Goal: Task Accomplishment & Management: Complete application form

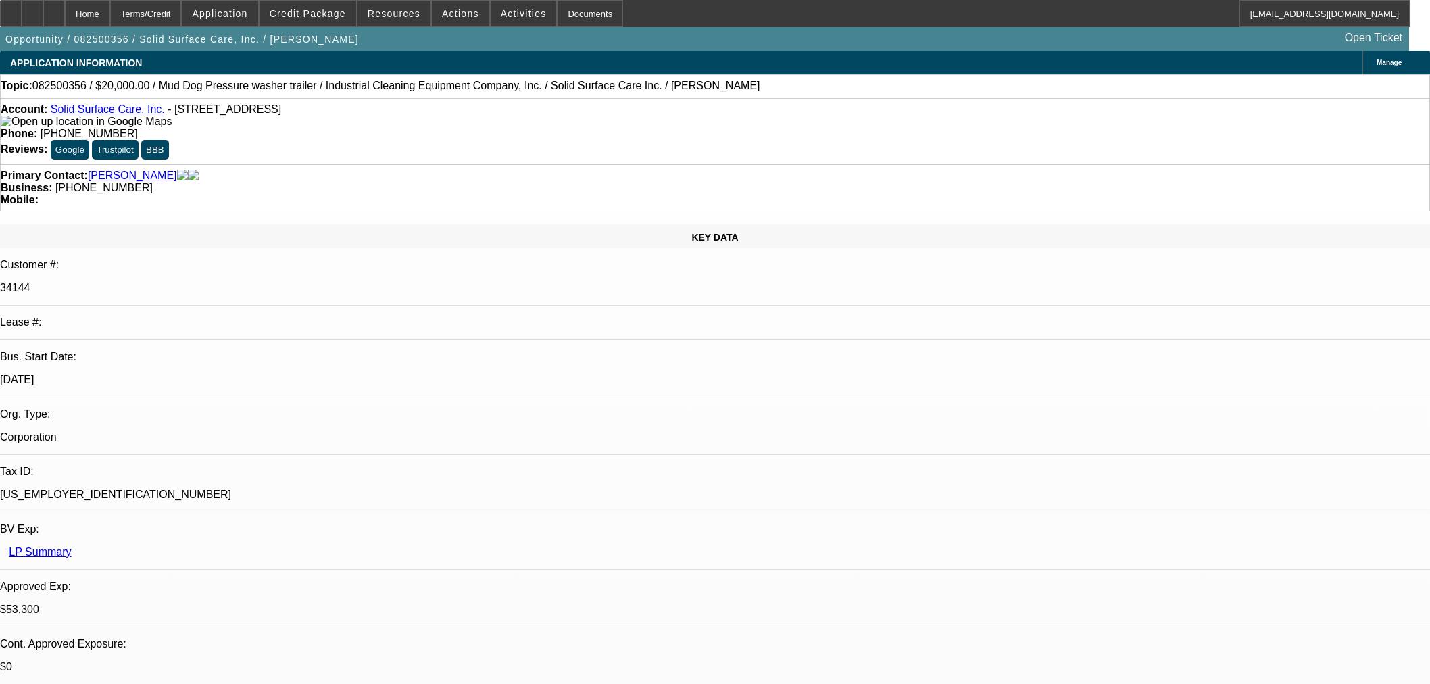
select select "0"
select select "2"
select select "0"
select select "6"
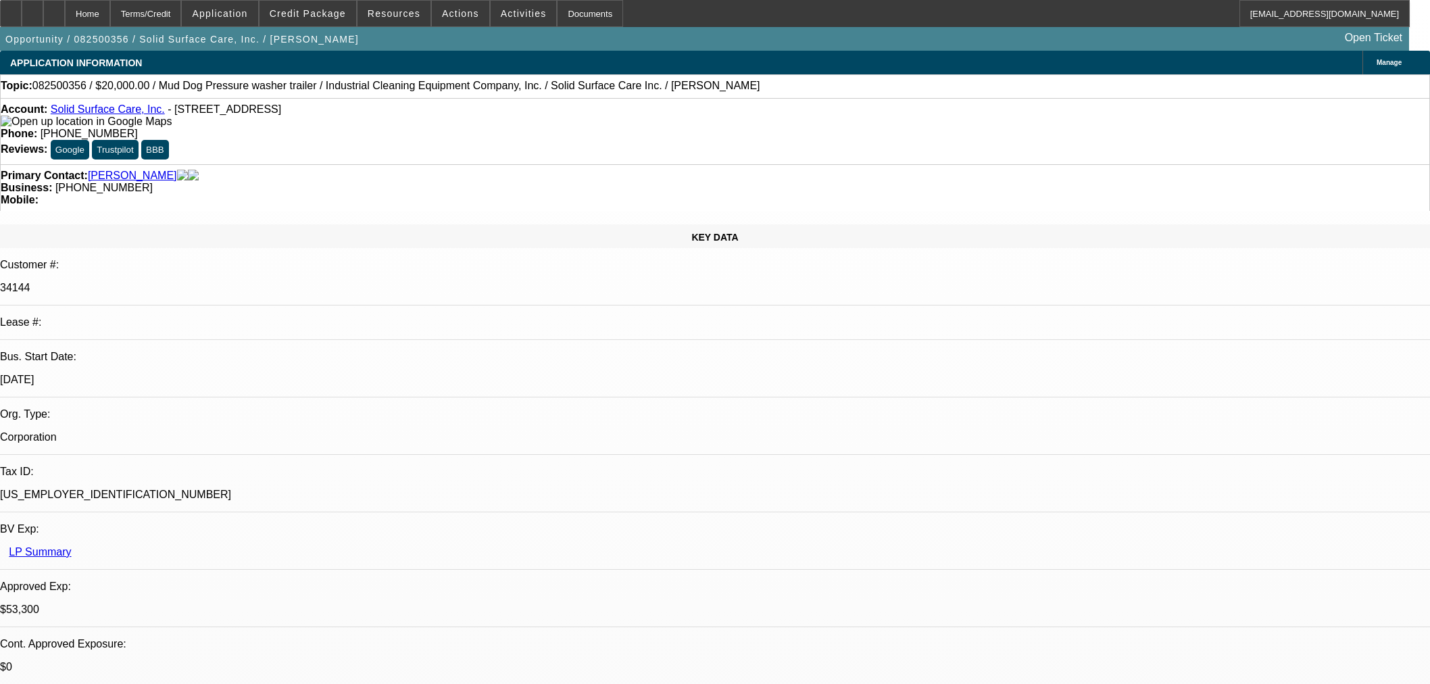
select select "0"
select select "2"
select select "0"
select select "6"
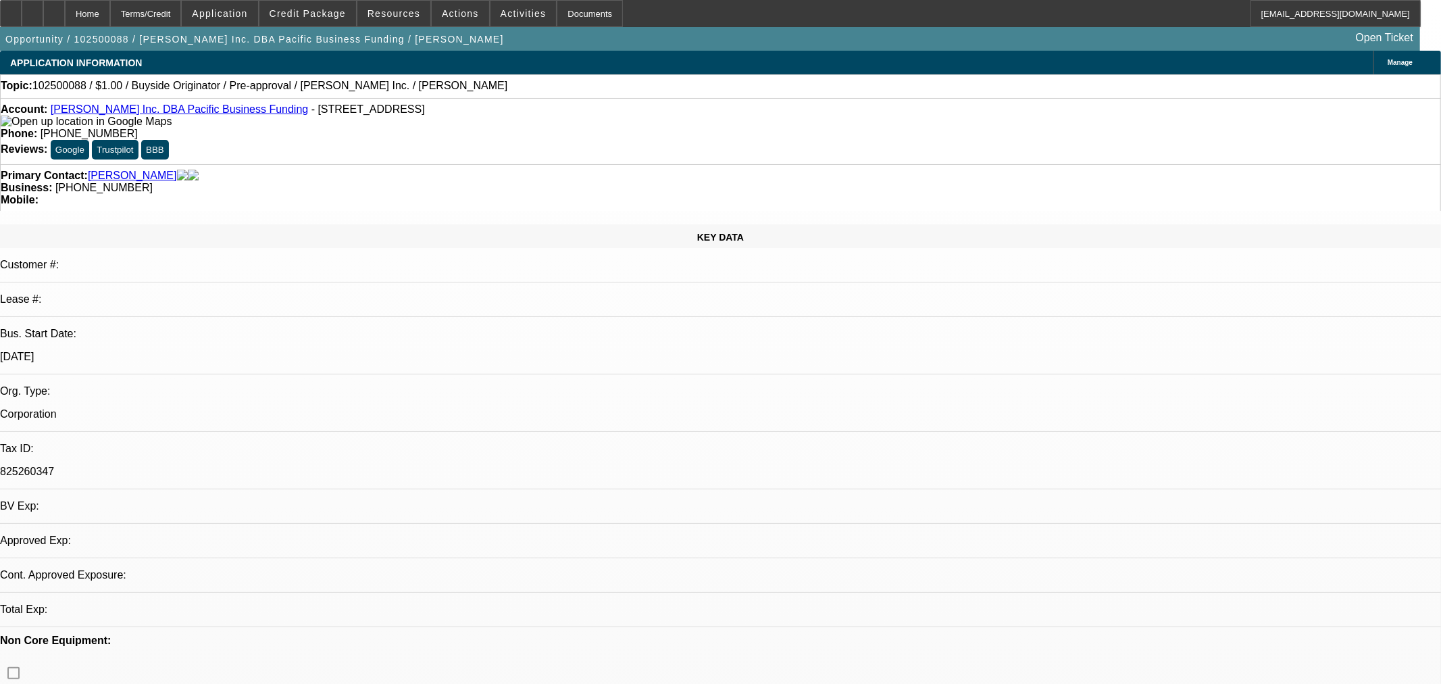
select select "0"
select select "2"
select select "0"
select select "2"
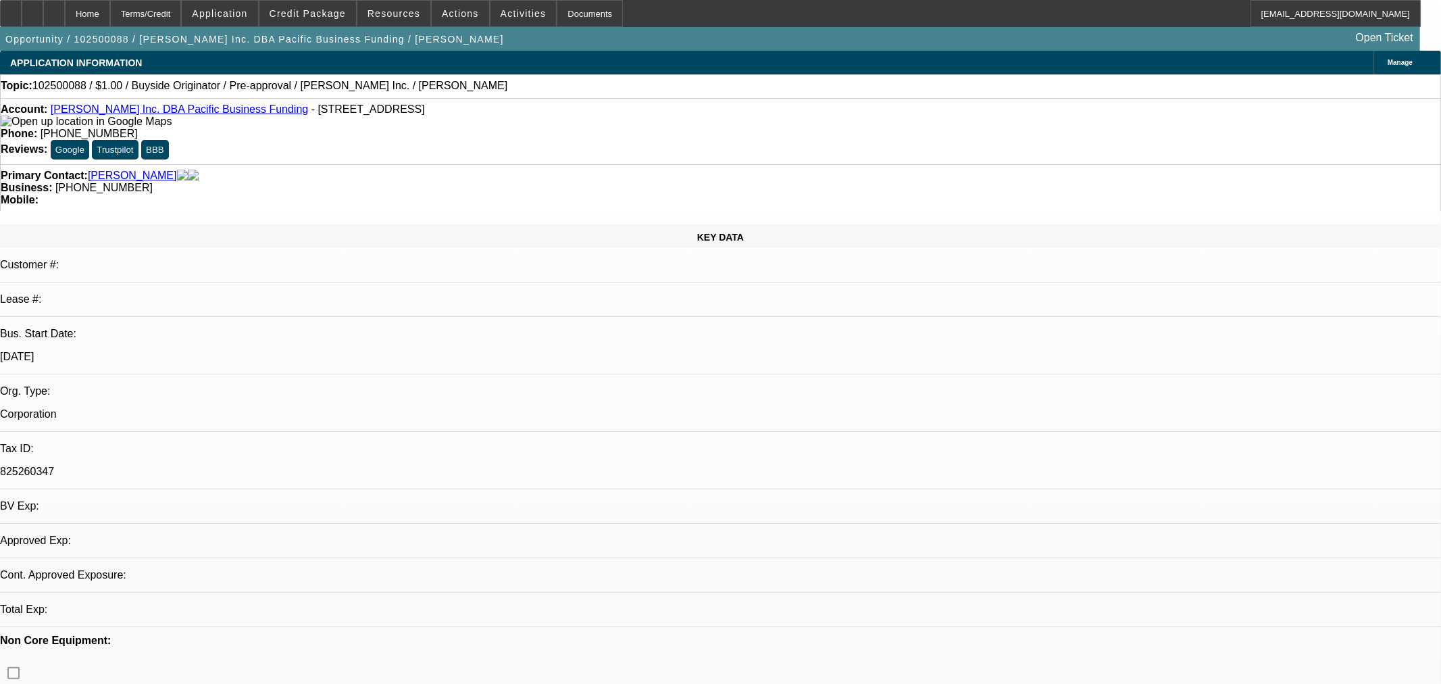
select select "0"
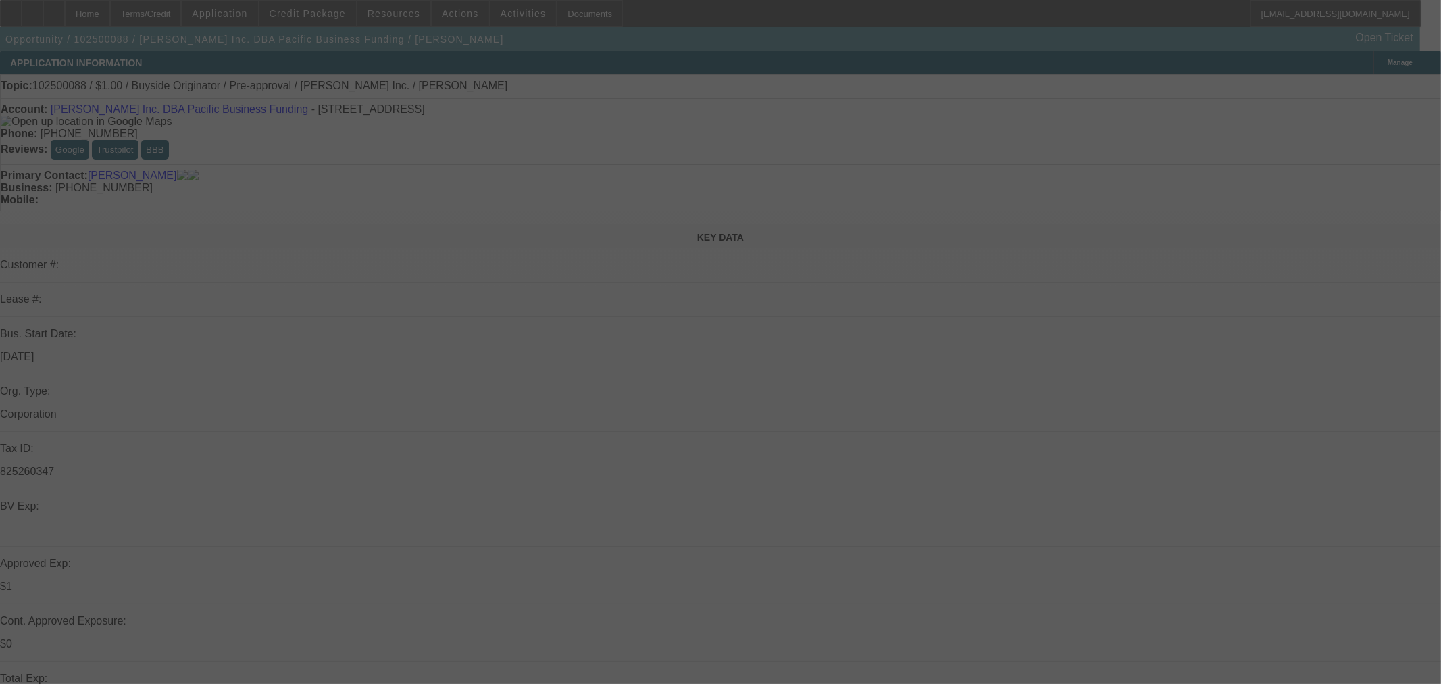
select select "1"
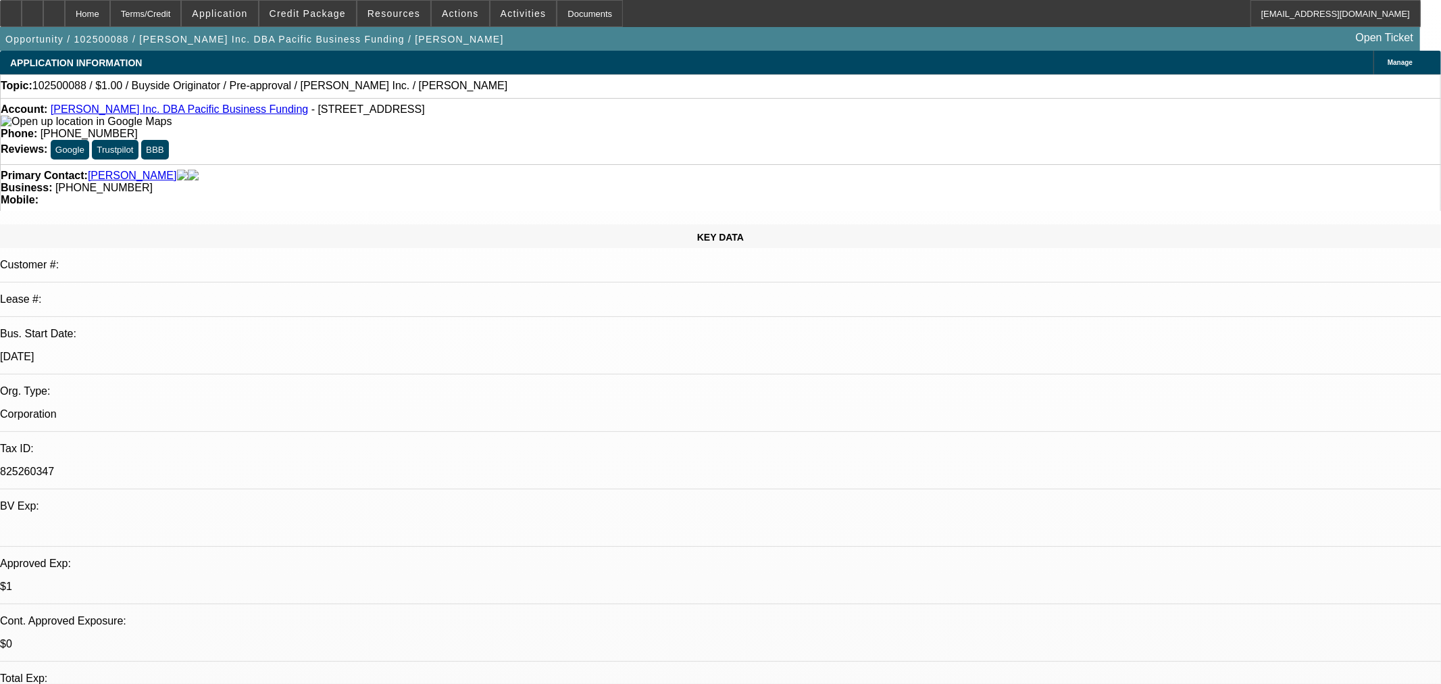
select select "2"
select select "6"
select select "1"
select select "2"
select select "6"
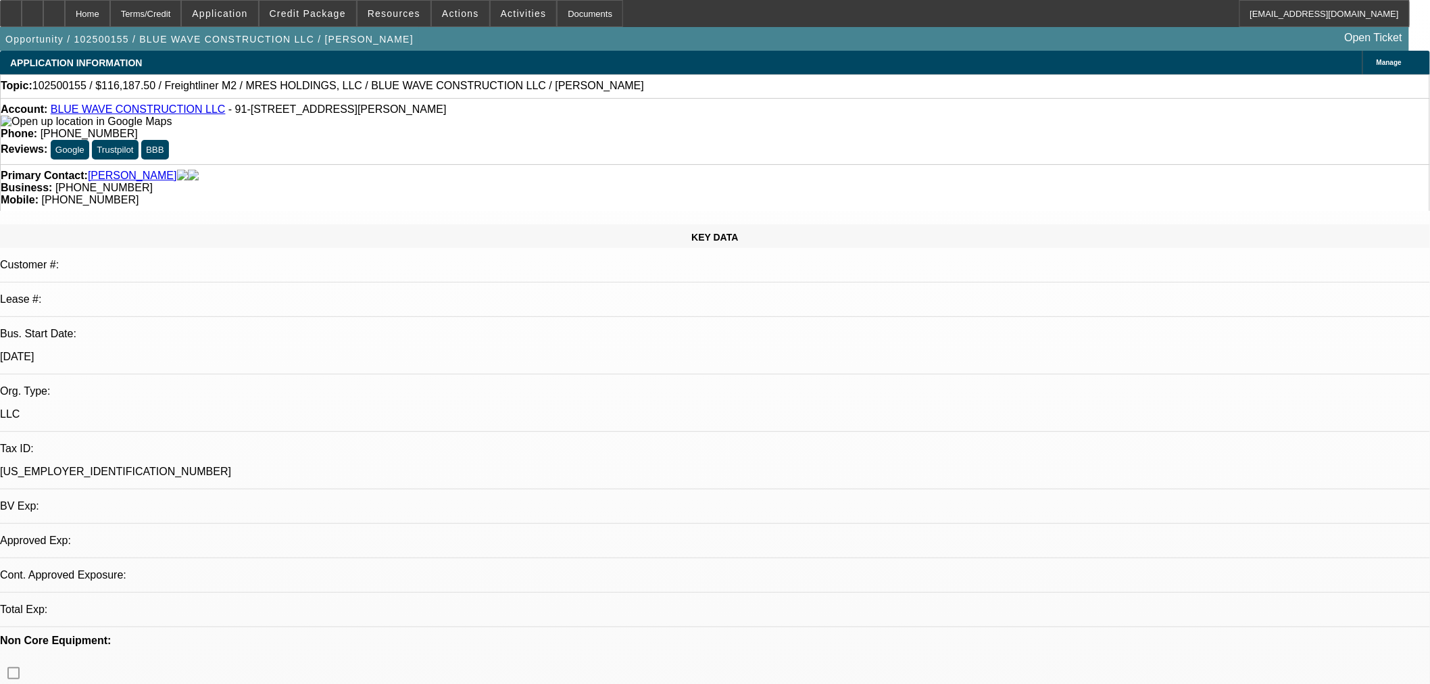
select select "0"
select select "2"
select select "0.1"
select select "4"
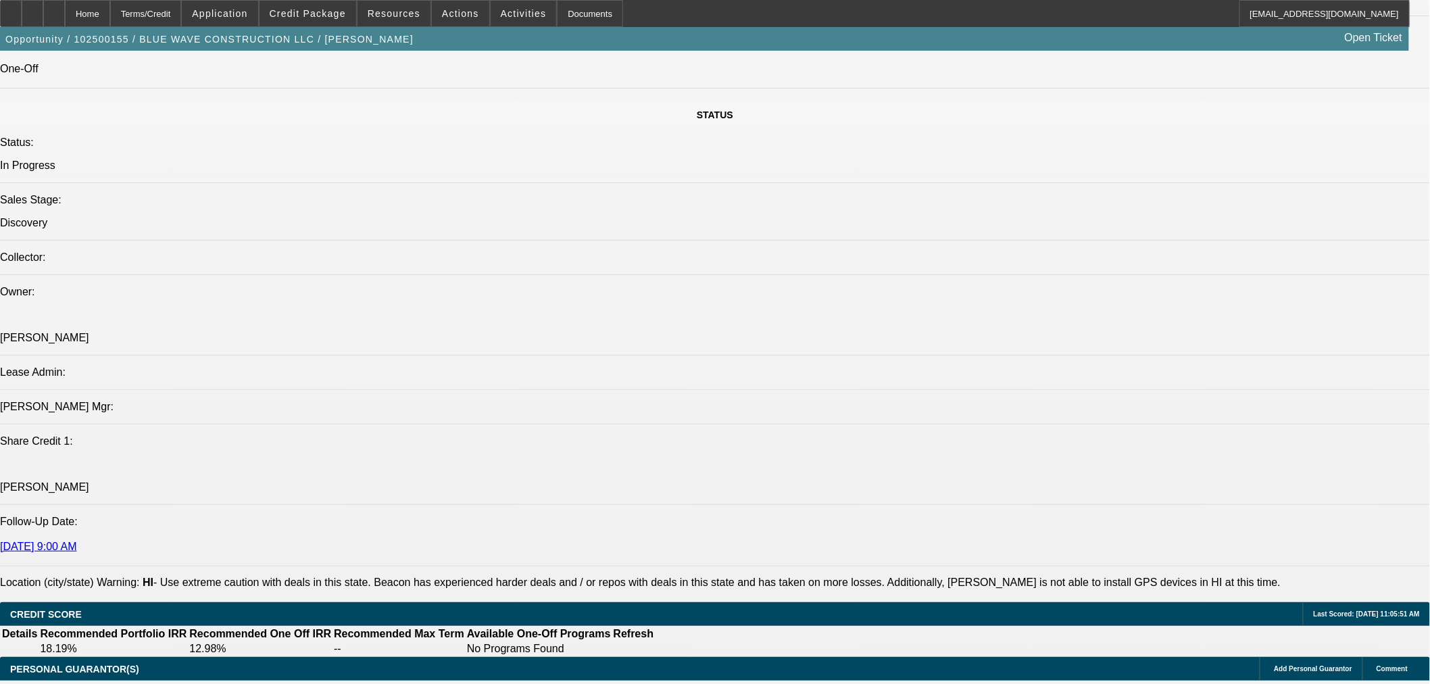
scroll to position [1375, 0]
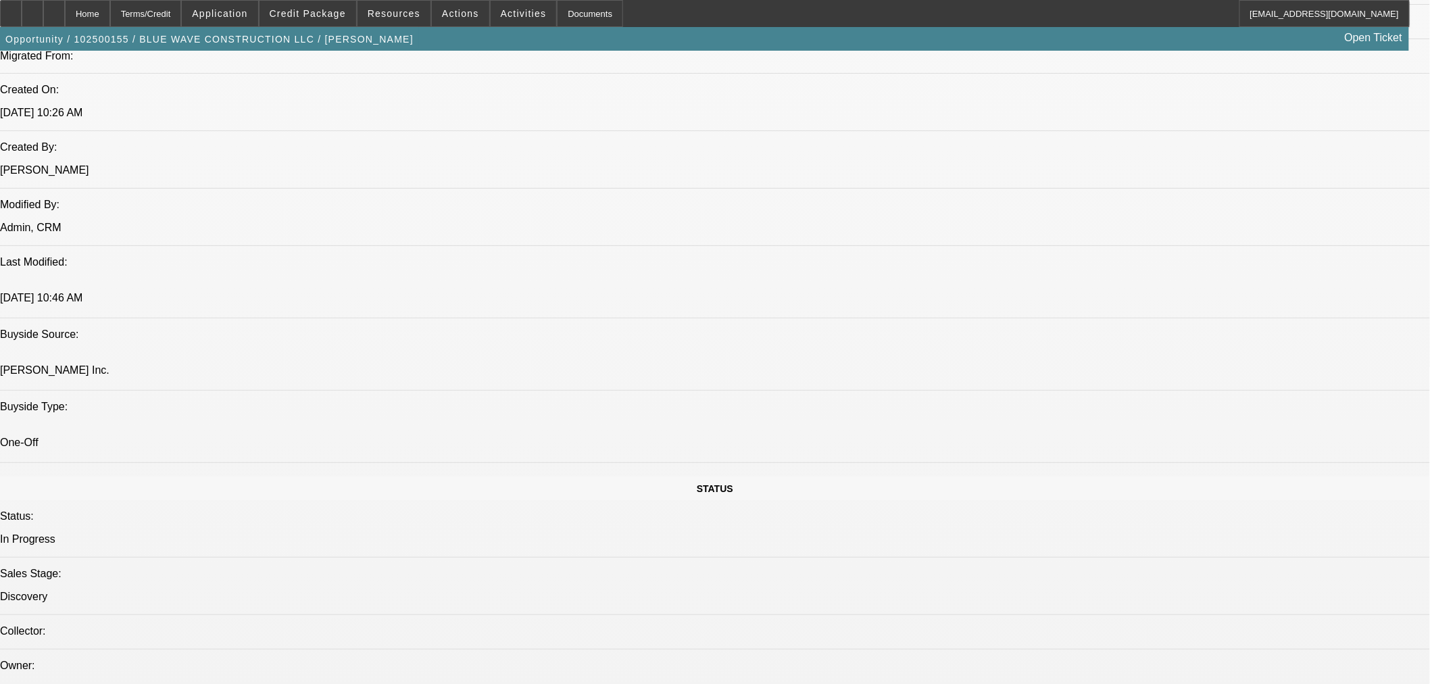
scroll to position [1251, 0]
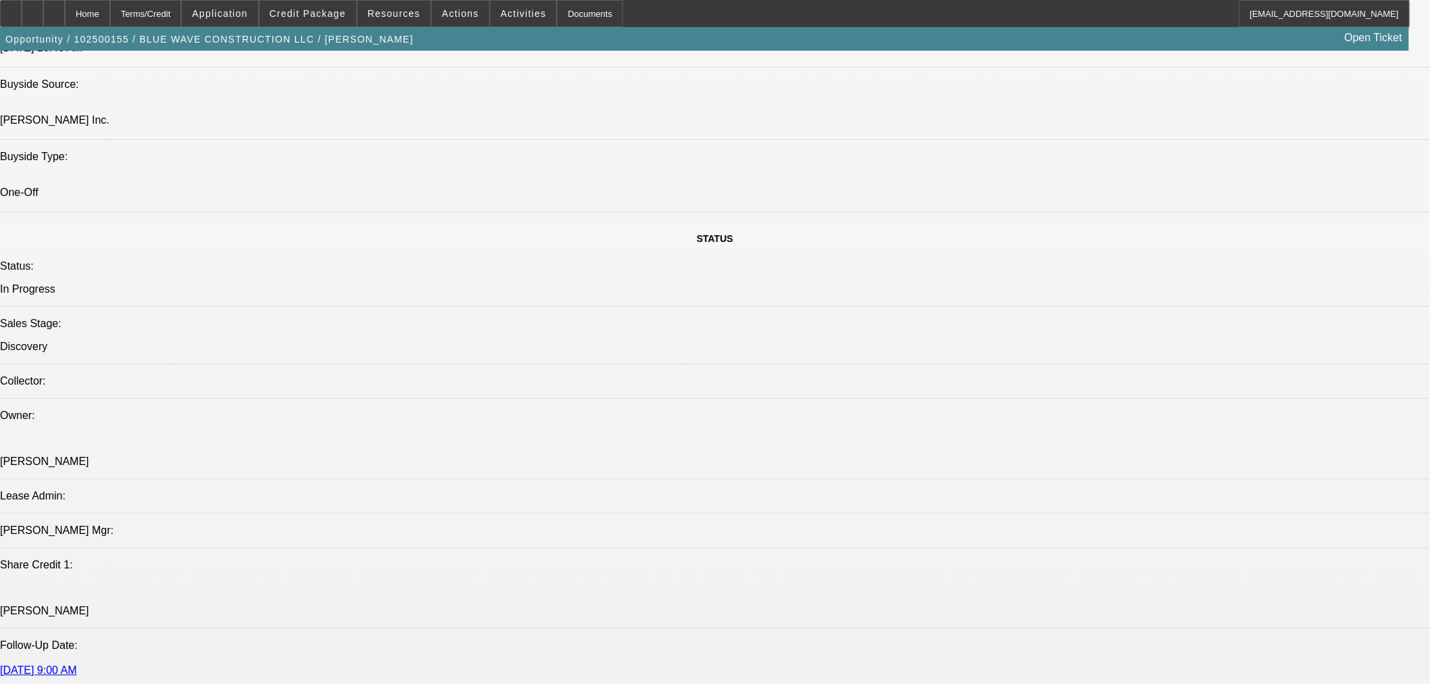
click at [321, 16] on span "Credit Package" at bounding box center [308, 13] width 76 height 11
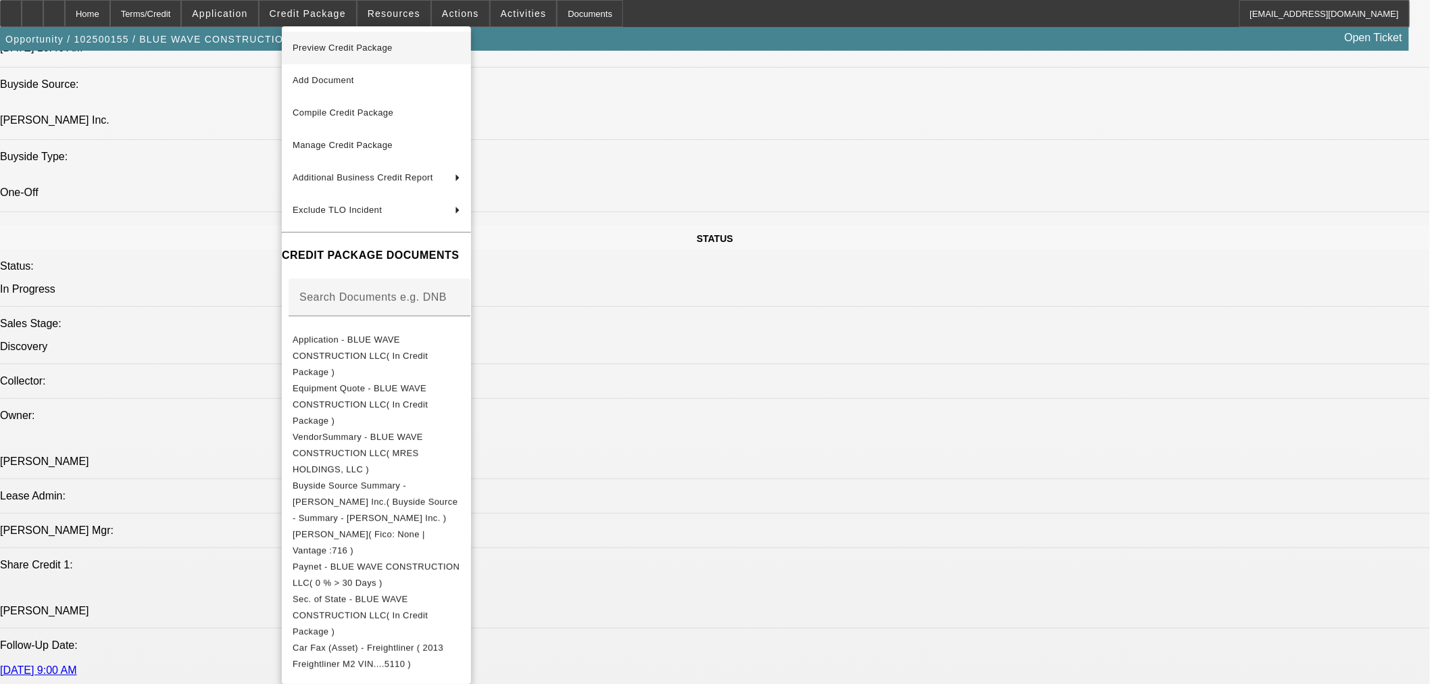
click at [347, 51] on span "Preview Credit Package" at bounding box center [343, 48] width 100 height 10
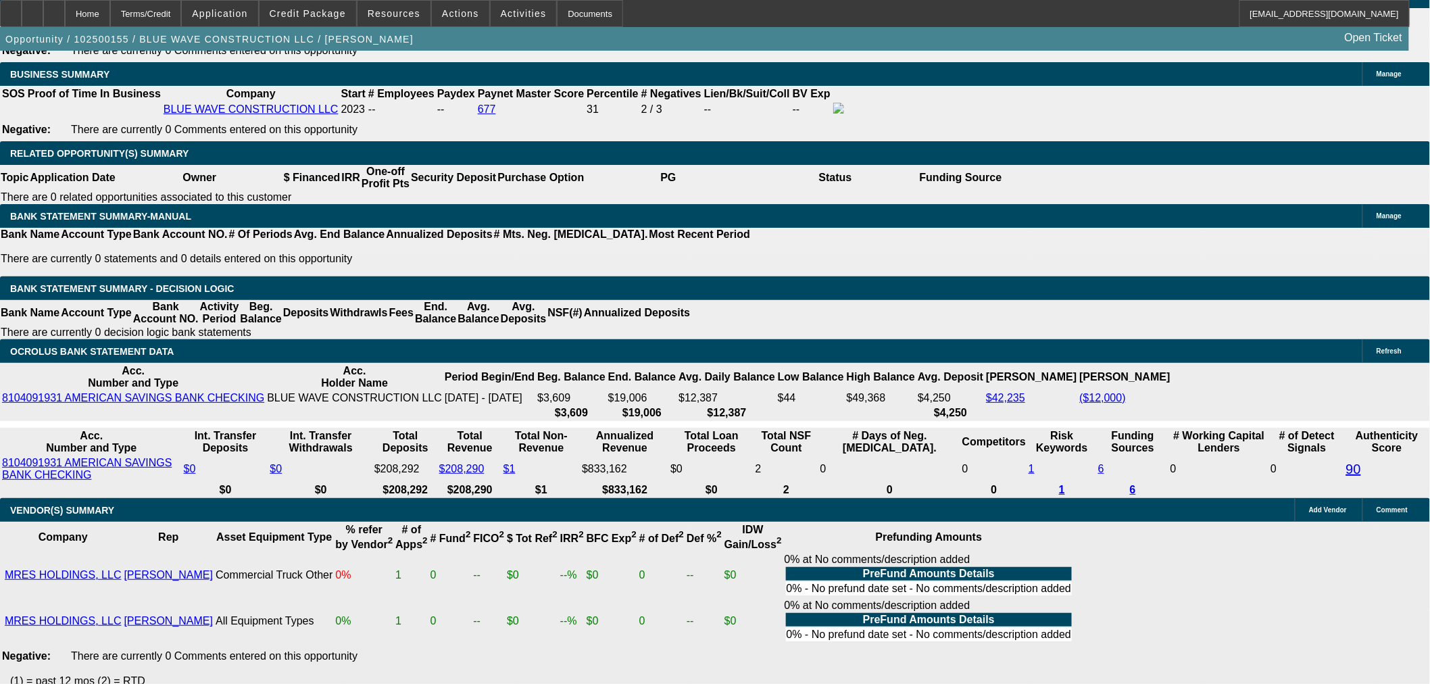
scroll to position [2002, 0]
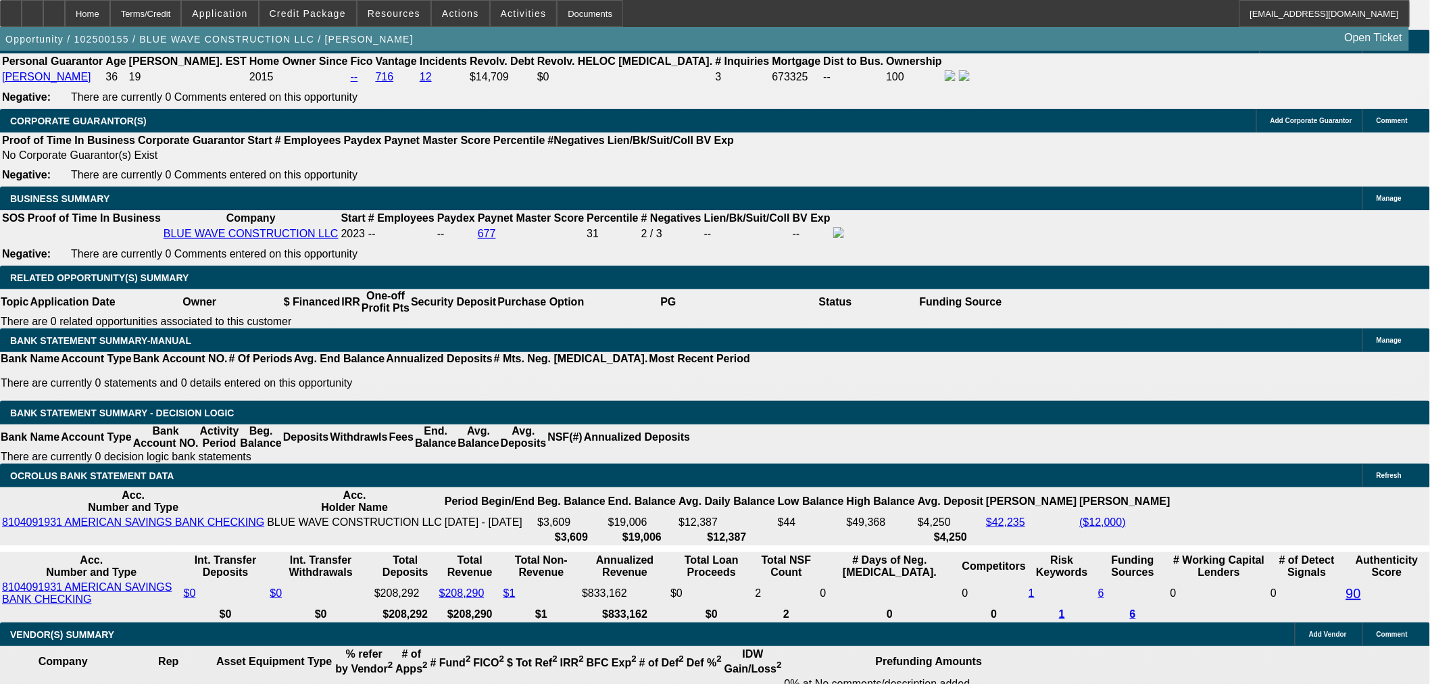
select select "0.15"
type input "$17,428.13"
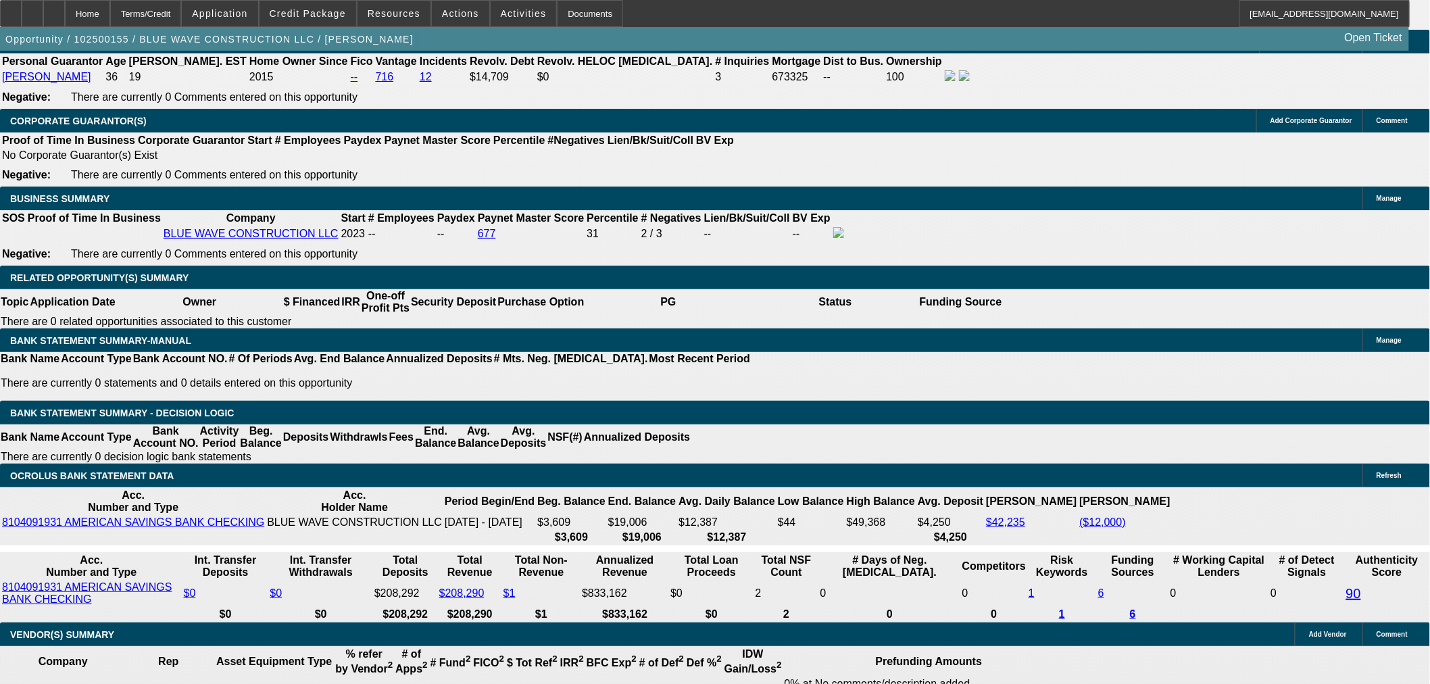
type input "36"
type input "1"
type input "$5,571.62"
type input "$2,785.81"
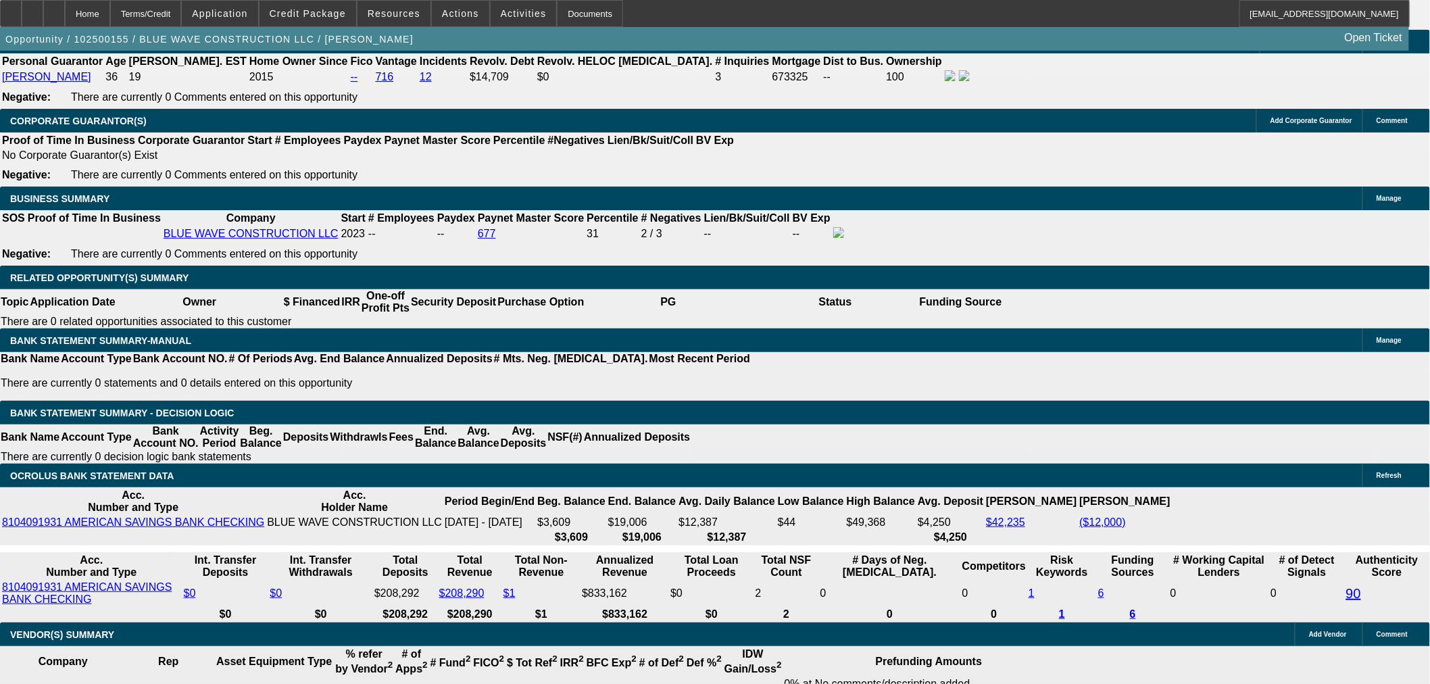
type input "19"
type input "$7,240.26"
type input "$3,620.13"
type input "19"
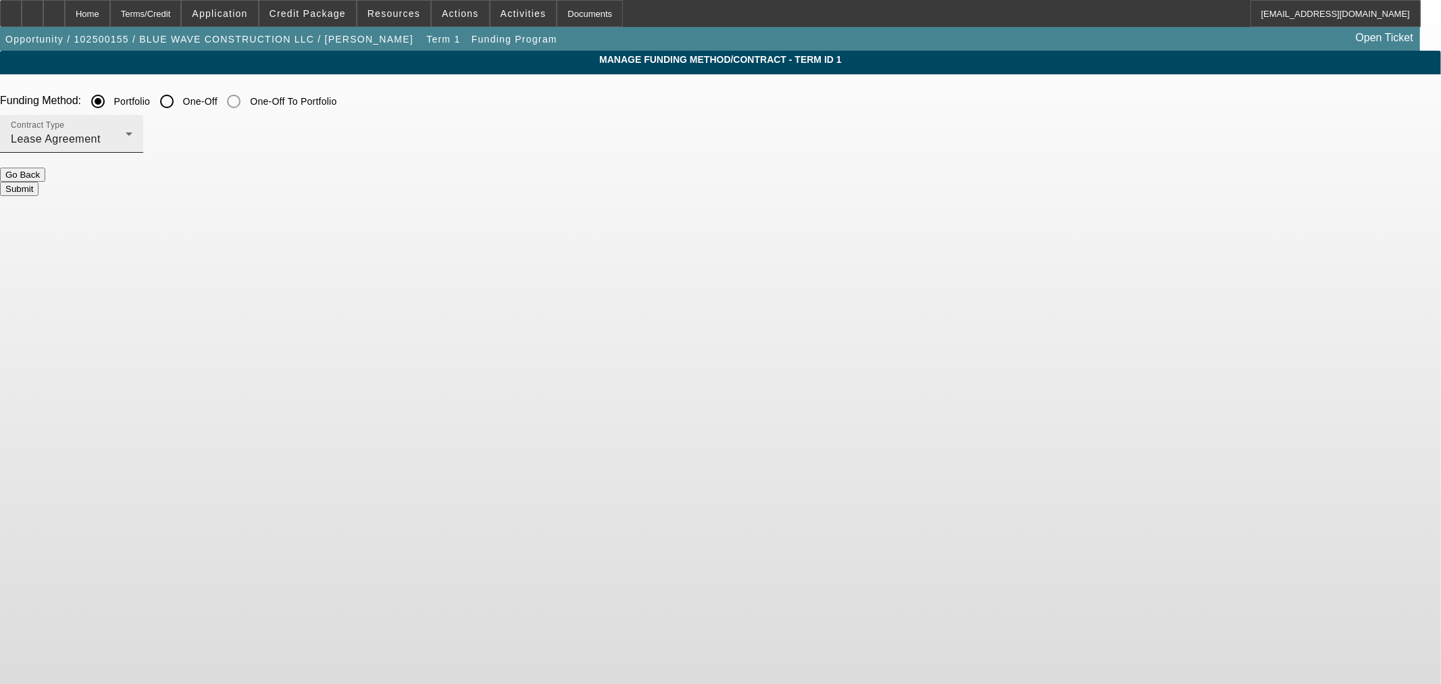
click at [132, 143] on div "Lease Agreement" at bounding box center [72, 139] width 122 height 16
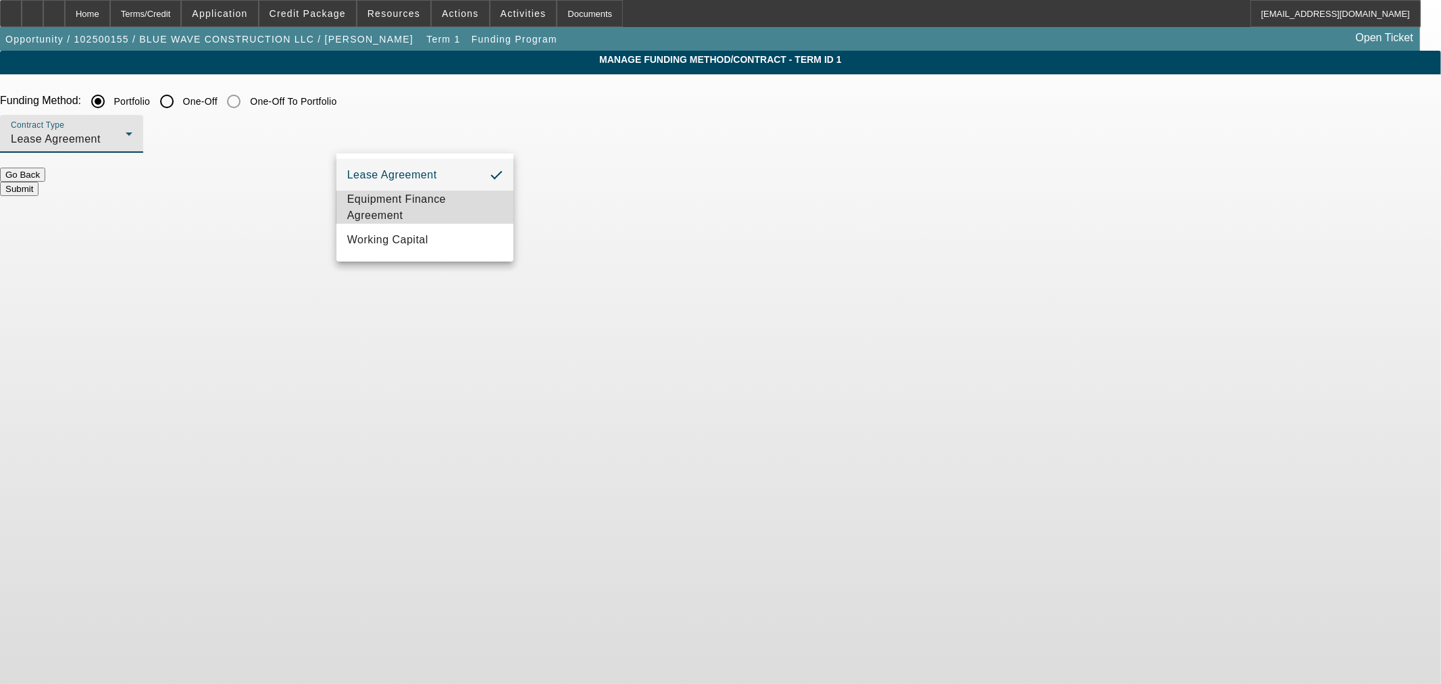
click at [447, 203] on span "Equipment Finance Agreement" at bounding box center [424, 207] width 155 height 32
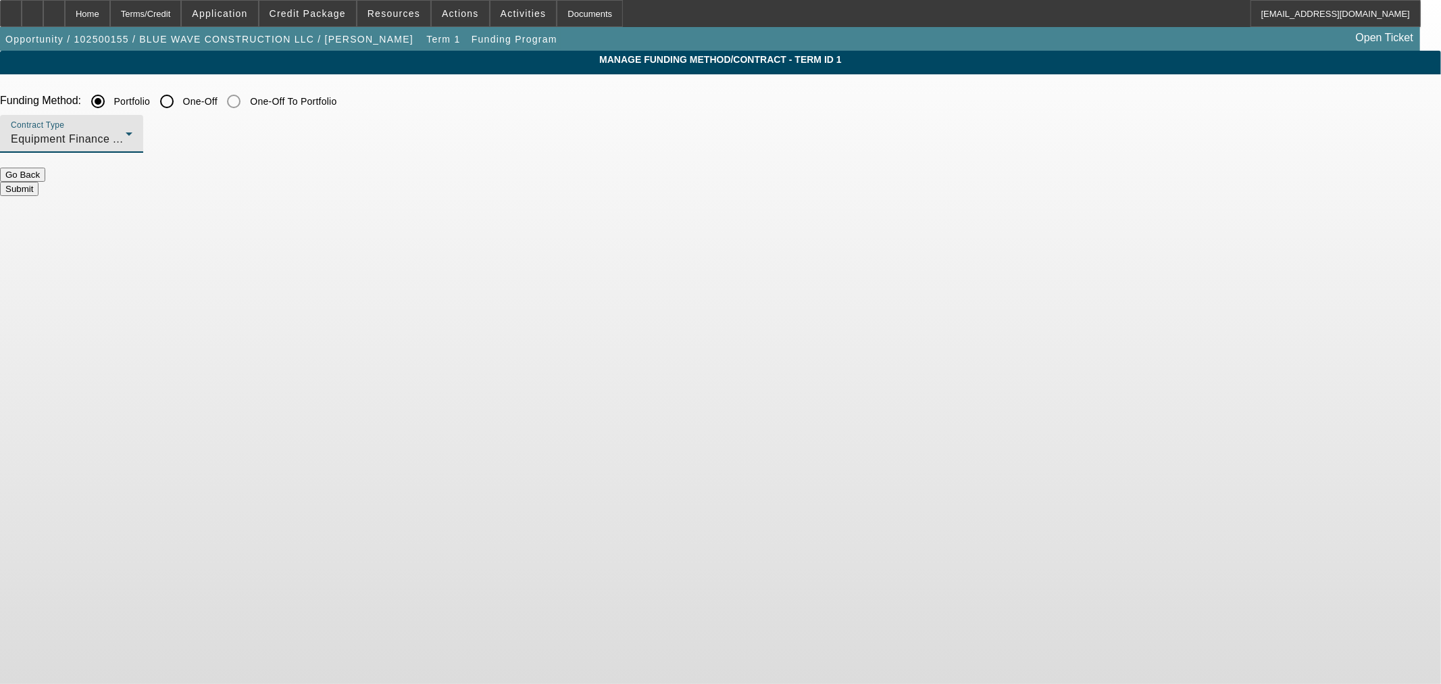
click at [39, 182] on button "Submit" at bounding box center [19, 189] width 39 height 14
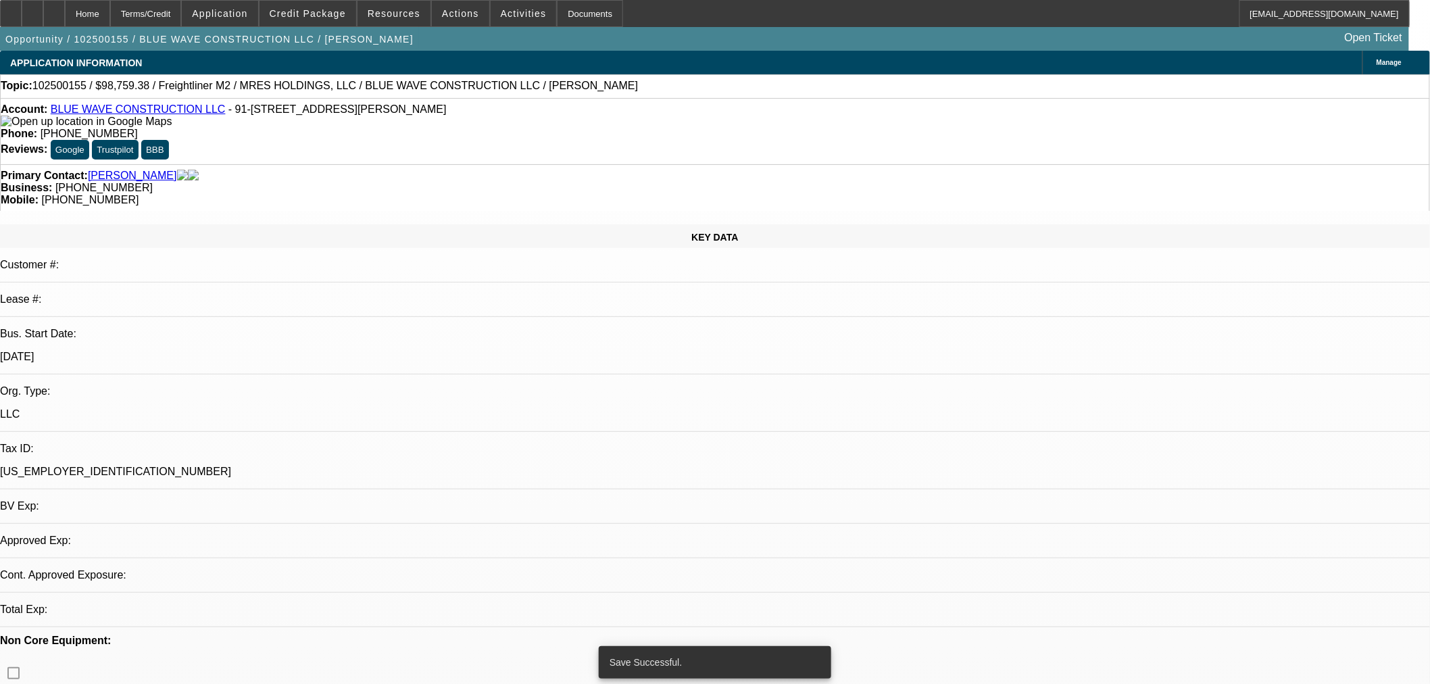
select select "0.15"
select select "2"
select select "0"
select select "6"
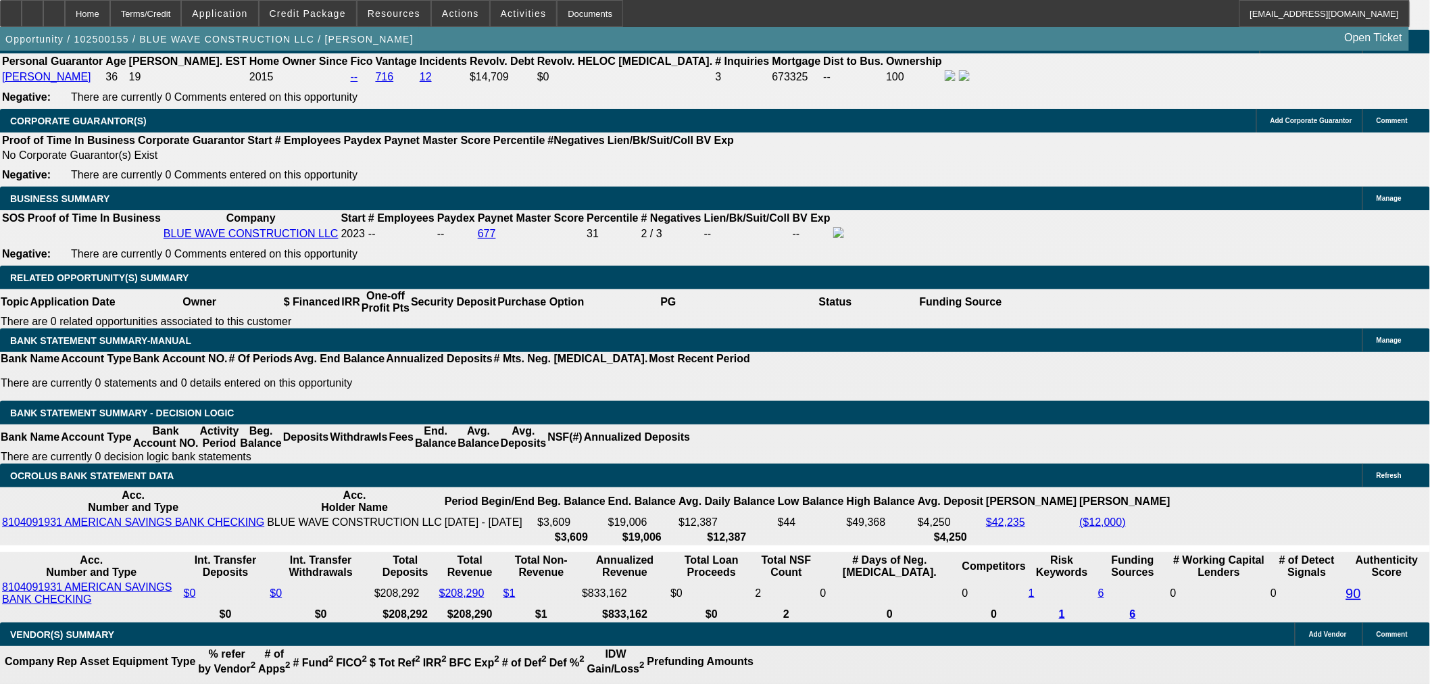
scroll to position [2042, 0]
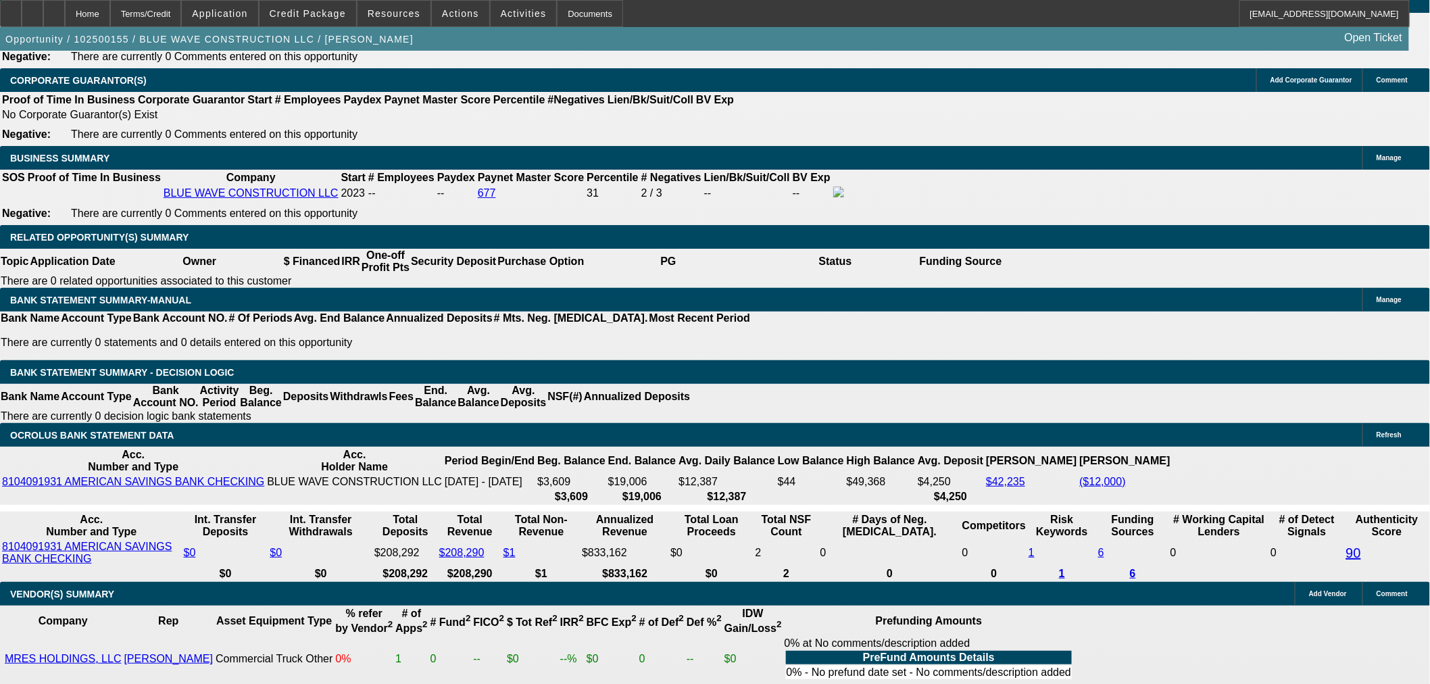
type input "UNKNOWN"
type input "40"
type input "$51,349.66"
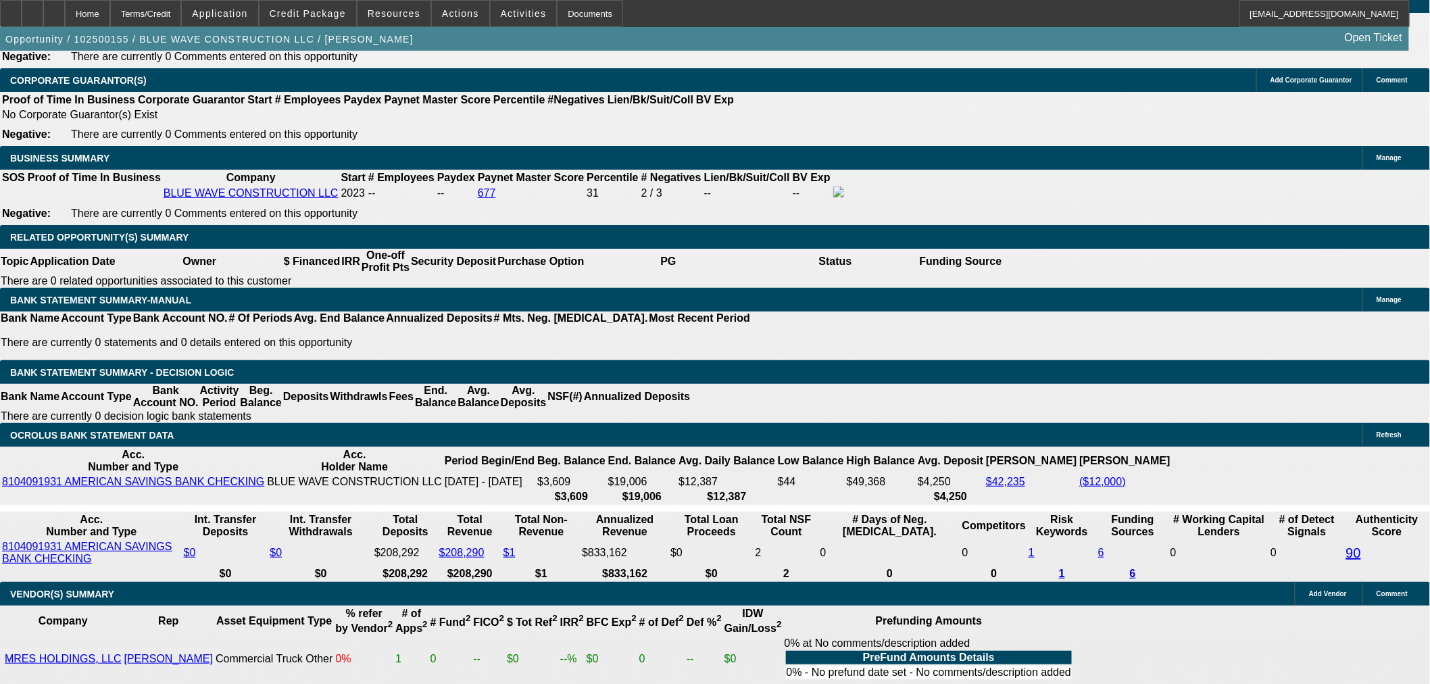
type input "$25,674.83"
type input "$6,703.34"
type input "$3,351.67"
type input "40"
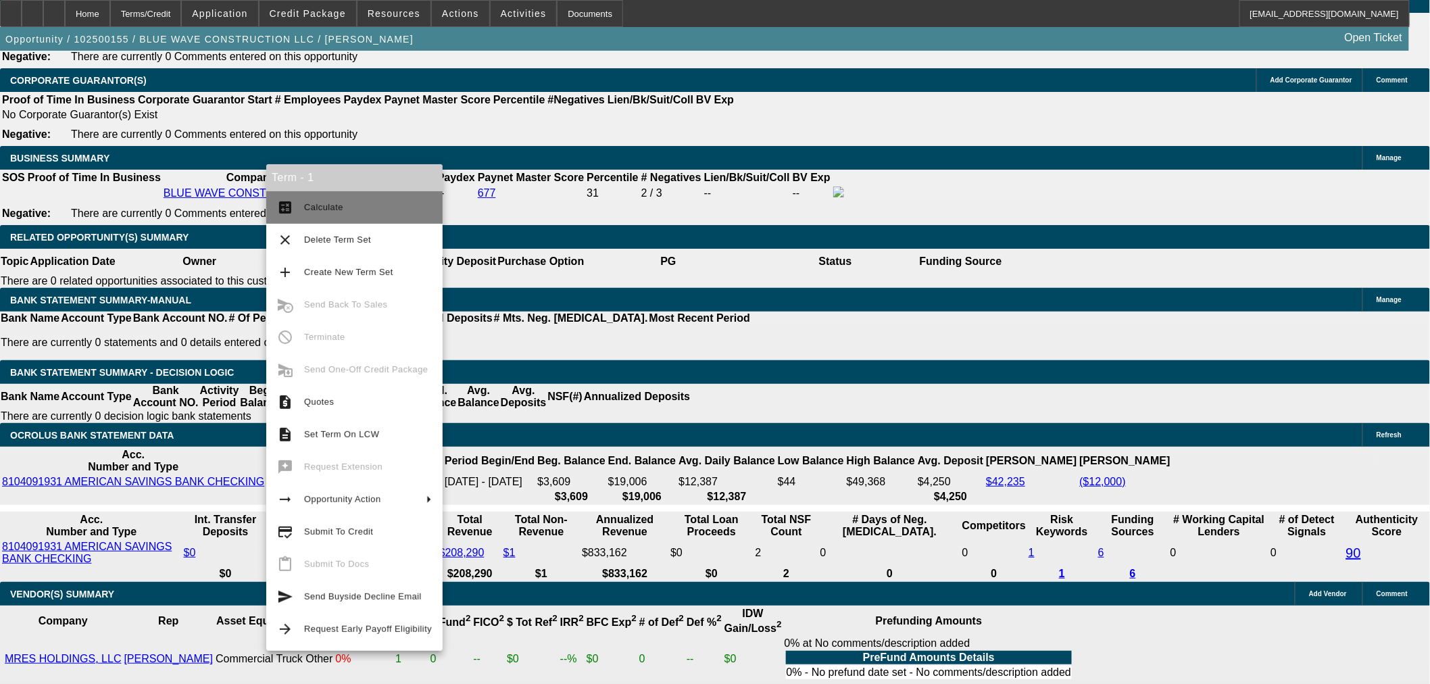
click at [305, 206] on span "Calculate" at bounding box center [323, 207] width 39 height 10
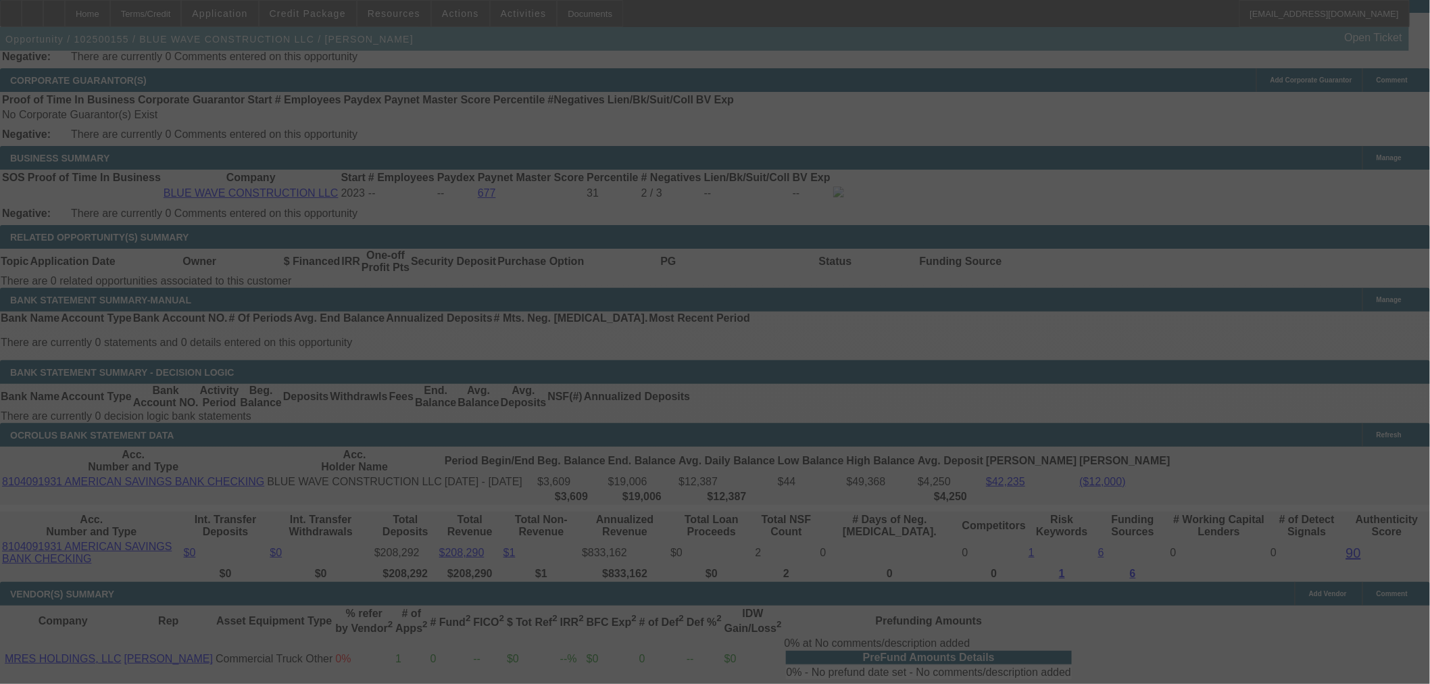
select select "0.15"
select select "2"
select select "0"
select select "6"
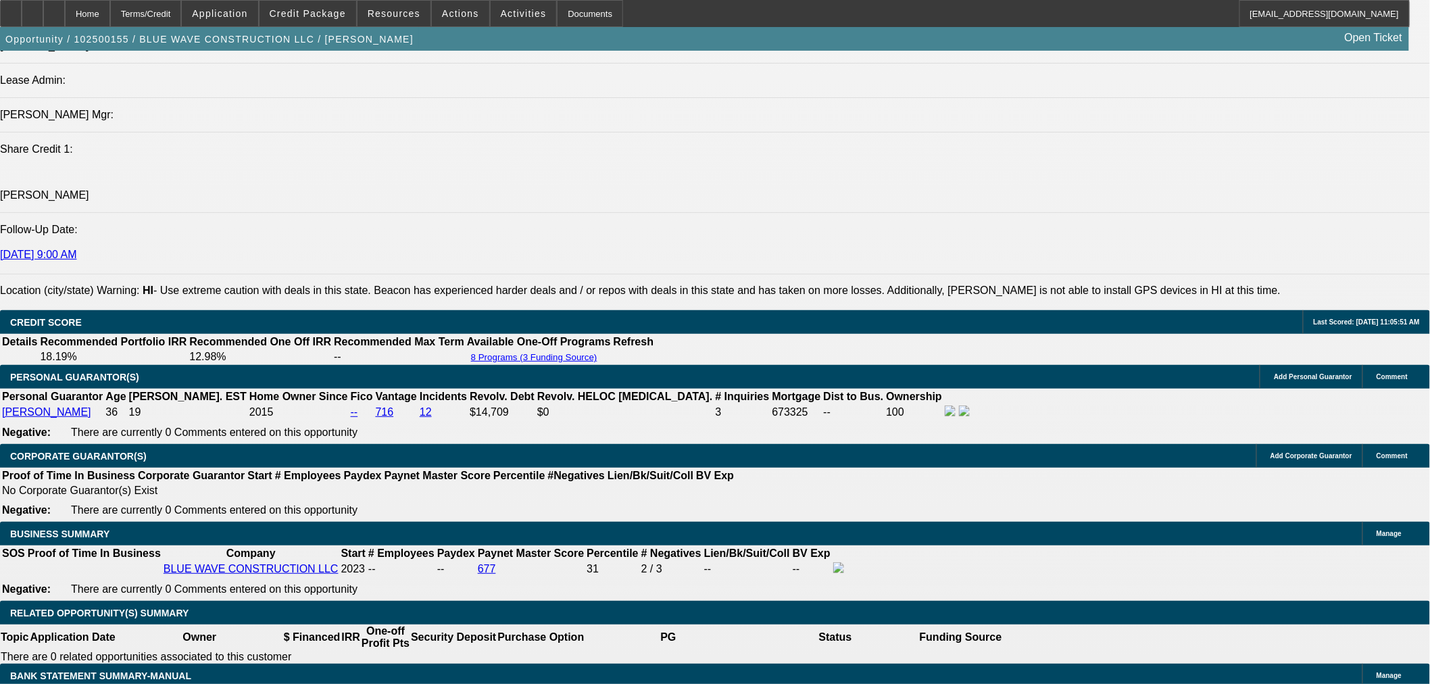
scroll to position [1542, 0]
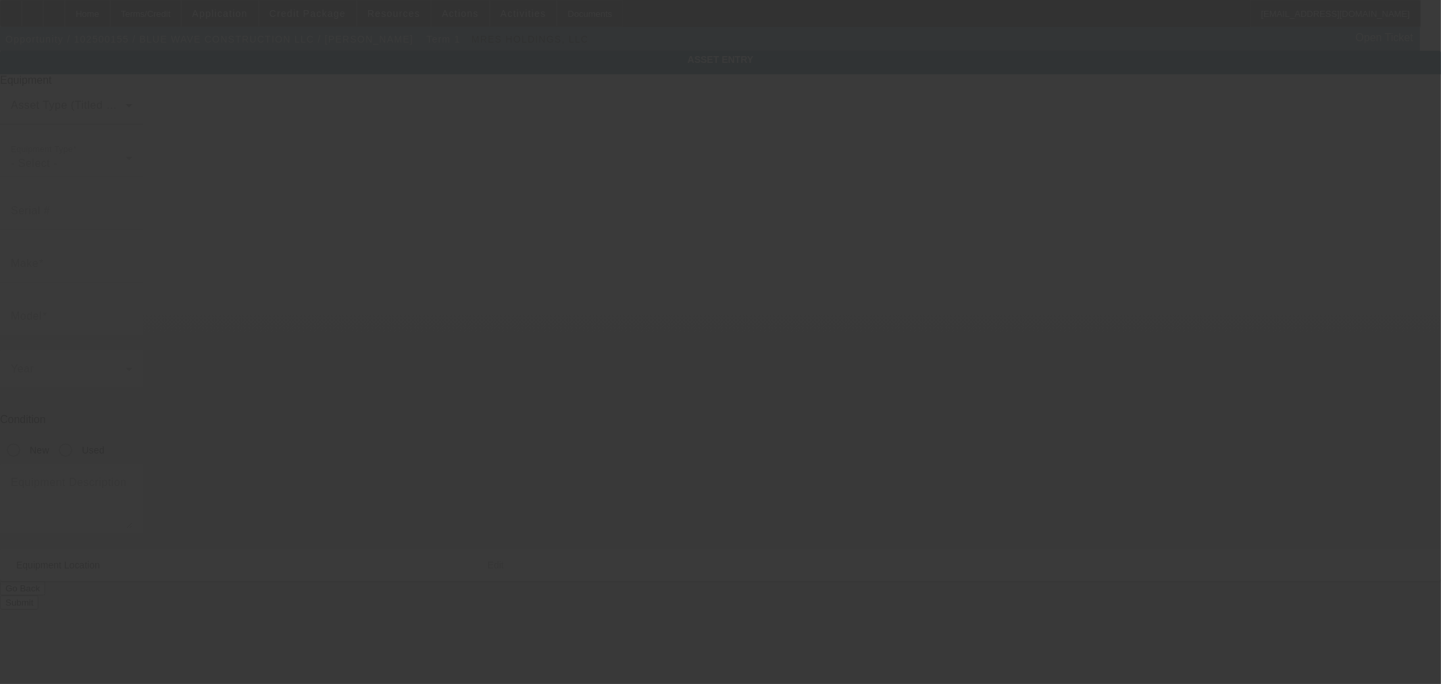
type input "1FVMC5DV0DHBZ5110"
type input "Freightliner"
type input "M2"
radio input "true"
type input "91-1121 Keaunui Dr."
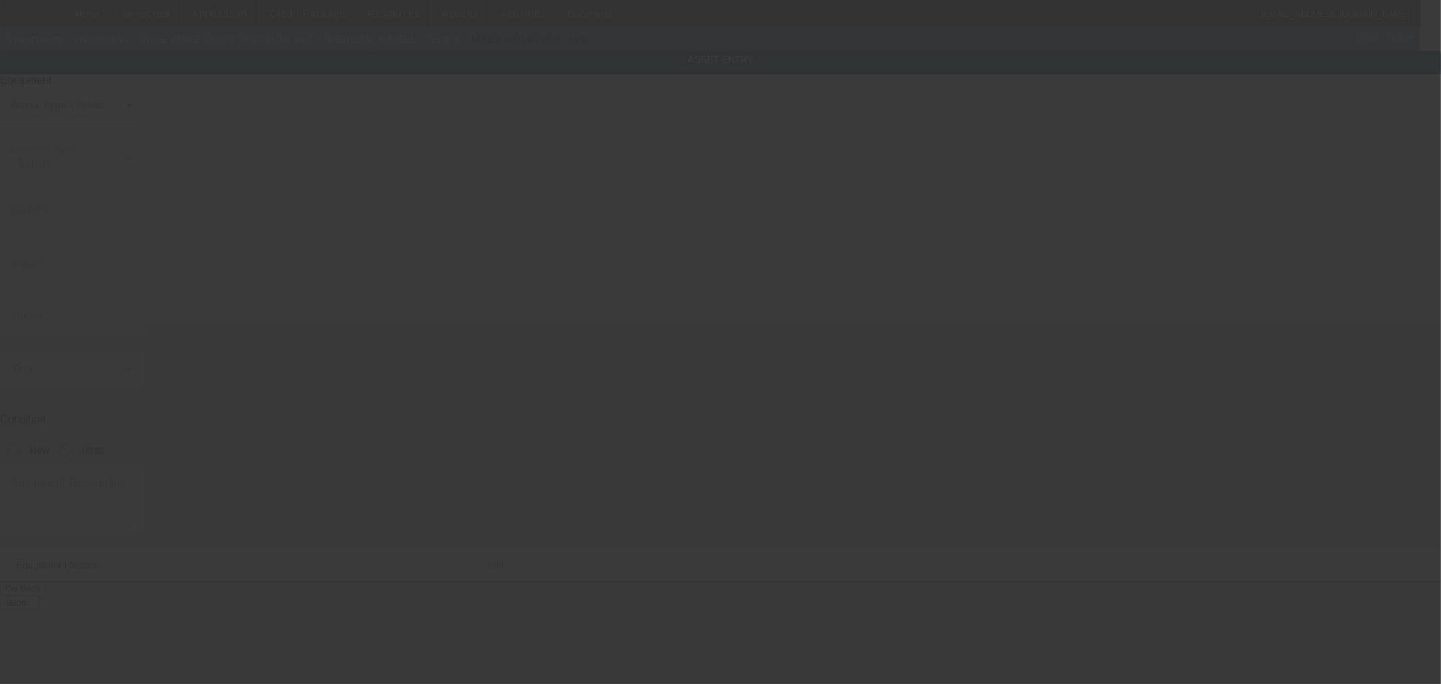
type input "ste 108 #258"
type input "EWA BEACH"
type input "96706"
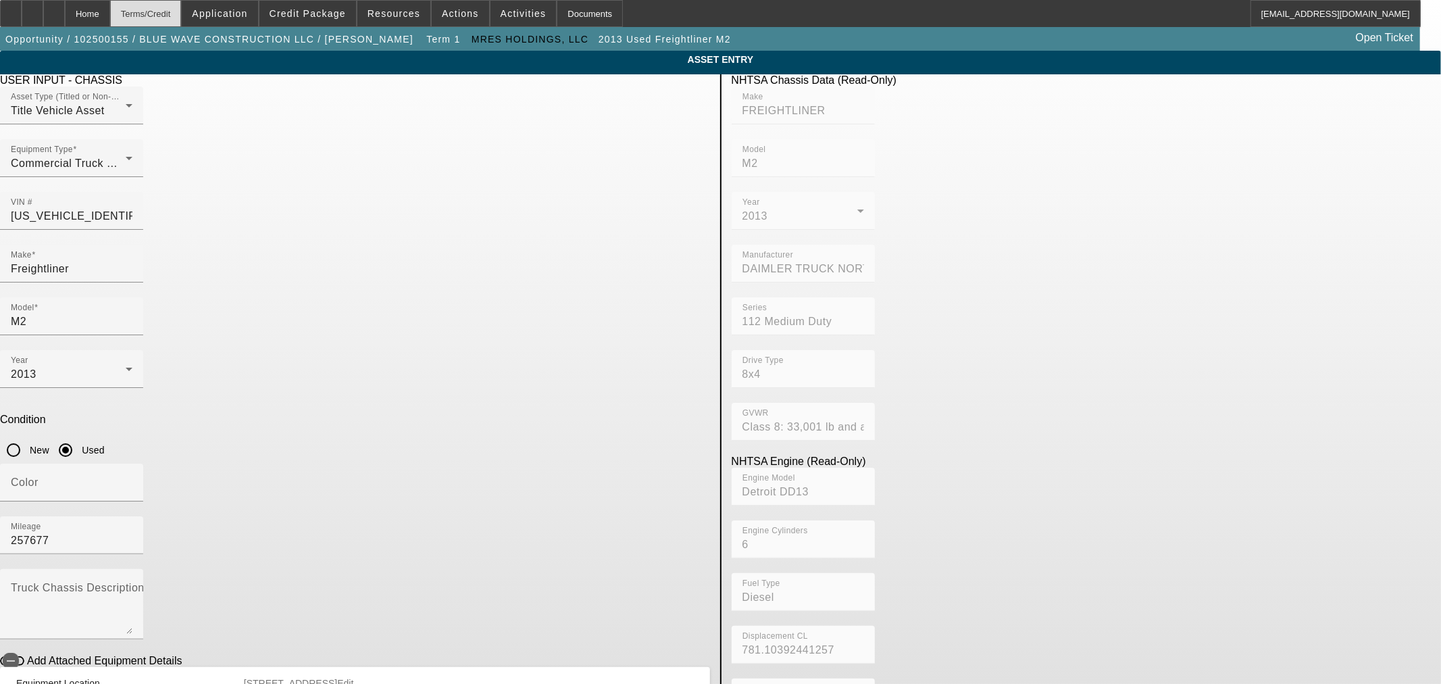
click at [169, 16] on div "Terms/Credit" at bounding box center [146, 13] width 72 height 27
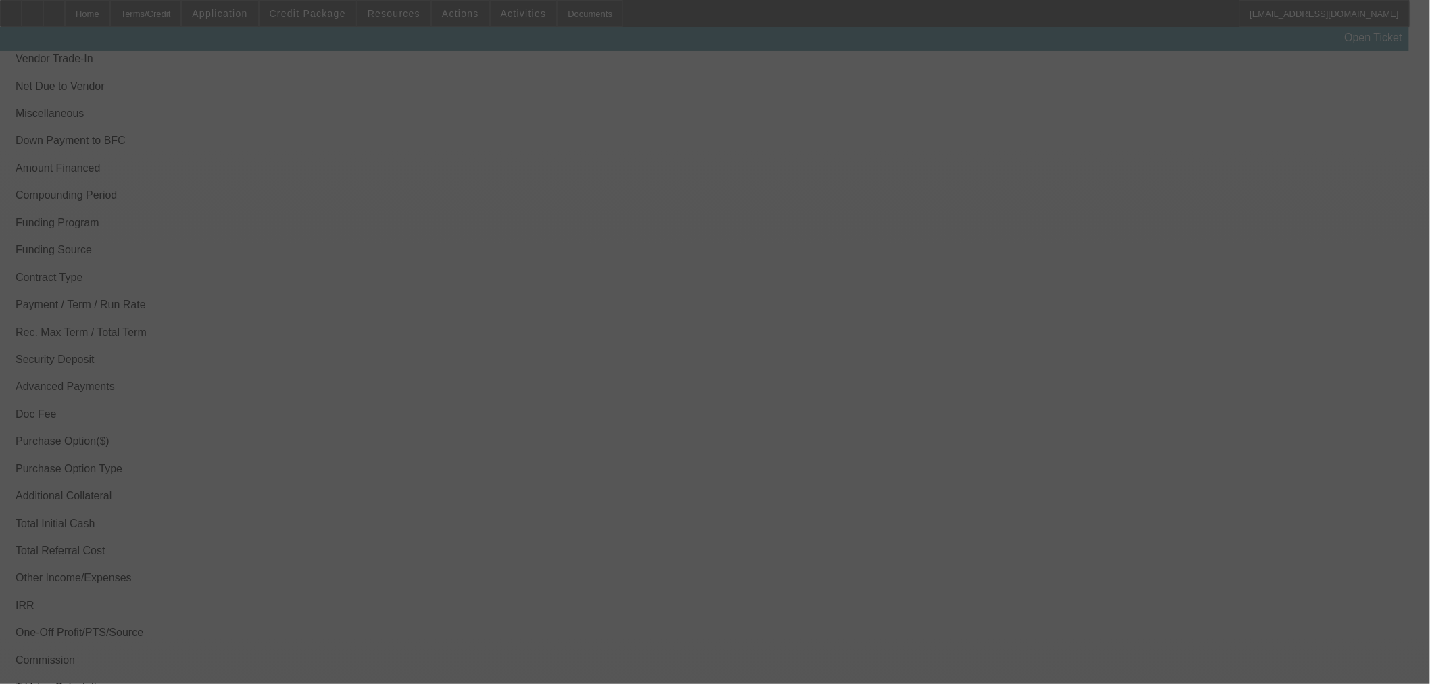
scroll to position [1923, 0]
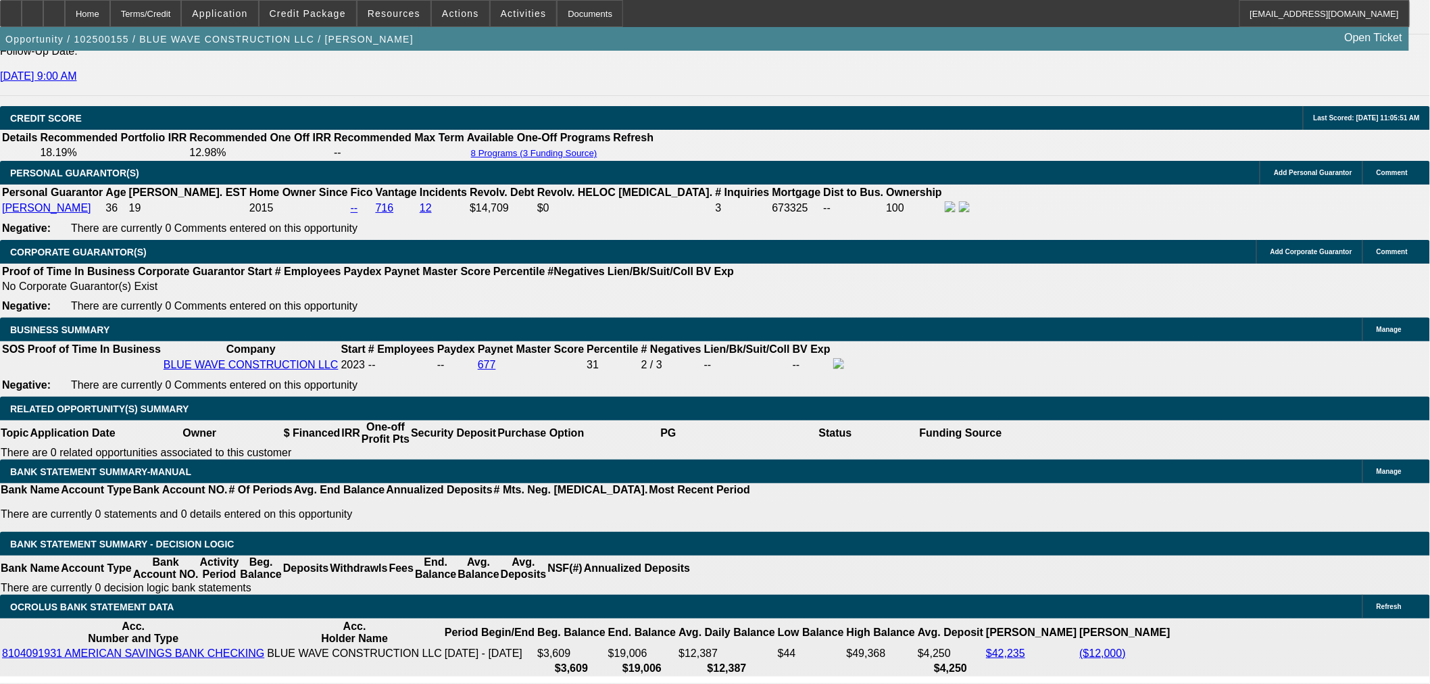
select select "0.15"
select select "2"
select select "0"
select select "6"
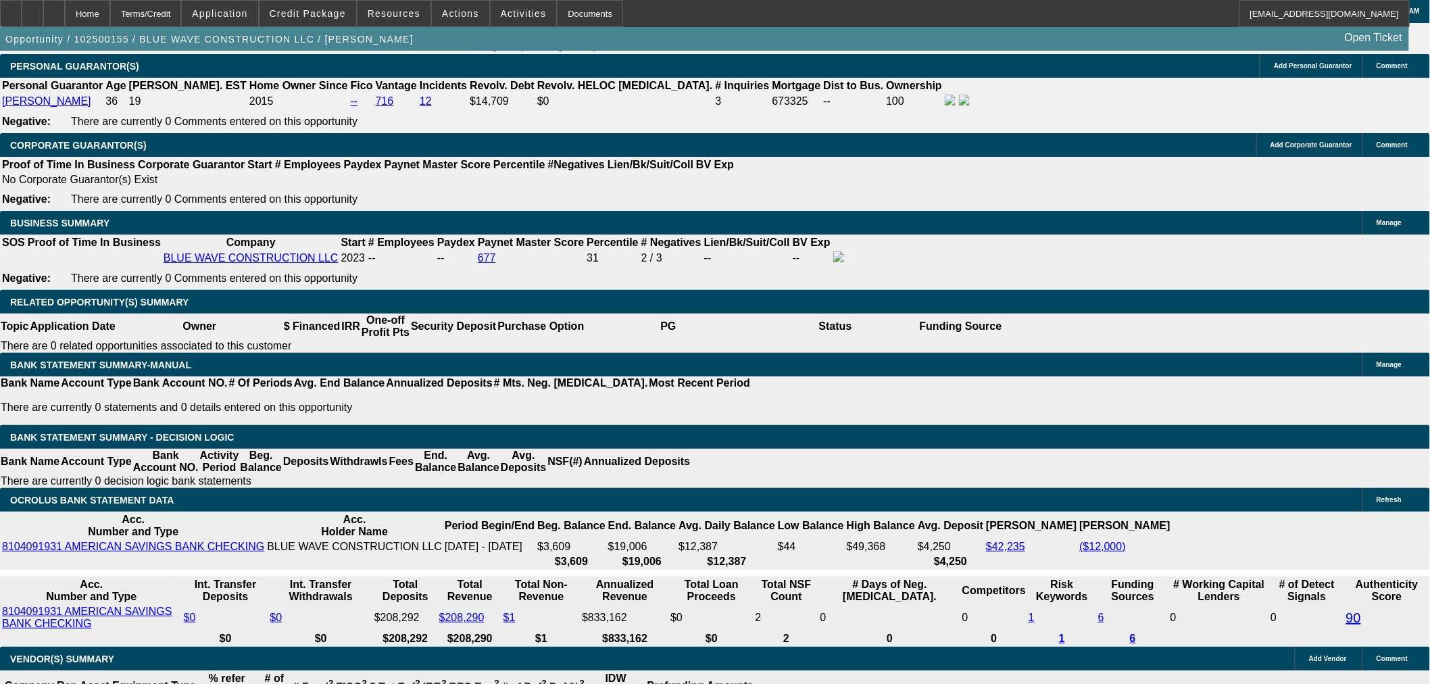
scroll to position [2029, 0]
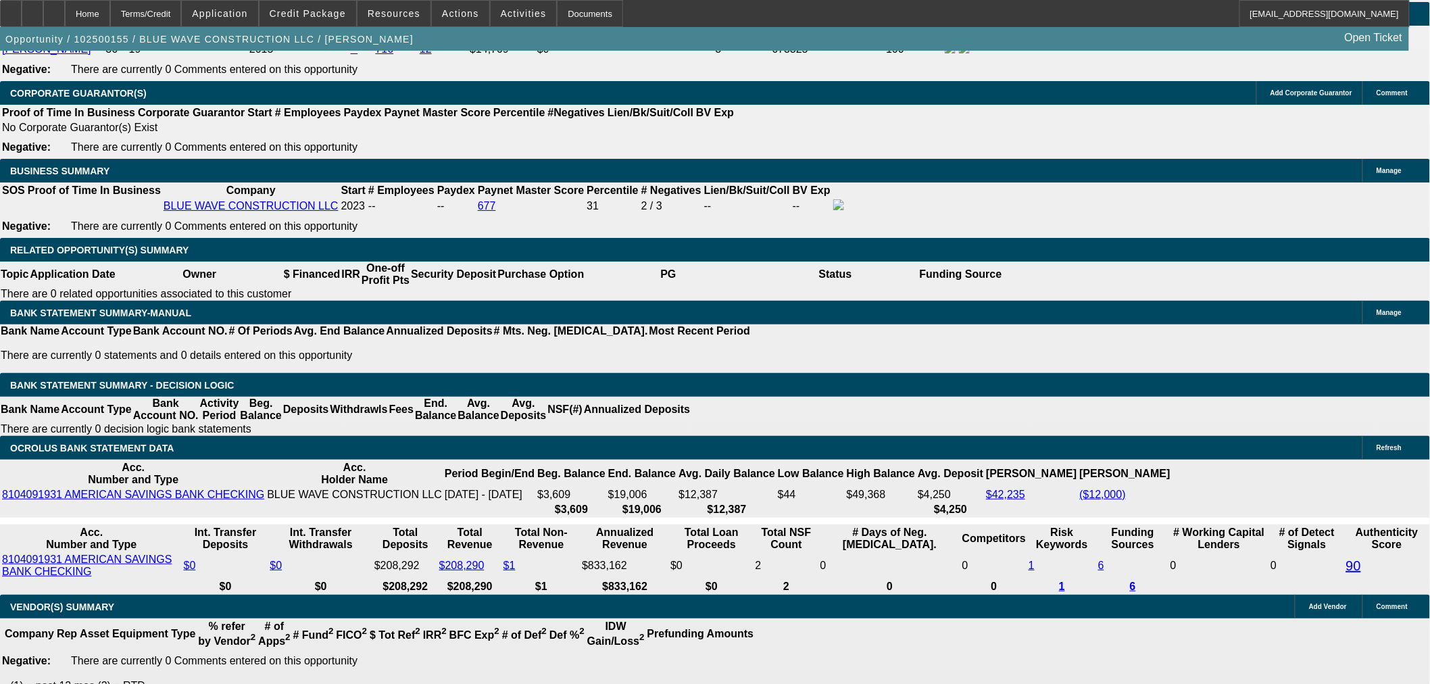
select select "0.1"
type input "$11,618.75"
type input "UNKNOWN"
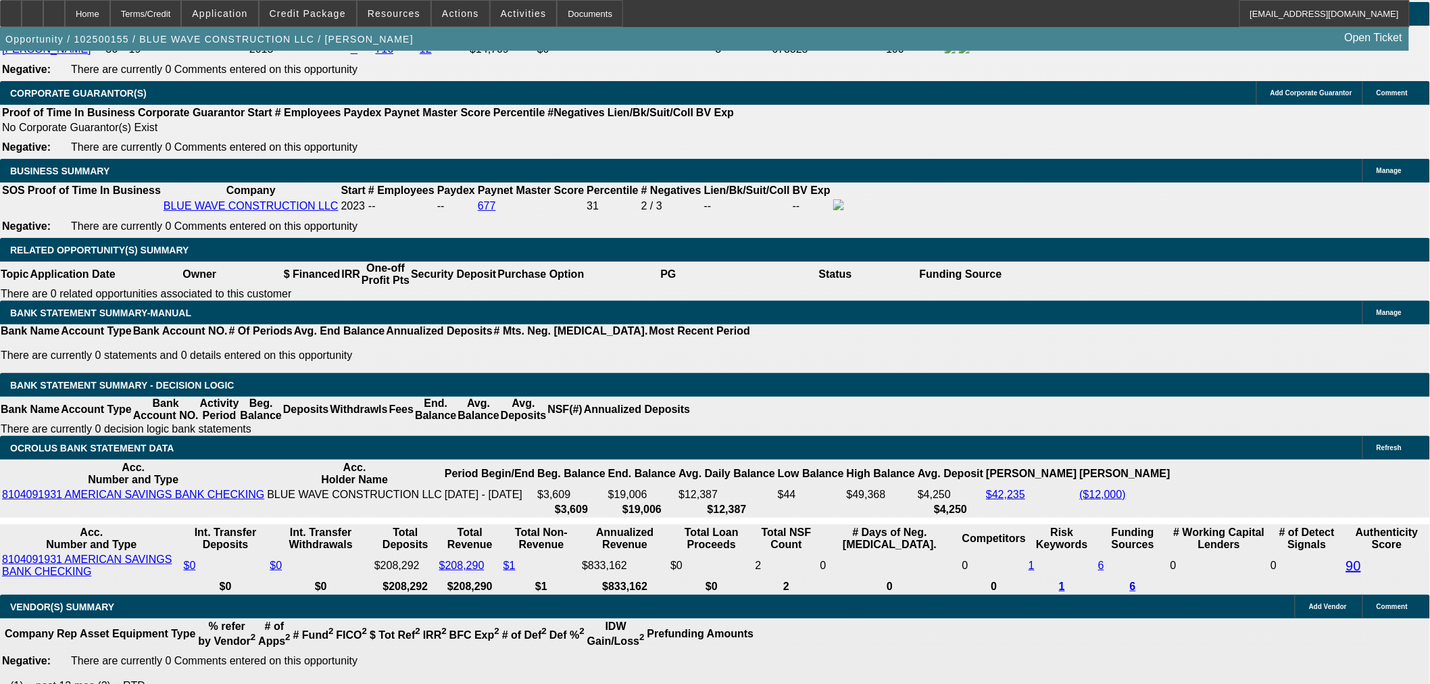
type input "$7,097.66"
drag, startPoint x: 242, startPoint y: 295, endPoint x: 354, endPoint y: 289, distance: 112.3
type input "3550"
type input "$7,100.00"
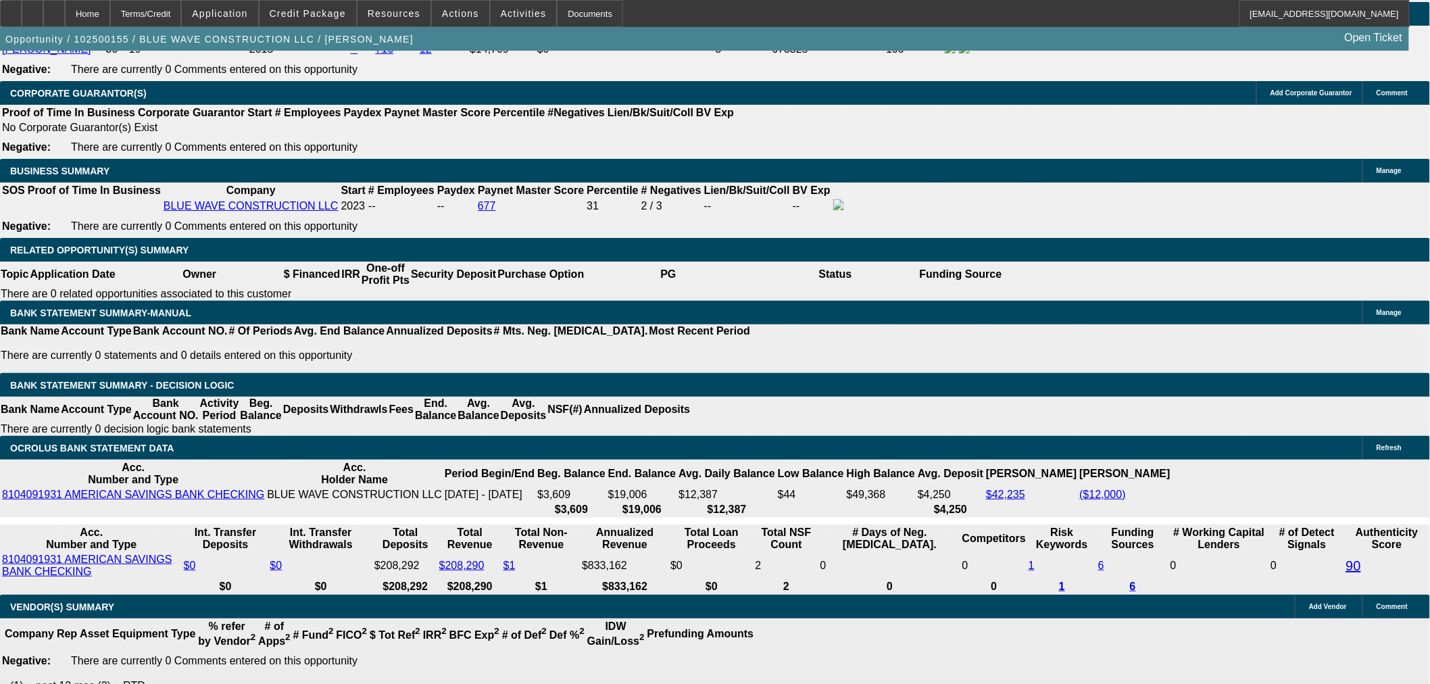
type input "19"
type input "$3,550.00"
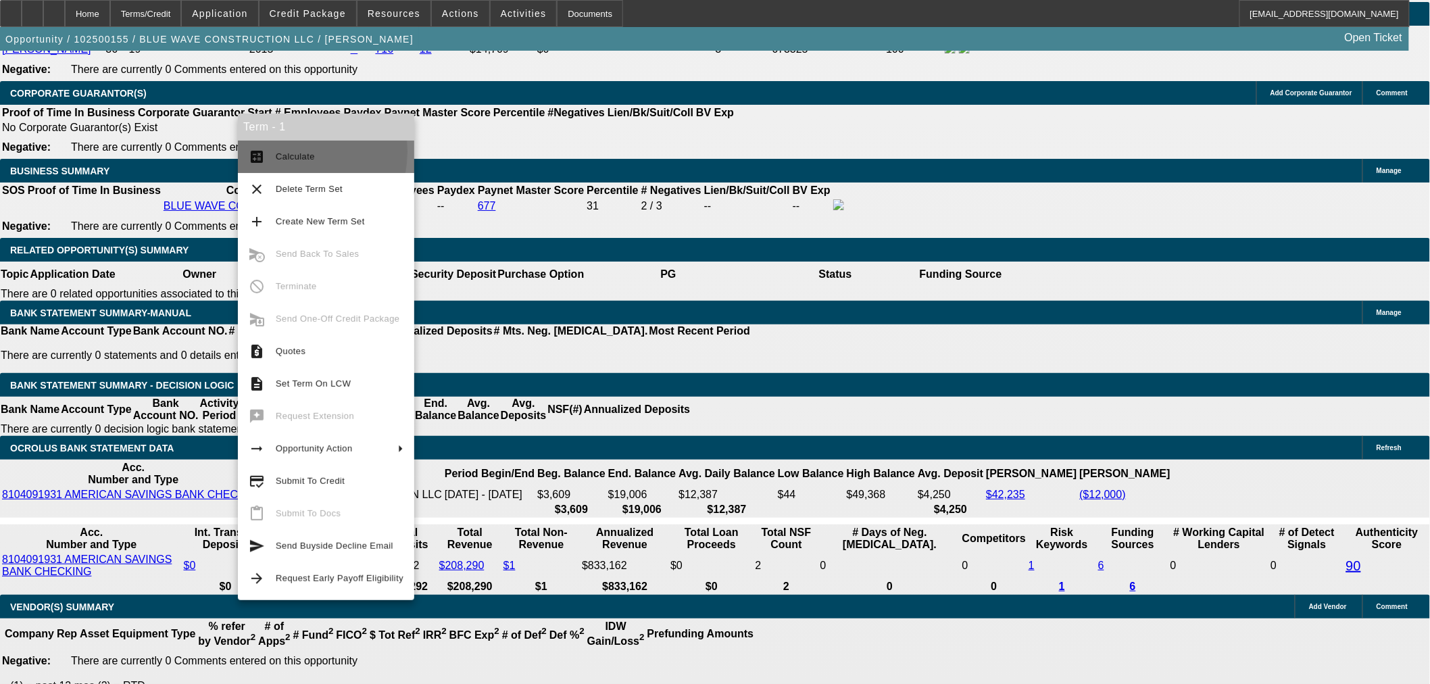
click at [282, 151] on span "Calculate" at bounding box center [295, 156] width 39 height 10
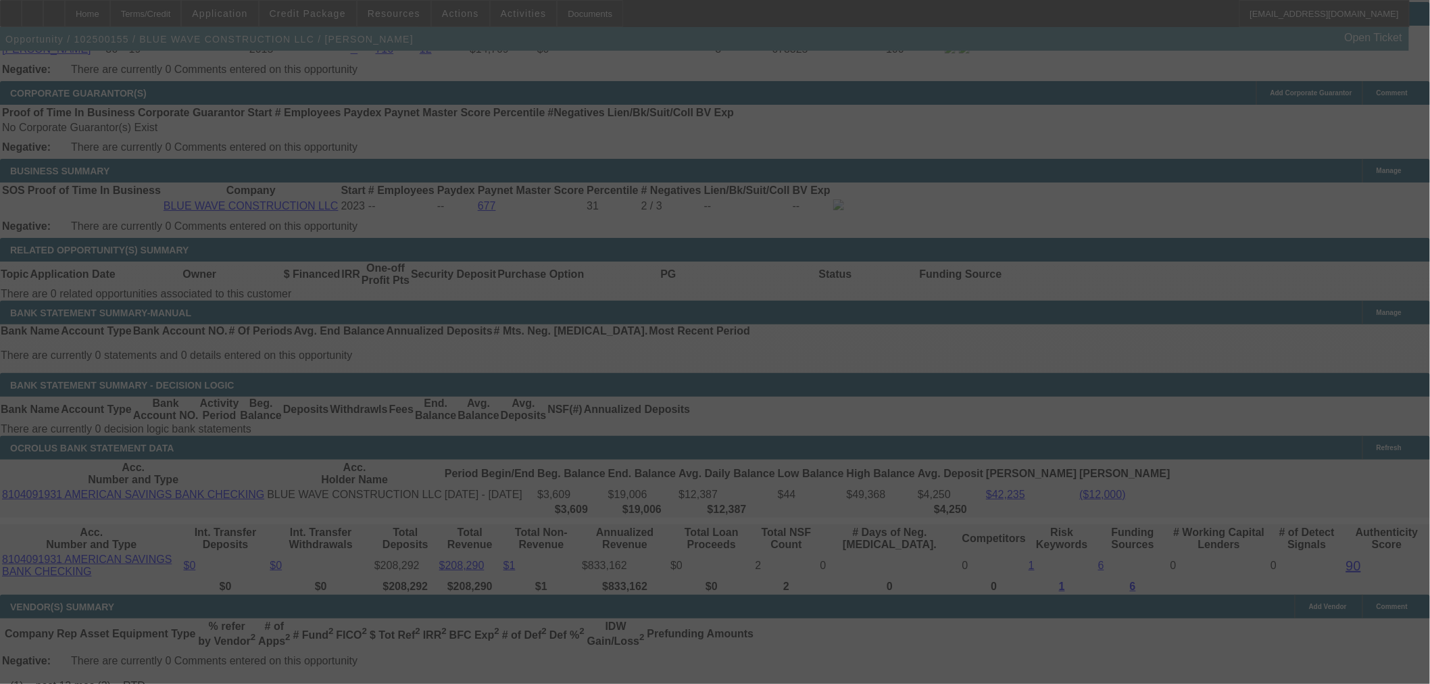
select select "0.1"
select select "2"
select select "0"
select select "6"
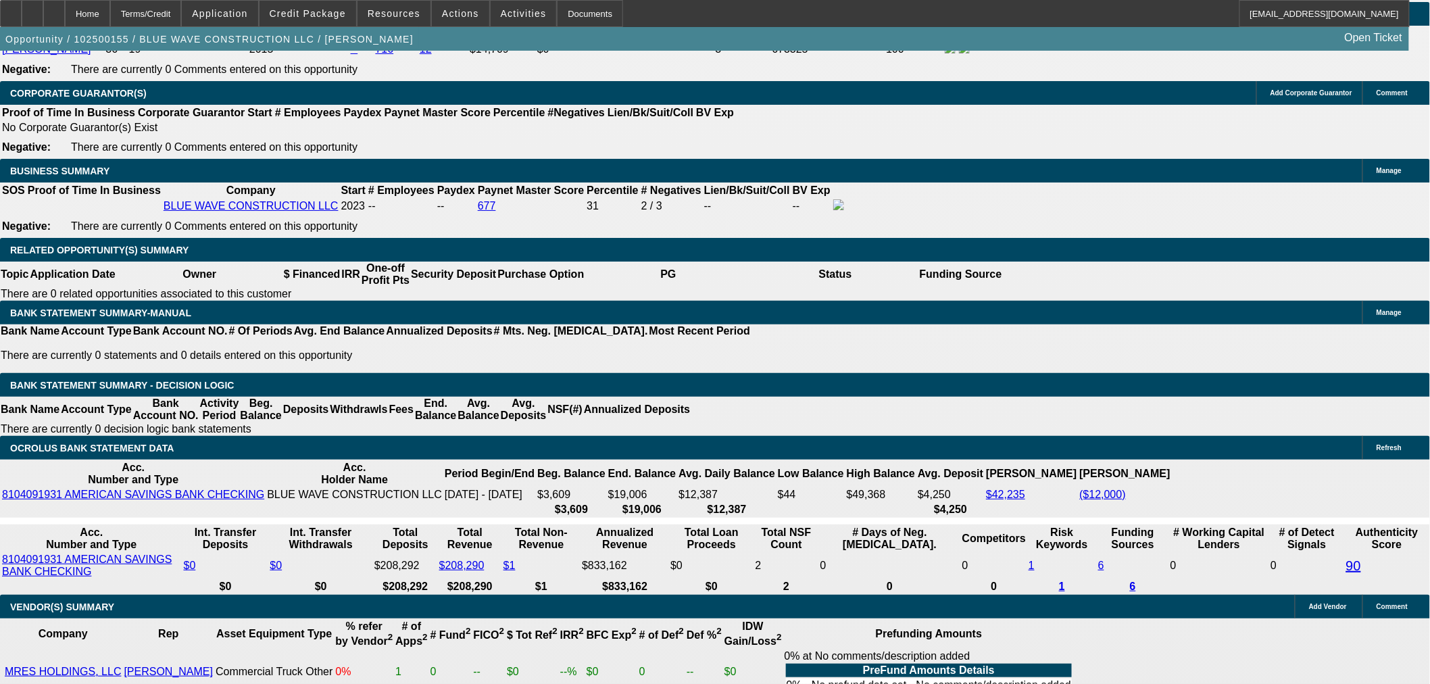
drag, startPoint x: 1041, startPoint y: 353, endPoint x: 967, endPoint y: 339, distance: 75.5
copy div "https://beaconcreditbuilder.beaconfunding.com/opportunity/df651c57-81a0-f011-b4…"
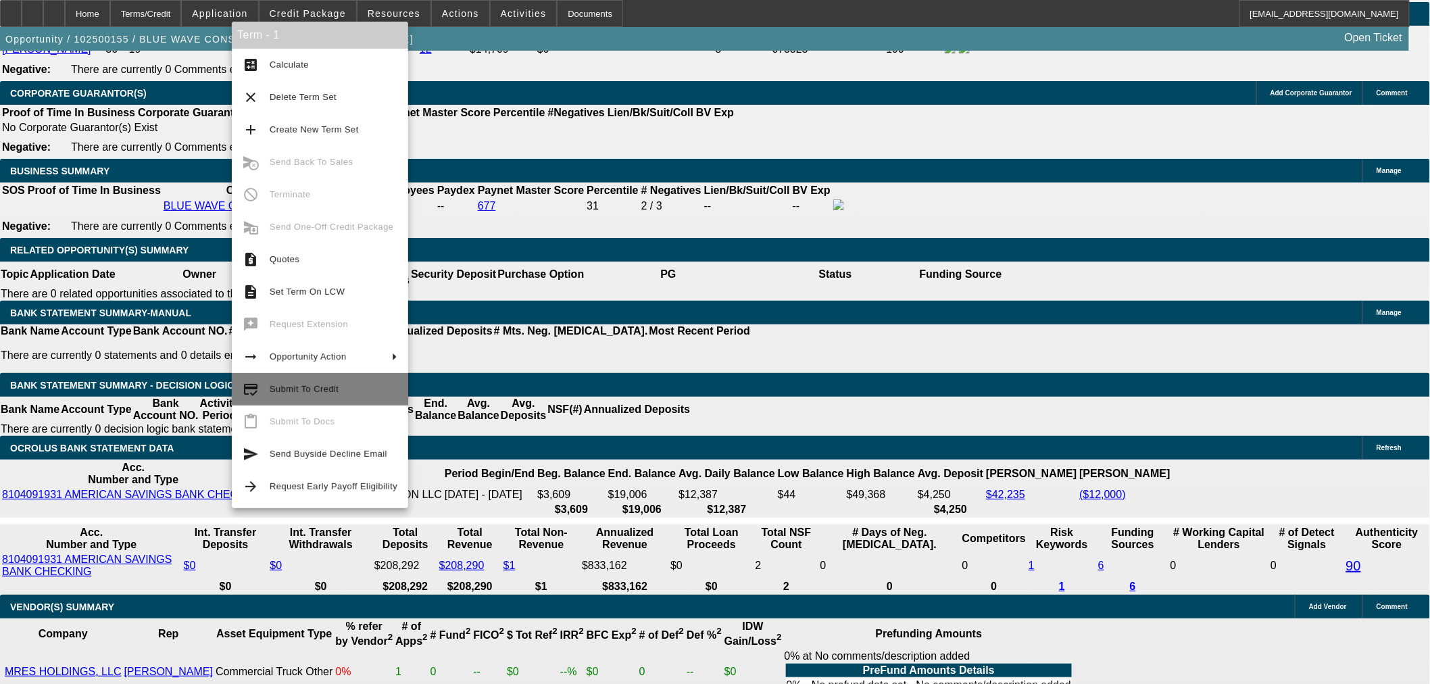
click at [336, 395] on span "Submit To Credit" at bounding box center [334, 389] width 128 height 16
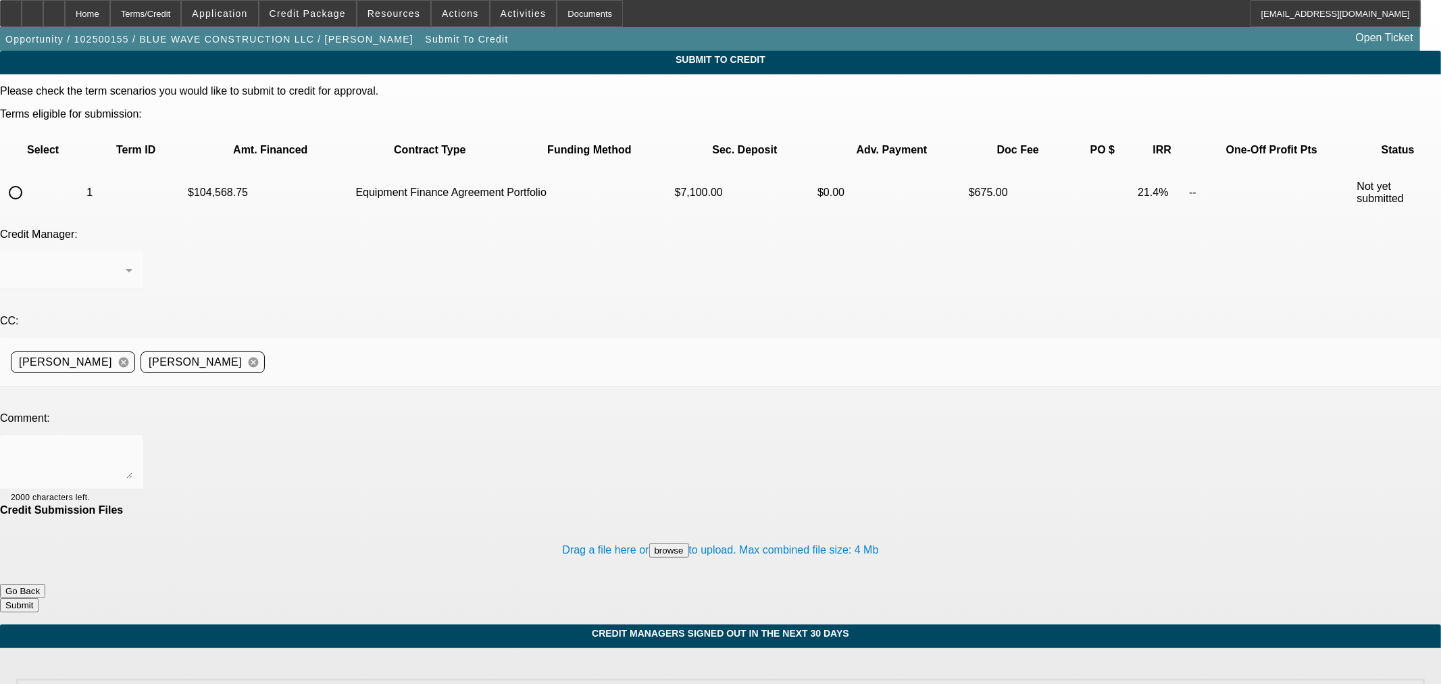
click at [29, 179] on input "radio" at bounding box center [15, 192] width 27 height 27
radio input "true"
click at [126, 262] on div "Arida, George" at bounding box center [68, 270] width 115 height 16
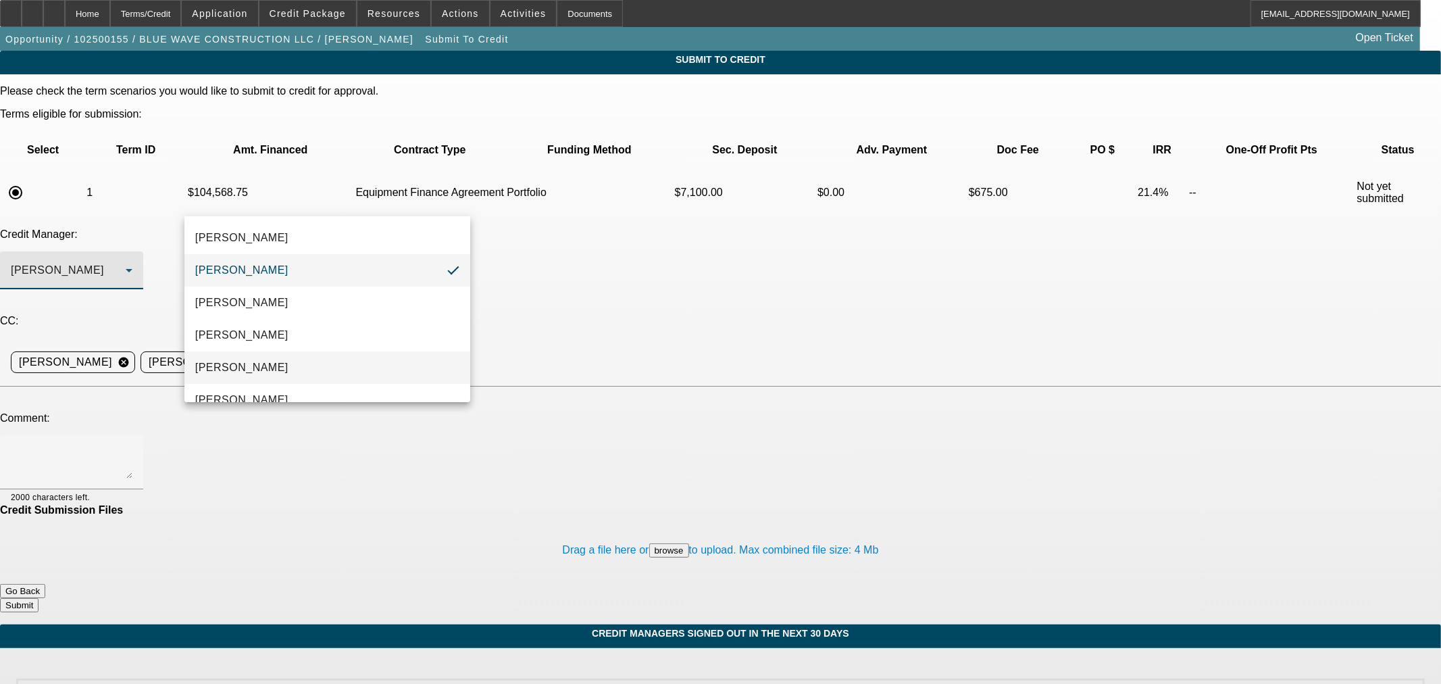
scroll to position [19, 0]
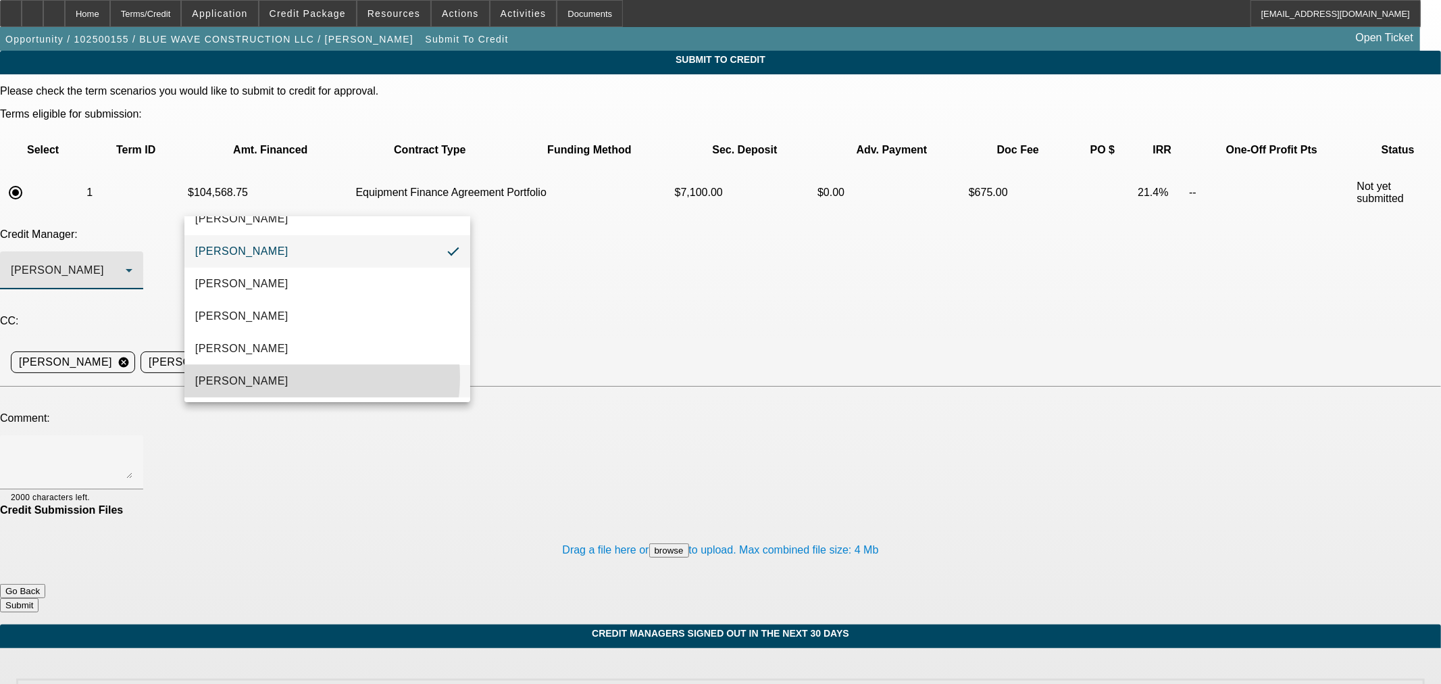
click at [297, 376] on mat-option "Oliva, Samuel" at bounding box center [327, 381] width 286 height 32
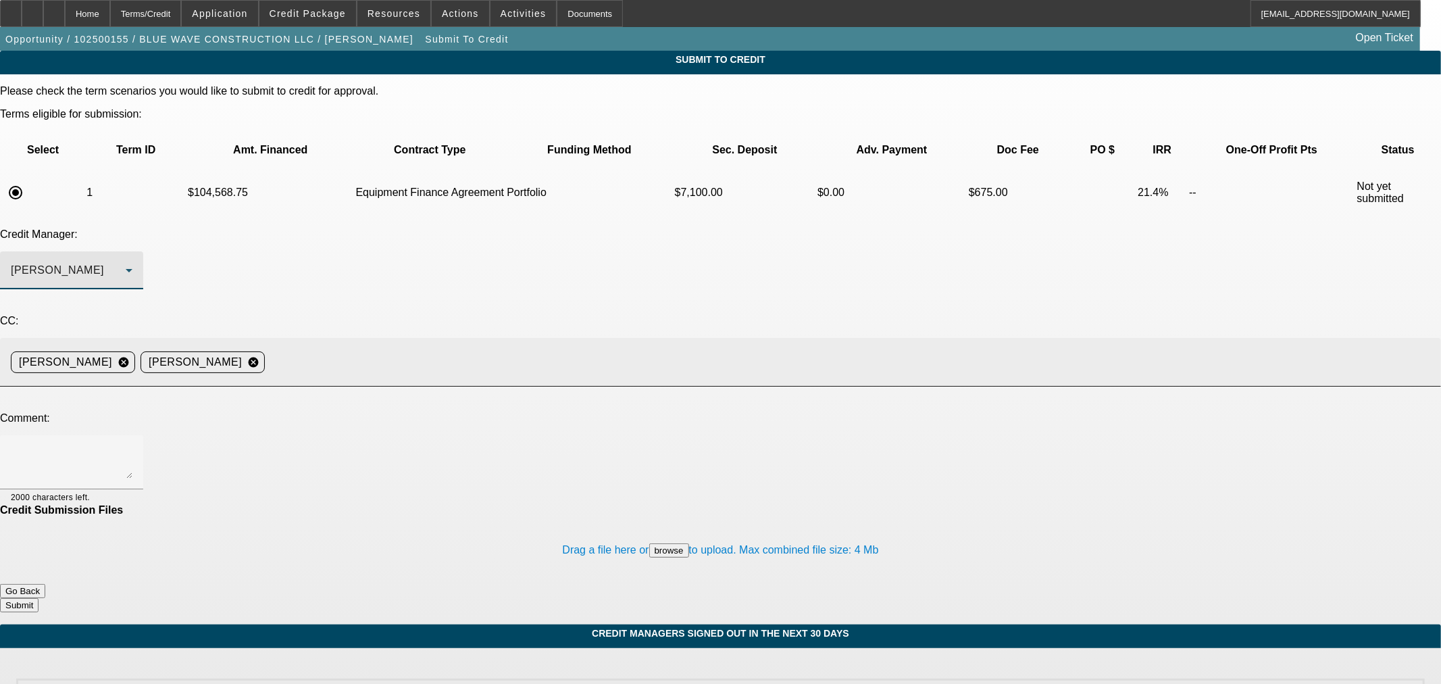
click at [440, 349] on input at bounding box center [847, 362] width 1155 height 27
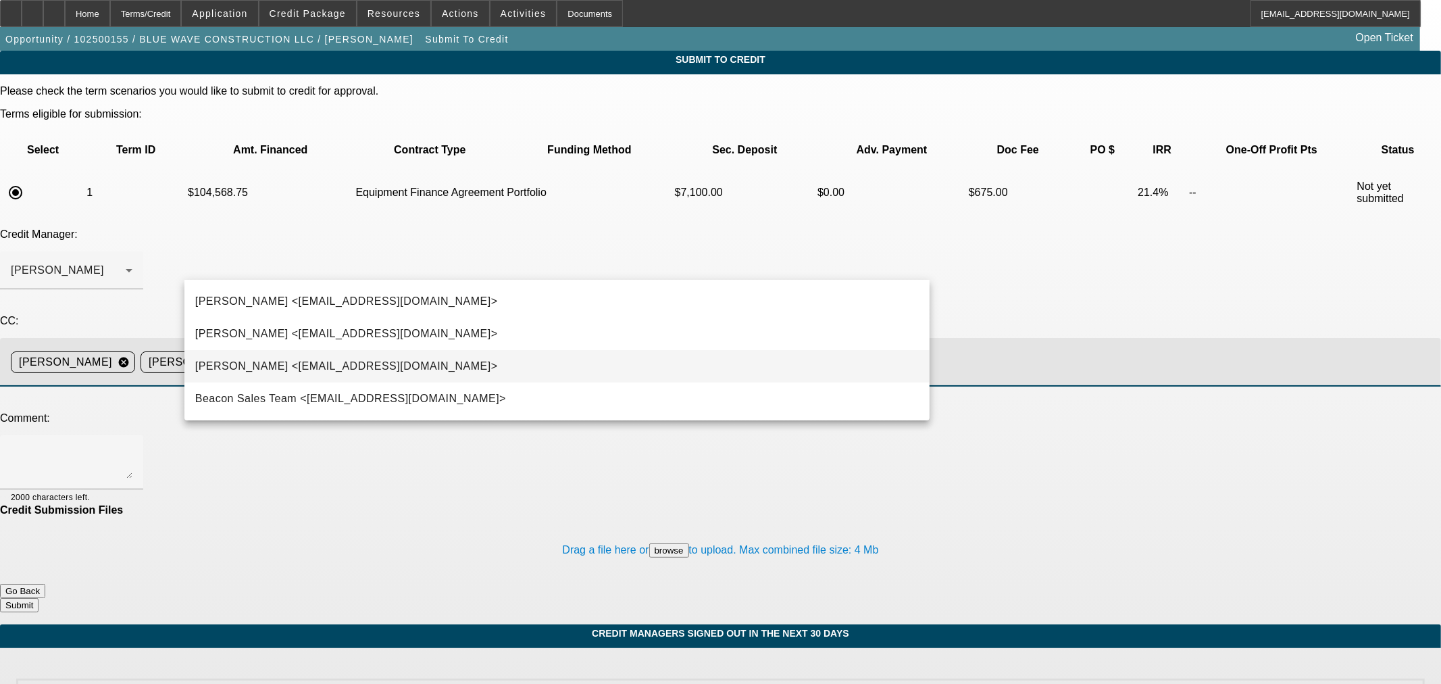
type input "ste"
click at [477, 365] on mat-option "Stephanie Richards <srichards@beaconfunding.com>" at bounding box center [556, 366] width 745 height 32
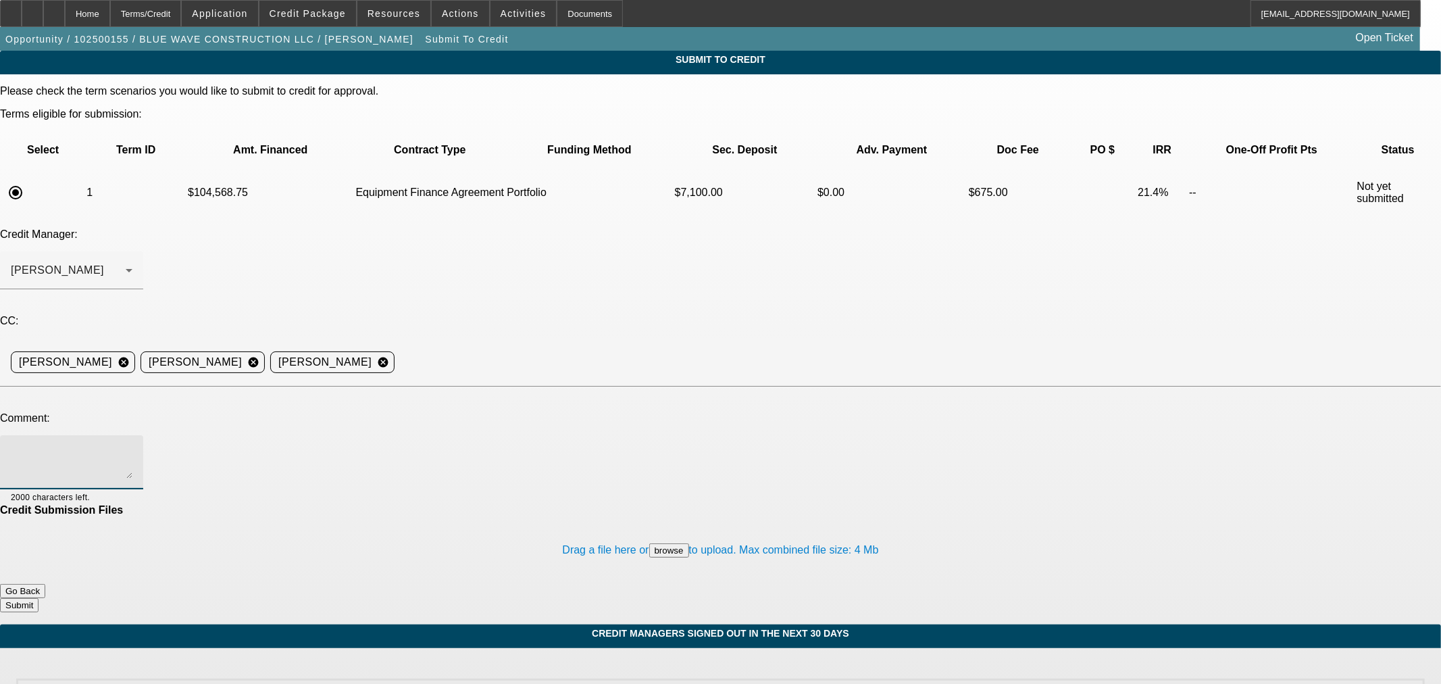
click at [132, 446] on textarea at bounding box center [72, 462] width 122 height 32
type textarea "a"
click at [132, 446] on textarea "BUYSIDE SUBMISSION ZEAGER - Sam, please review this hook lift/roll off truck pu…" at bounding box center [72, 462] width 122 height 32
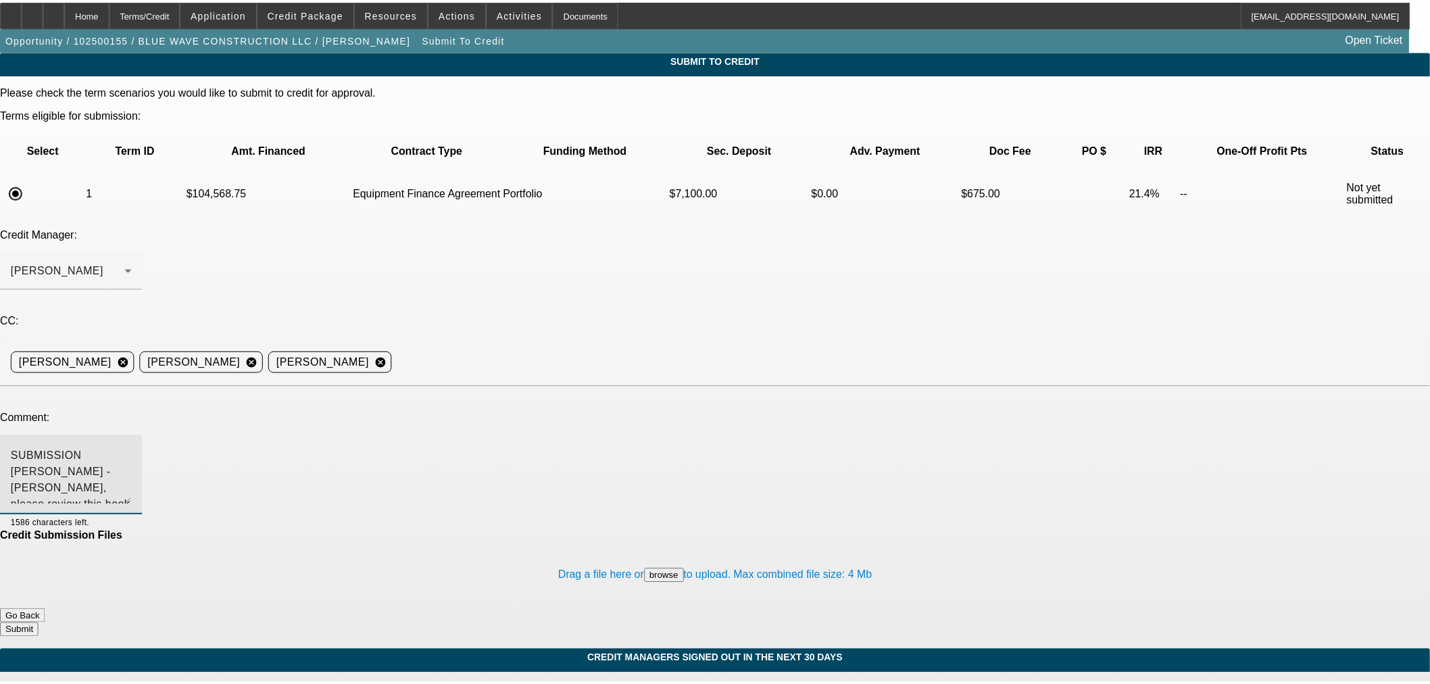
scroll to position [0, 0]
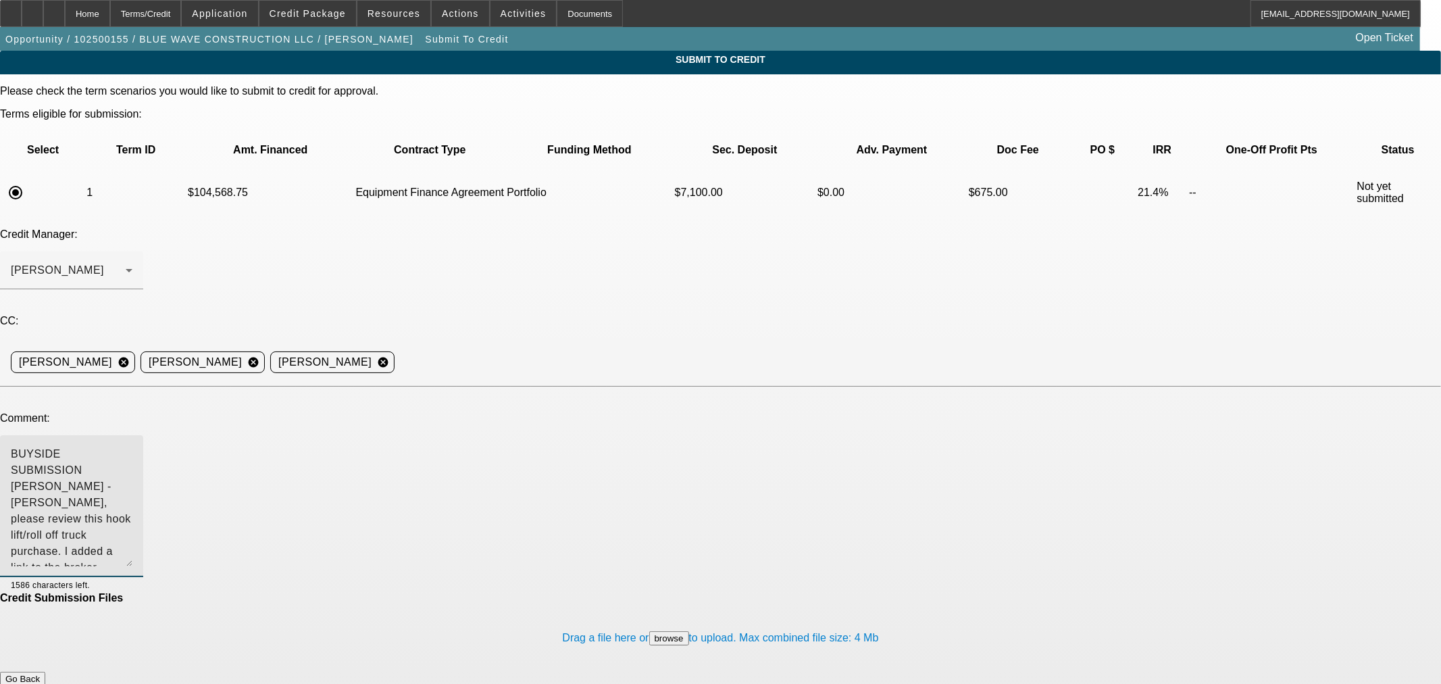
drag, startPoint x: 912, startPoint y: 334, endPoint x: 915, endPoint y: 423, distance: 88.6
click at [132, 446] on textarea "BUYSIDE SUBMISSION ZEAGER - Sam, please review this hook lift/roll off truck pu…" at bounding box center [72, 506] width 122 height 120
type textarea "BUYSIDE SUBMISSION ZEAGER - Sam, please review this hook lift/roll off truck pu…"
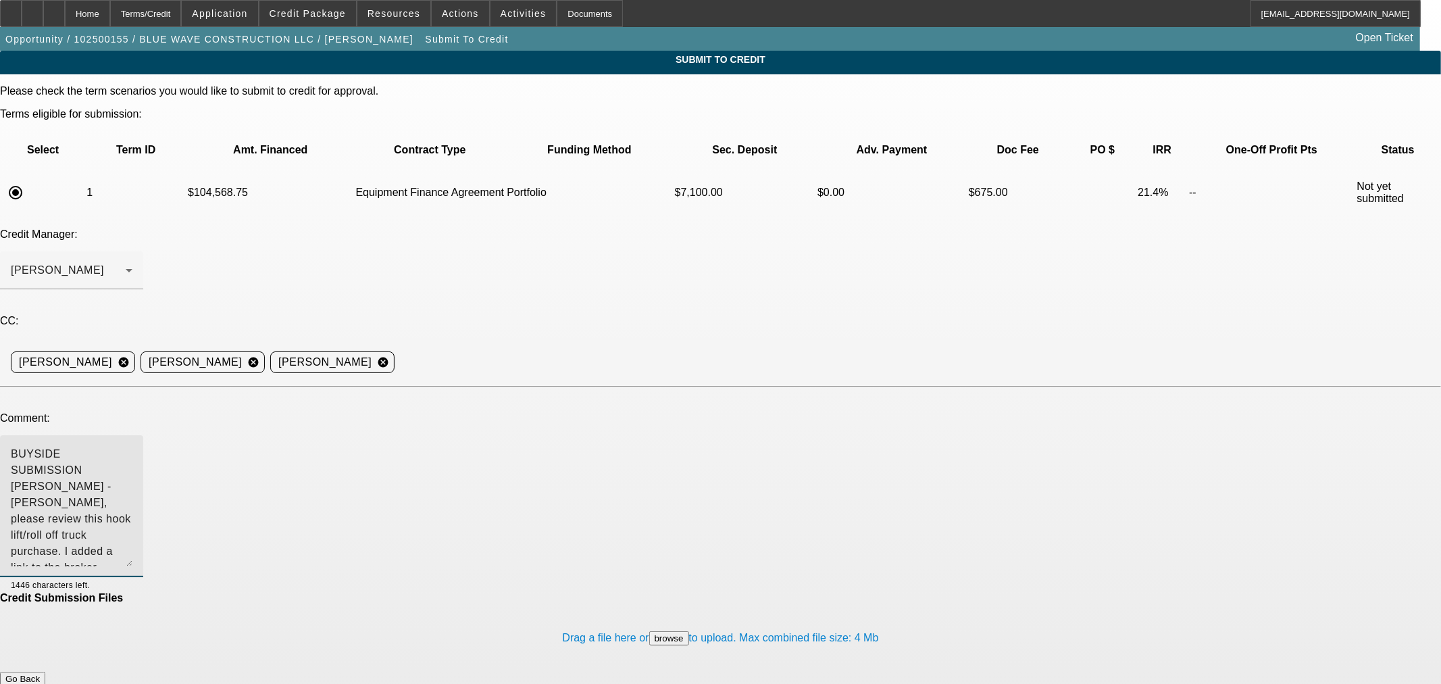
click at [39, 683] on button "Submit" at bounding box center [19, 693] width 39 height 14
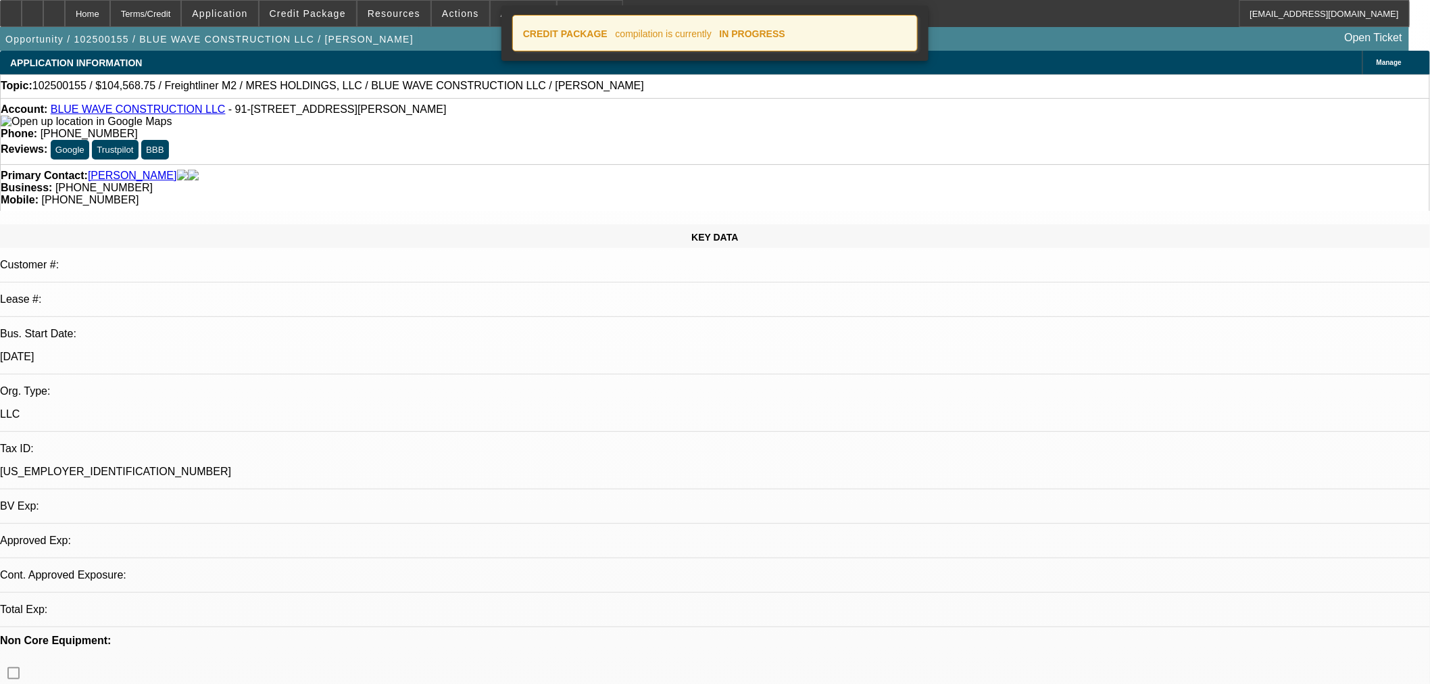
select select "0.1"
select select "2"
select select "0"
select select "6"
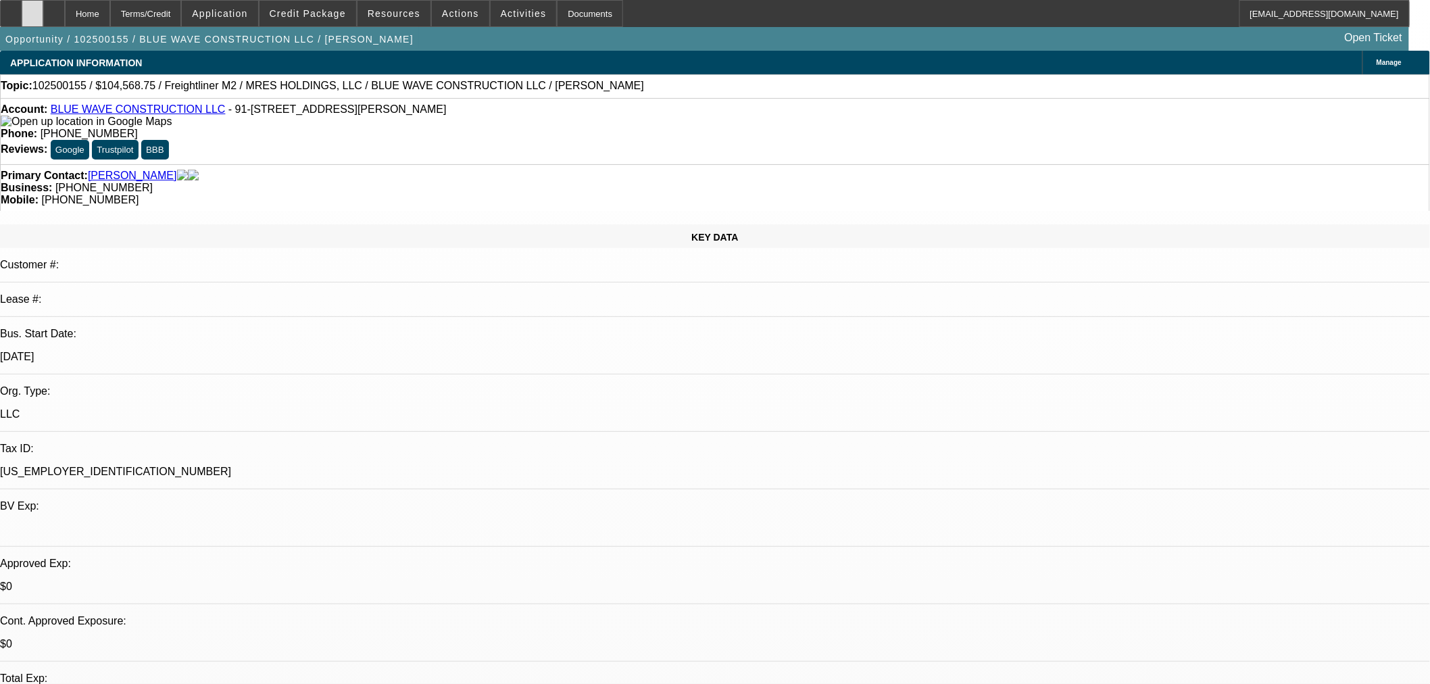
drag, startPoint x: 57, startPoint y: 18, endPoint x: 69, endPoint y: 18, distance: 11.5
click at [32, 9] on icon at bounding box center [32, 9] width 0 height 0
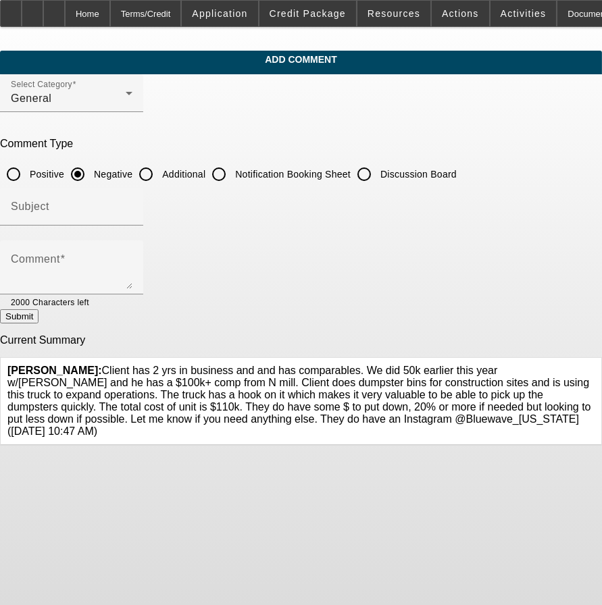
click at [159, 163] on input "Additional" at bounding box center [145, 174] width 27 height 27
radio input "true"
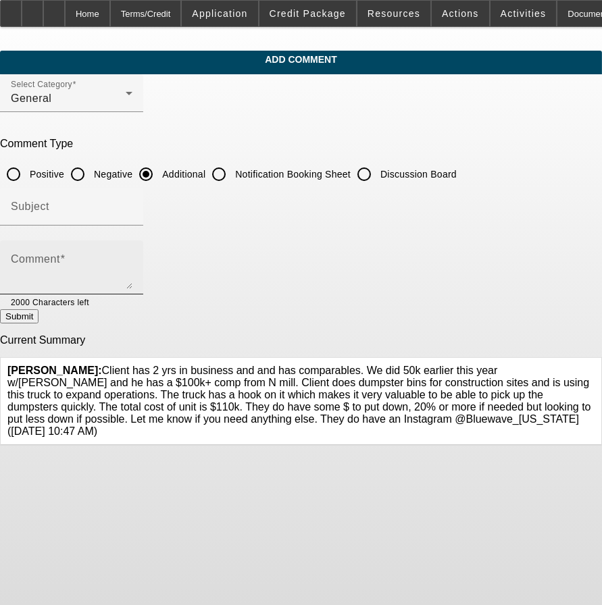
click at [132, 257] on textarea "Comment" at bounding box center [72, 273] width 122 height 32
paste textarea "[URL][DOMAIN_NAME]"
type textarea "Broker Application Approval opp = https://beaconcreditbuilder.beaconfunding.com…"
click at [39, 320] on button "Submit" at bounding box center [19, 316] width 39 height 14
radio input "true"
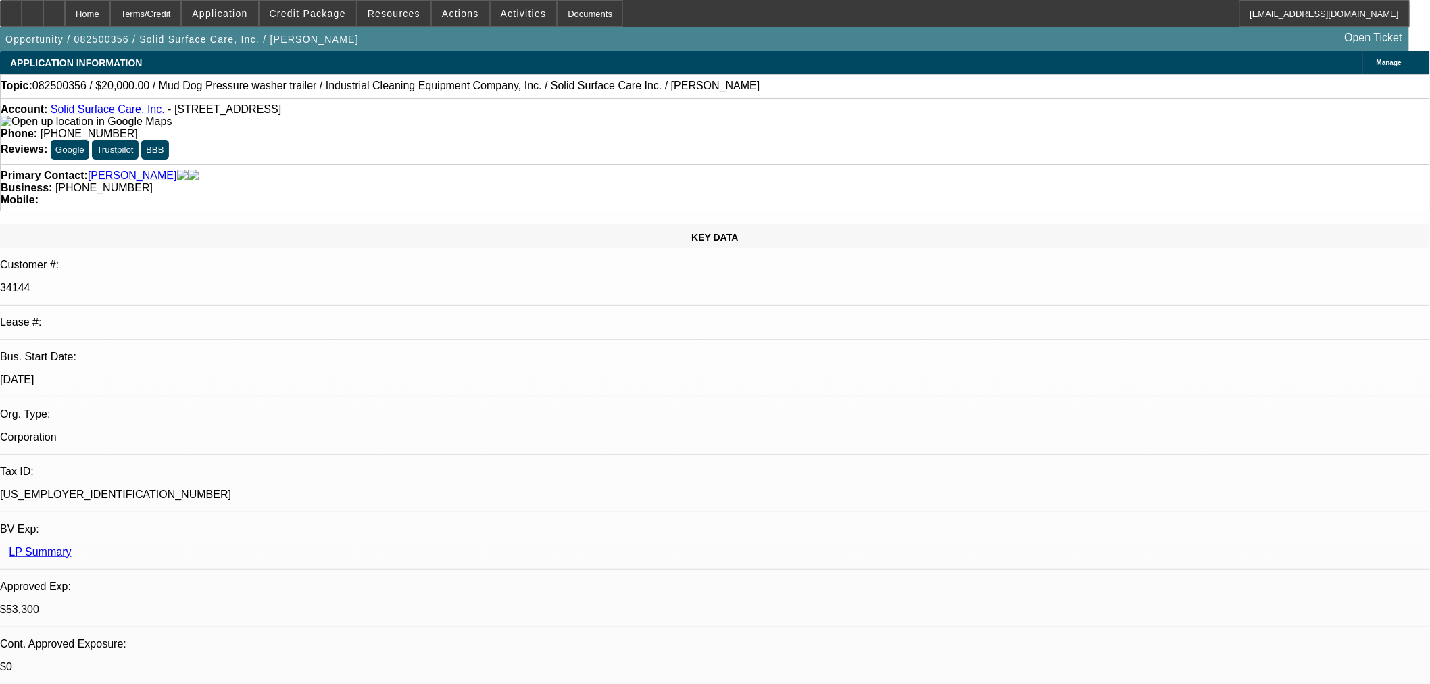
select select "0"
select select "2"
select select "0"
select select "6"
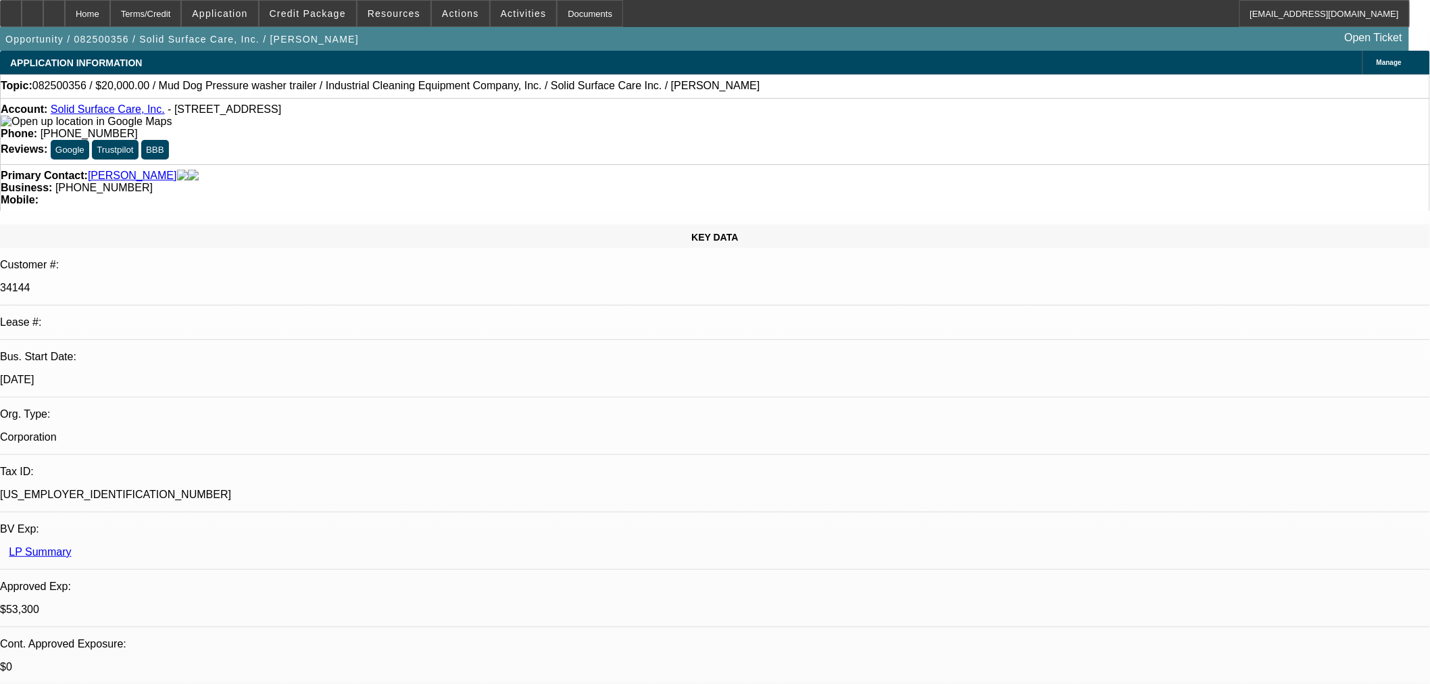
select select "0"
select select "2"
select select "0"
select select "6"
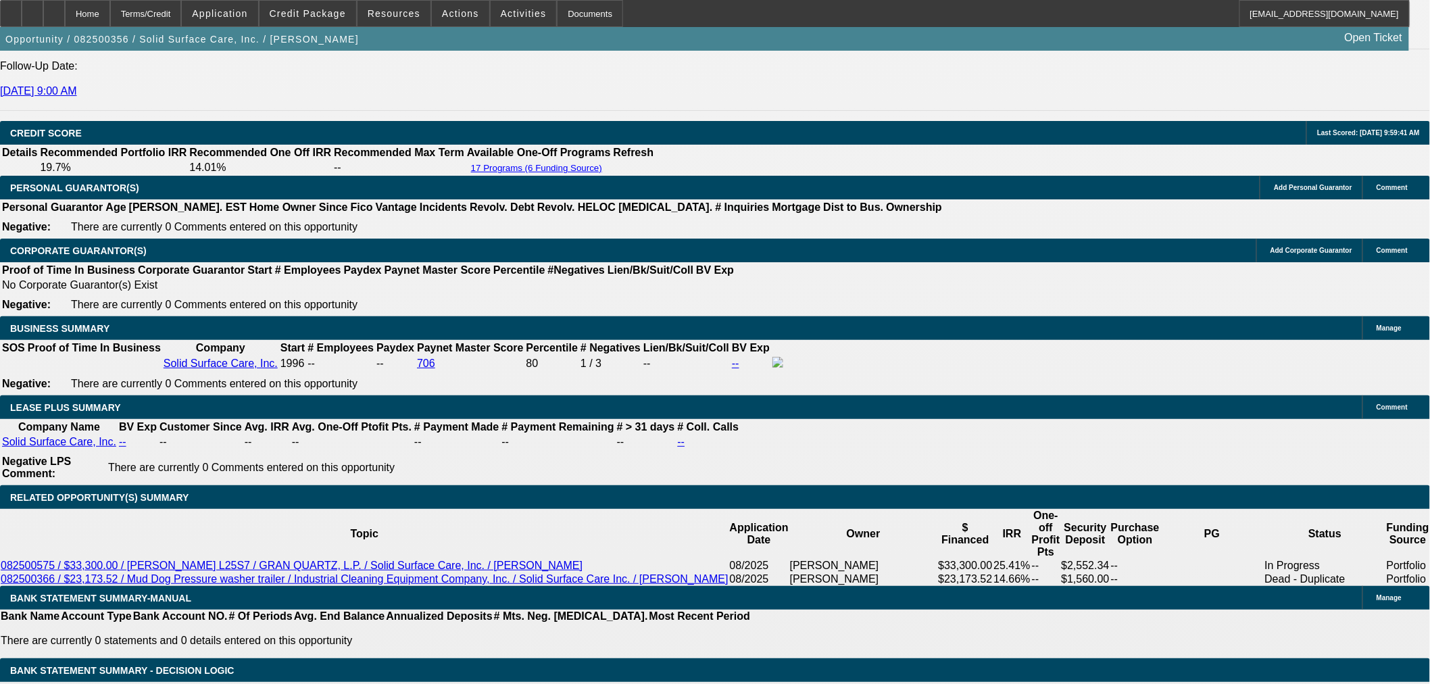
scroll to position [2002, 0]
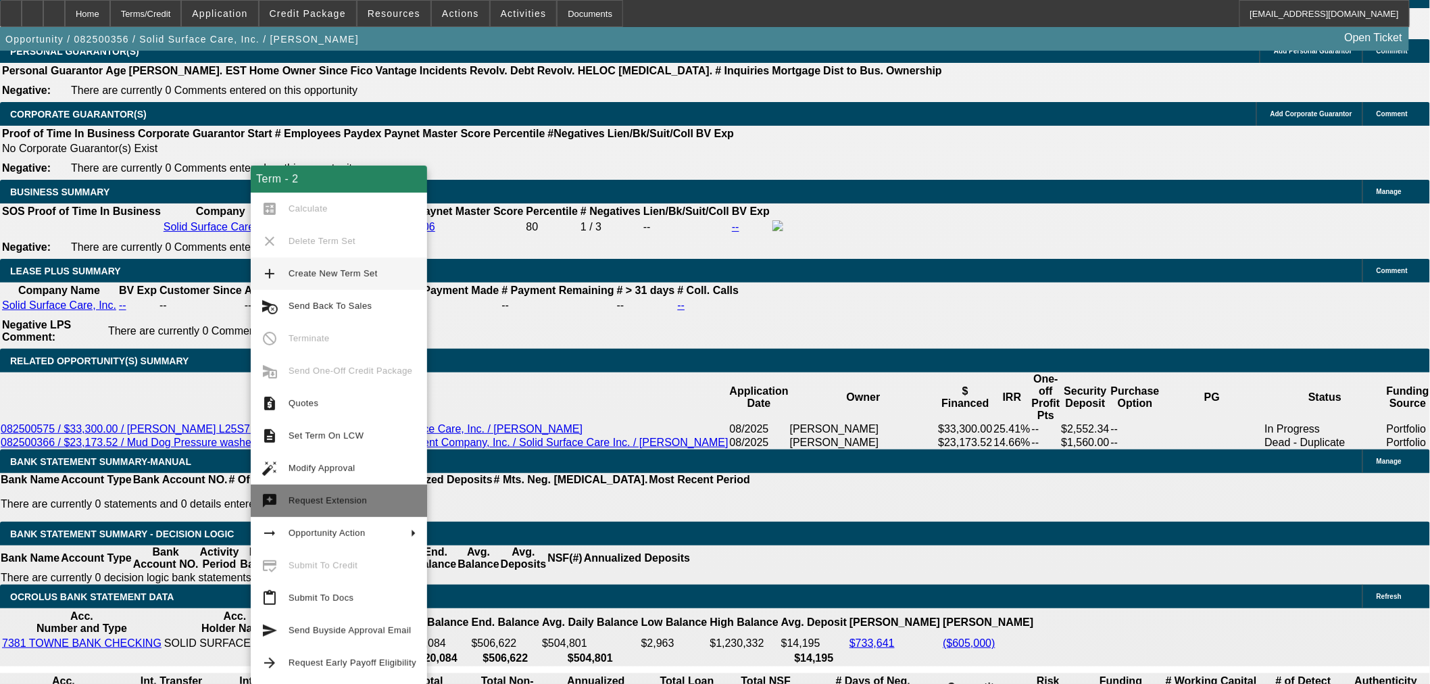
click at [343, 501] on span "Request Extension" at bounding box center [327, 500] width 78 height 10
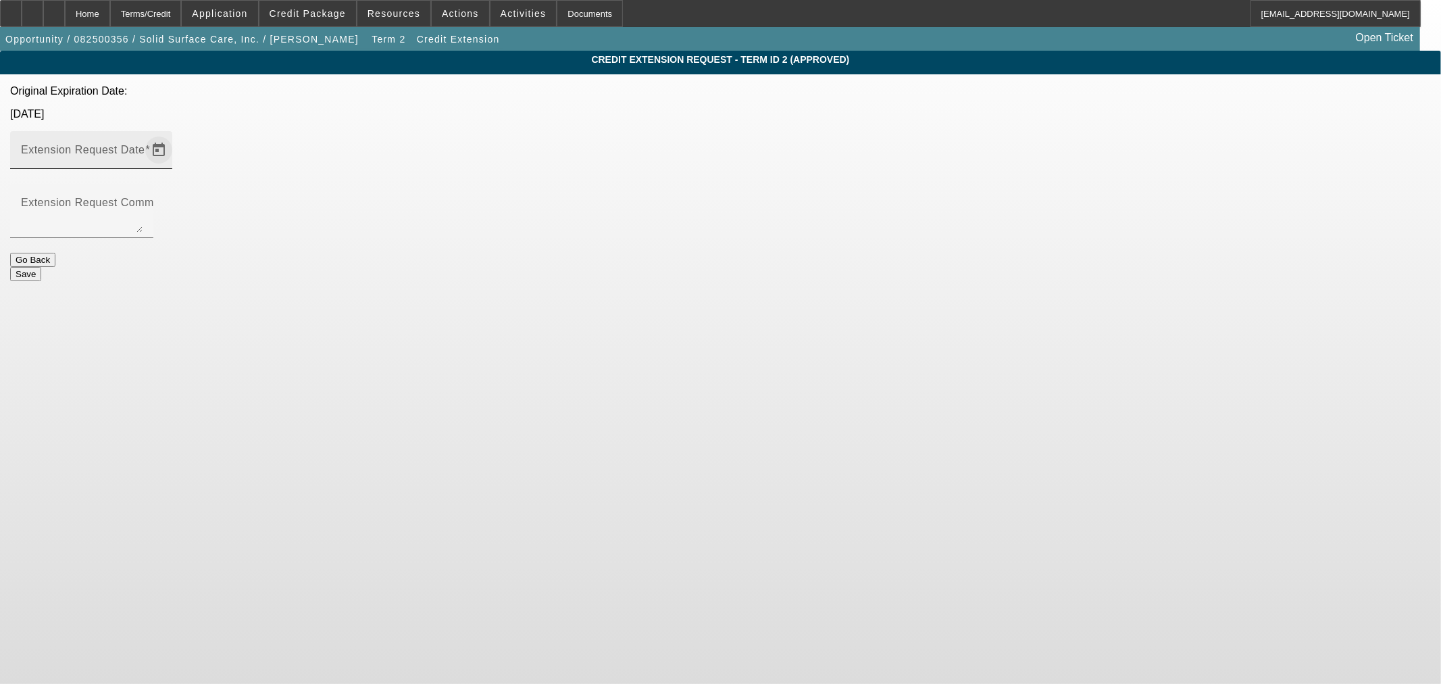
click at [175, 134] on span "Open calendar" at bounding box center [159, 150] width 32 height 32
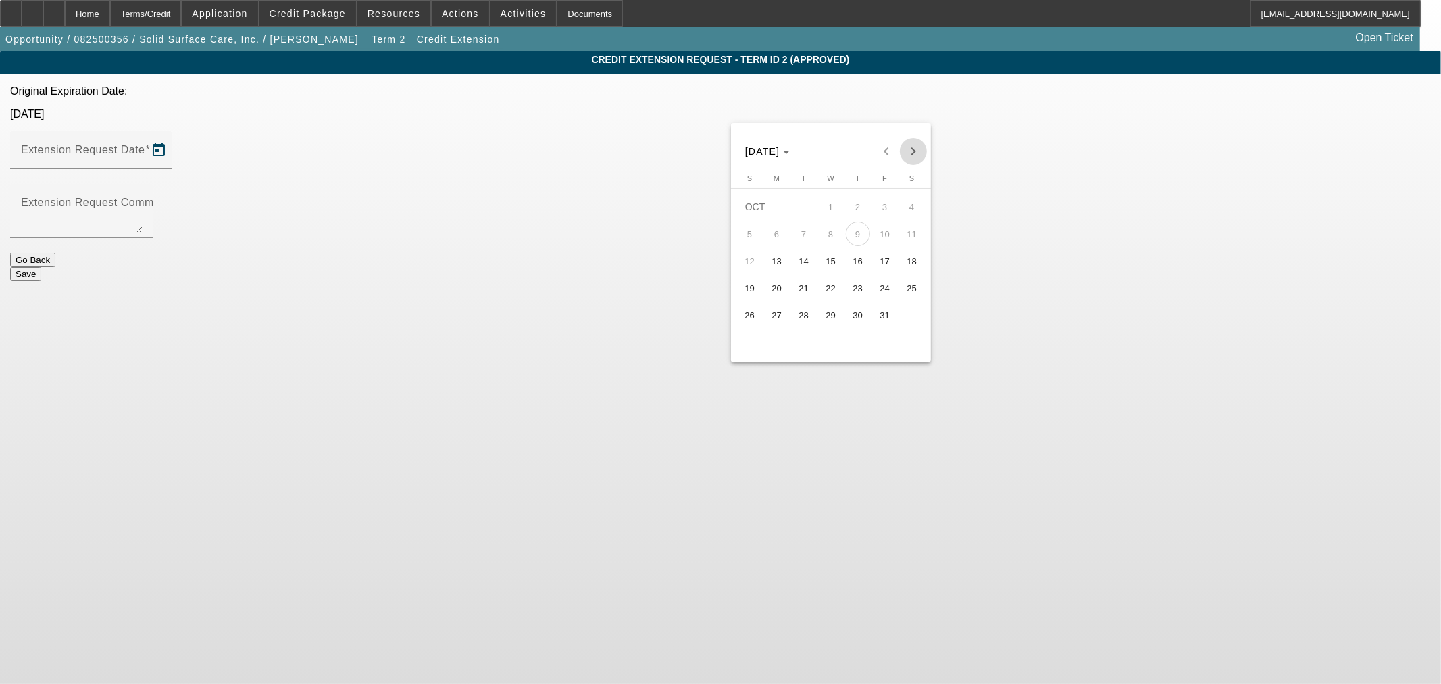
click at [911, 156] on span "Next month" at bounding box center [913, 151] width 27 height 27
click at [753, 346] on span "30" at bounding box center [750, 342] width 24 height 24
type input "11/30/2025"
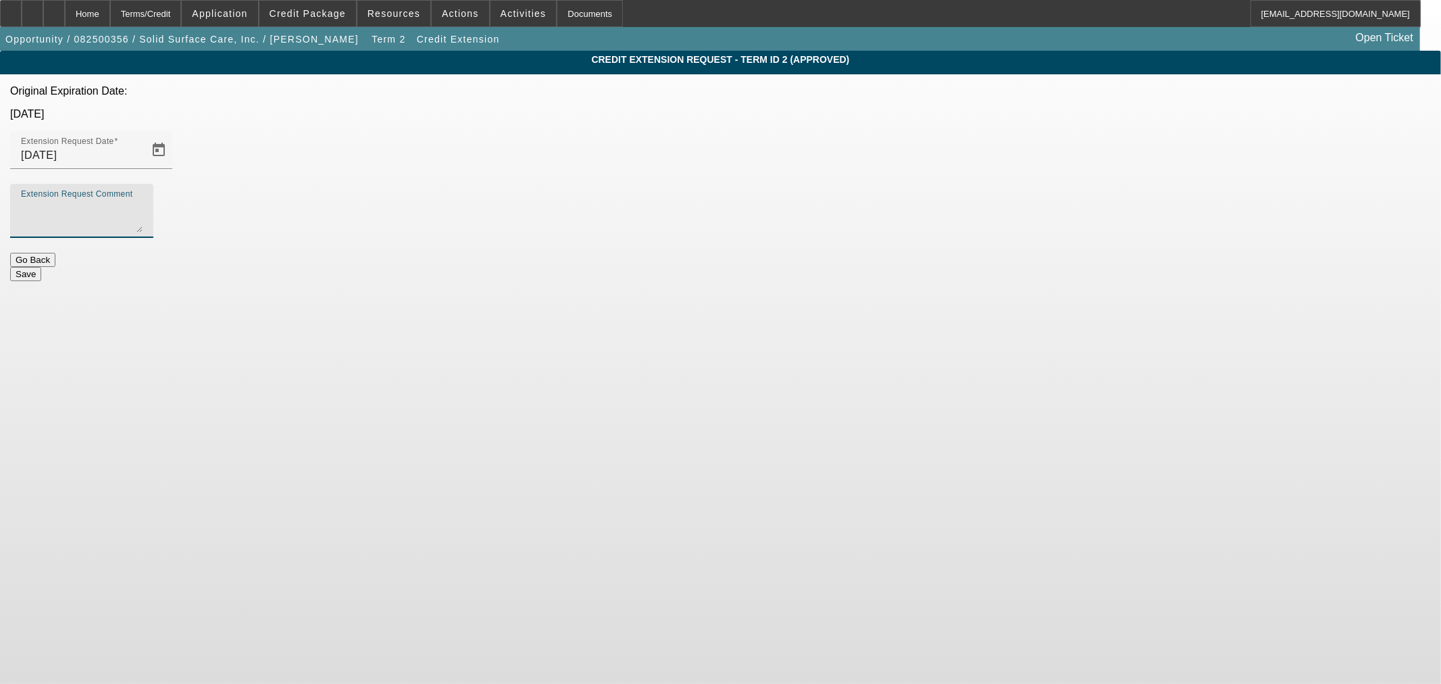
click at [143, 200] on textarea "Extension Request Comment" at bounding box center [82, 216] width 122 height 32
type textarea "We just funded the other approval for this customer today. They still plan on g…"
click at [41, 267] on button "Save" at bounding box center [25, 274] width 31 height 14
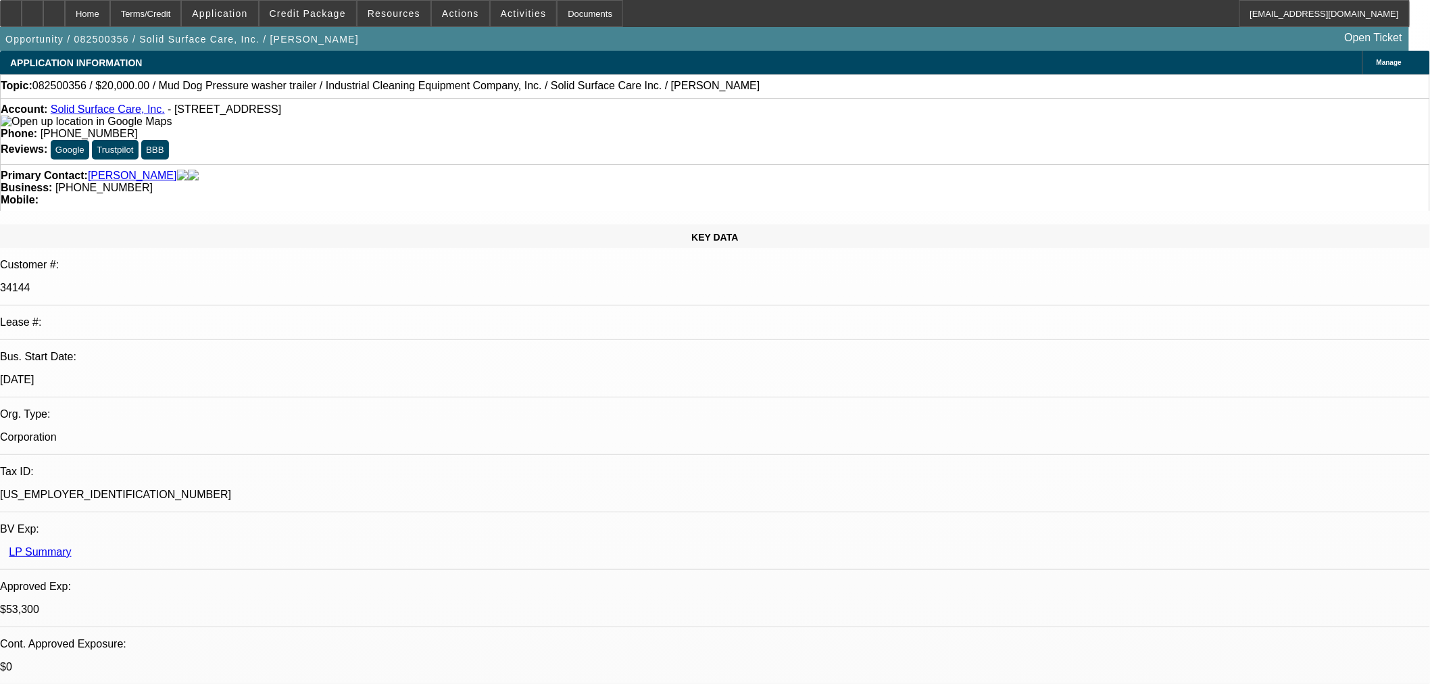
select select "0"
select select "2"
select select "0"
select select "6"
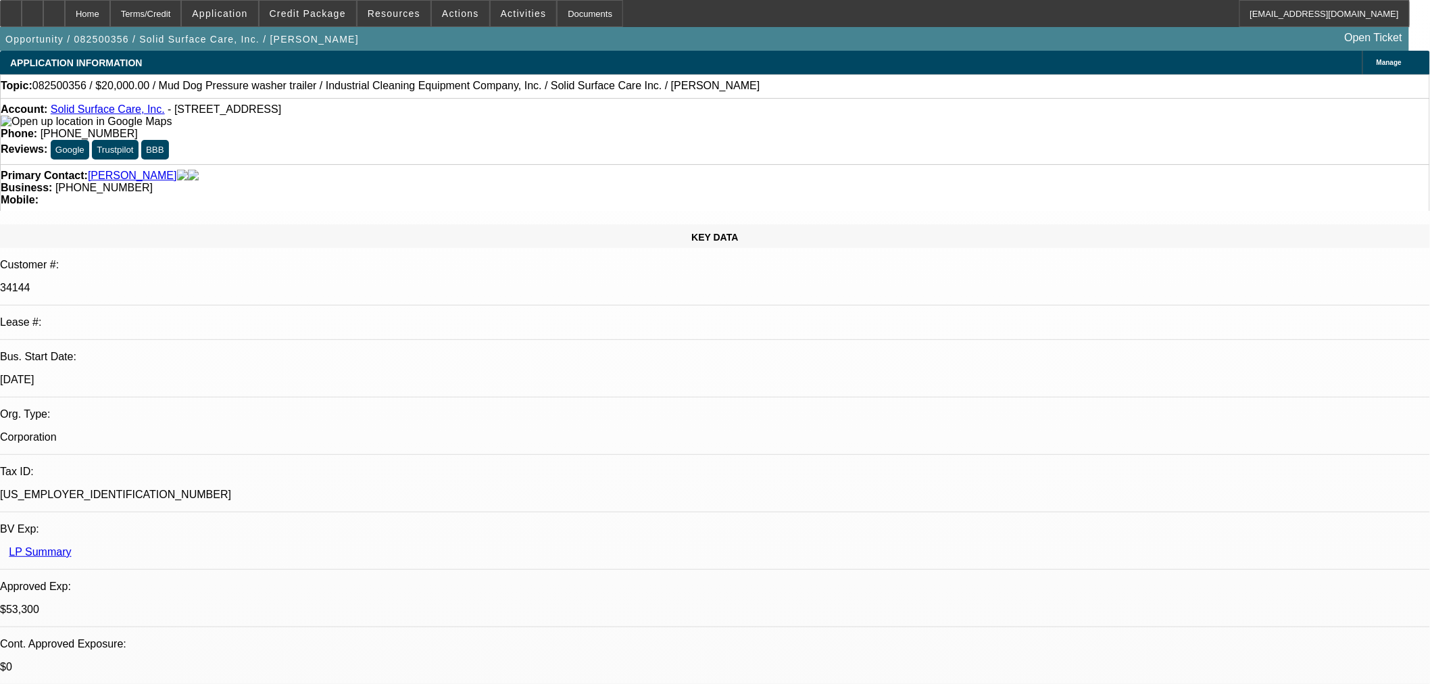
select select "0"
select select "2"
select select "0"
select select "6"
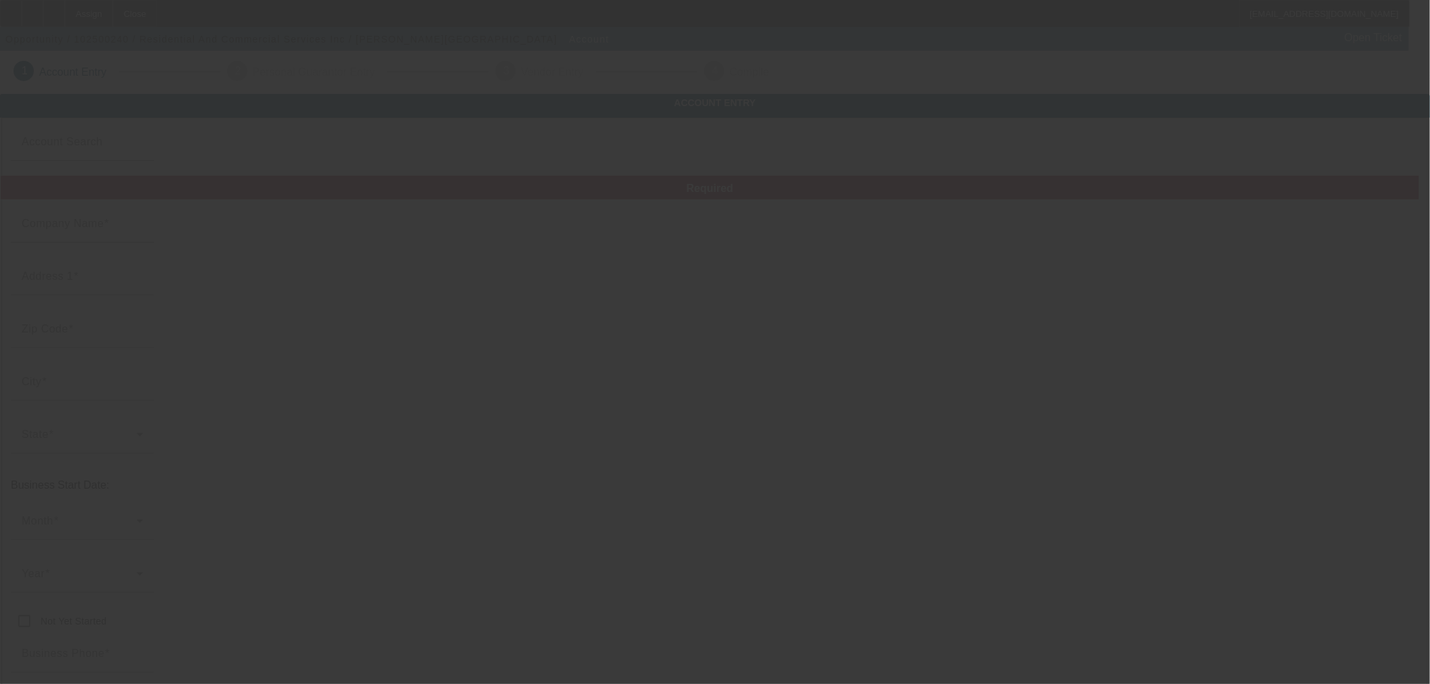
type input "Currency"
type input "Residential And Commercial Services Inc"
type input "3129 Reservoir Rd"
type input "15522"
type input "Bedford"
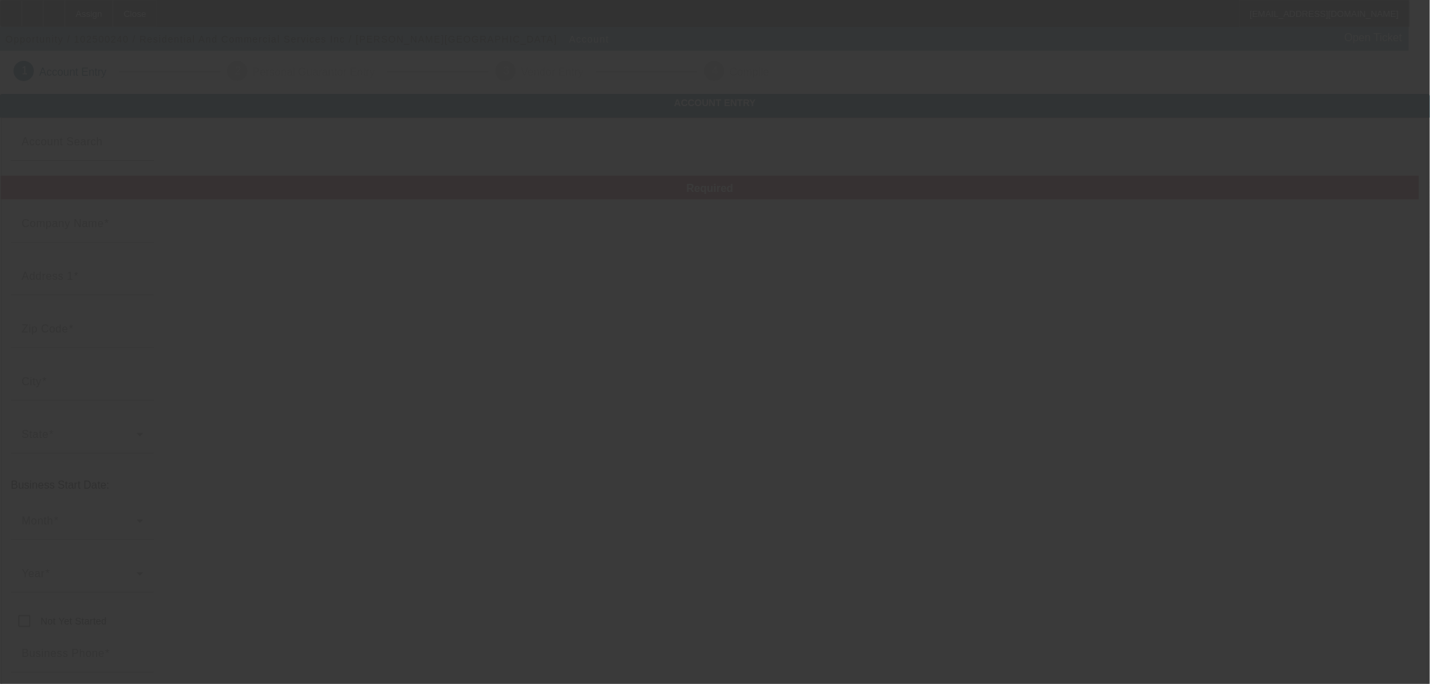
type input "(540) 538-8737"
type input "residentialclimateservices@yahoo.com"
type input "Bedford"
type input "39-4397807"
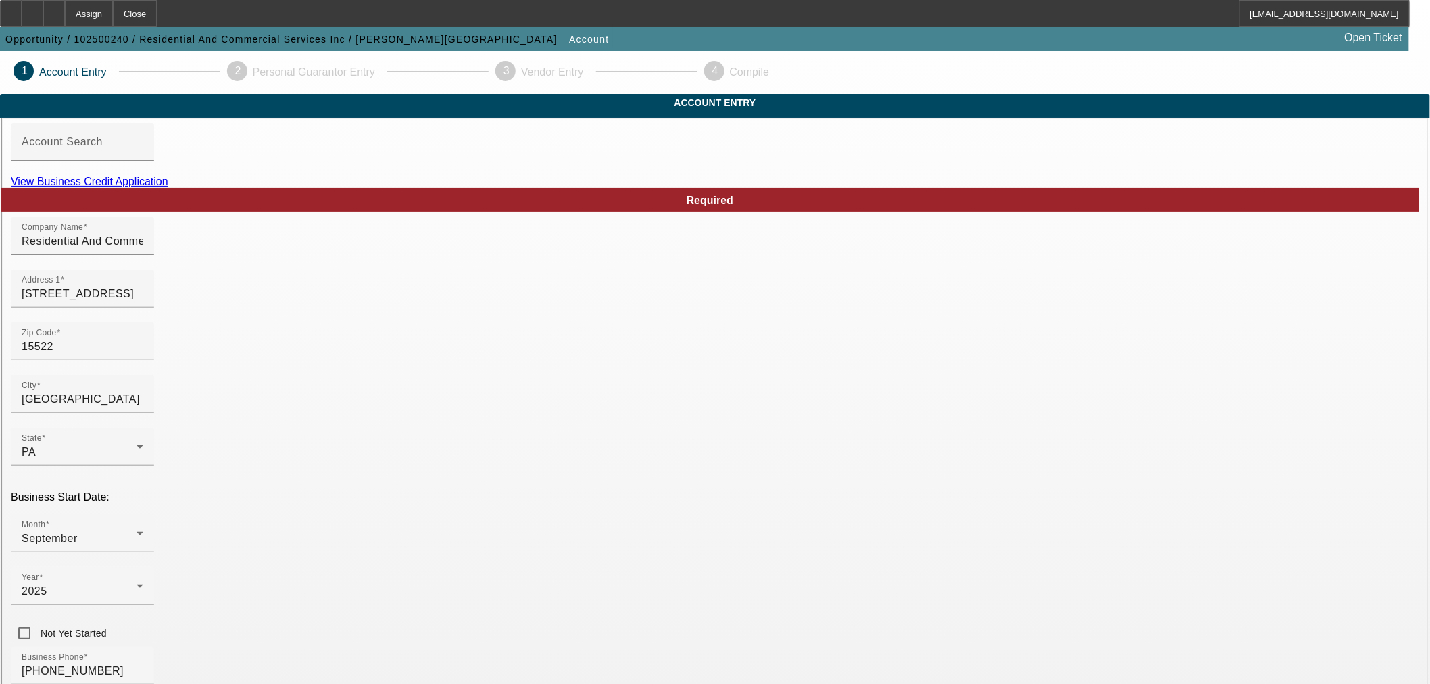
click at [168, 187] on link "View Business Credit Application" at bounding box center [89, 181] width 157 height 11
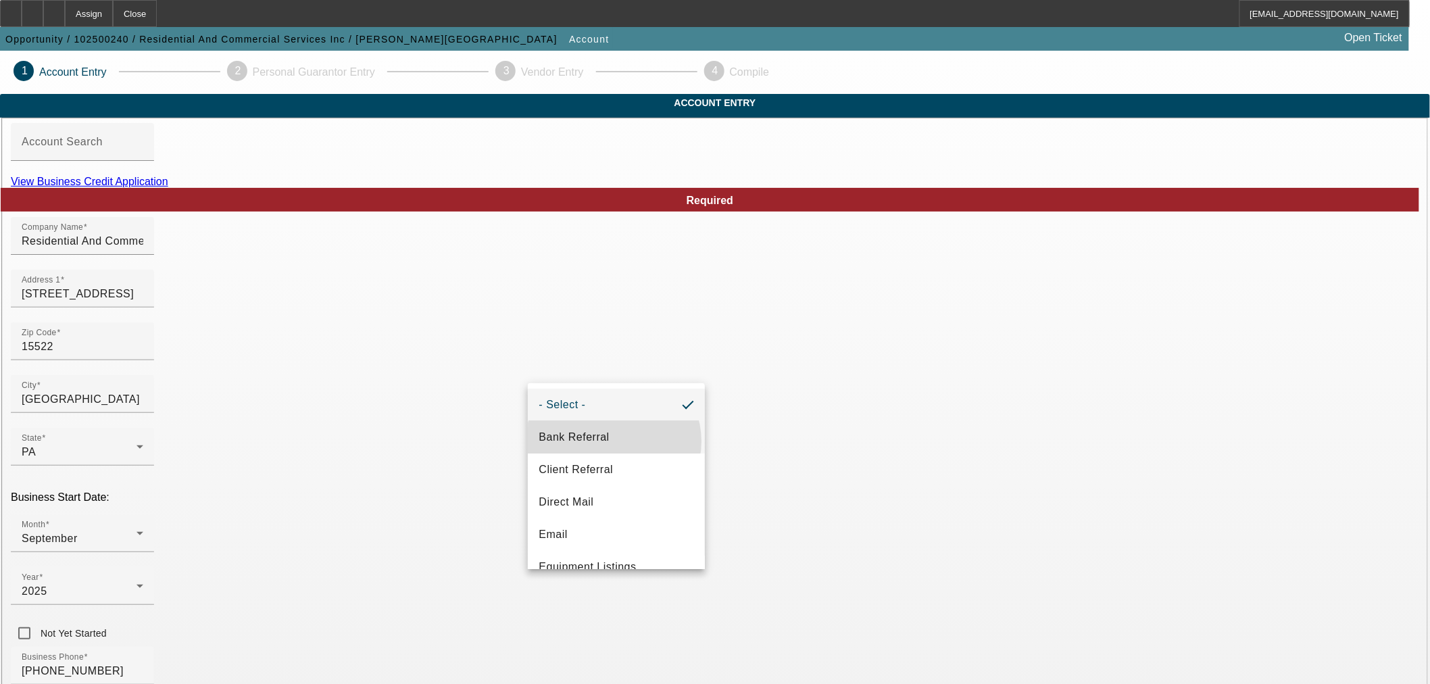
click at [613, 441] on mat-option "Bank Referral" at bounding box center [616, 437] width 177 height 32
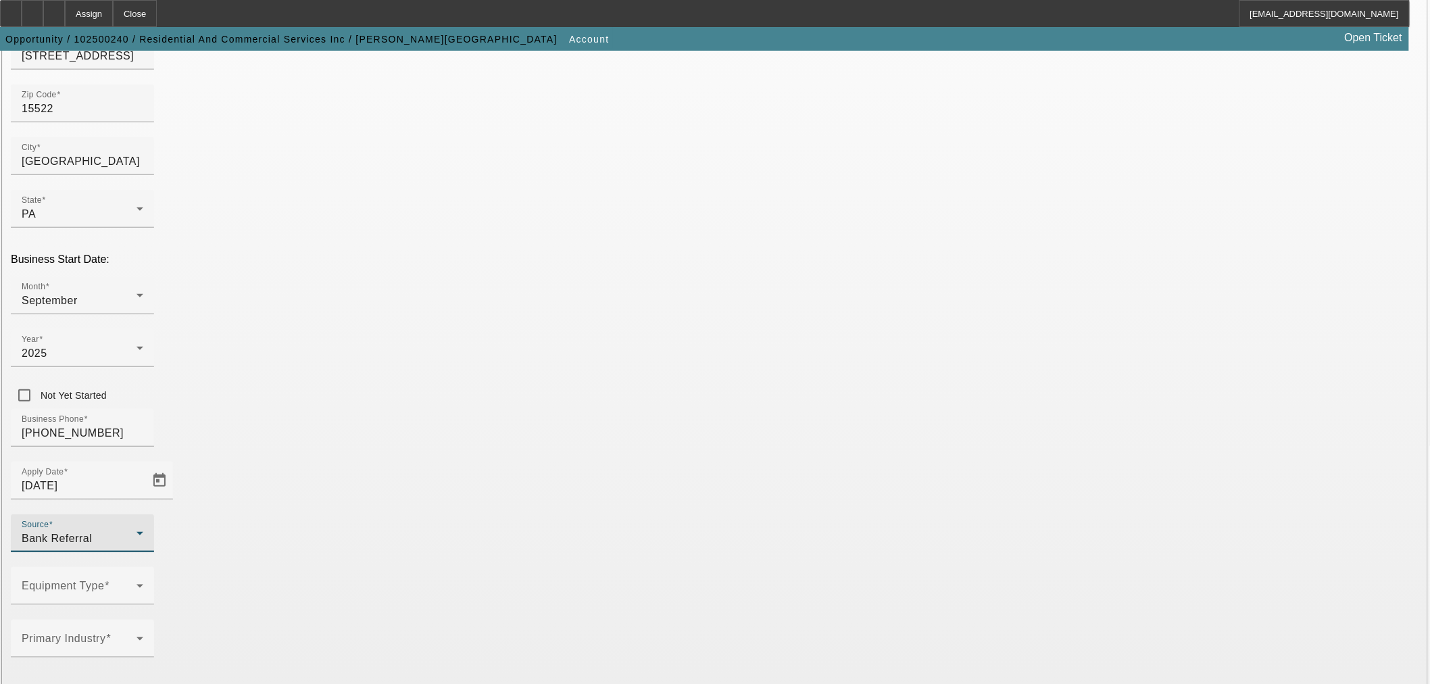
scroll to position [250, 0]
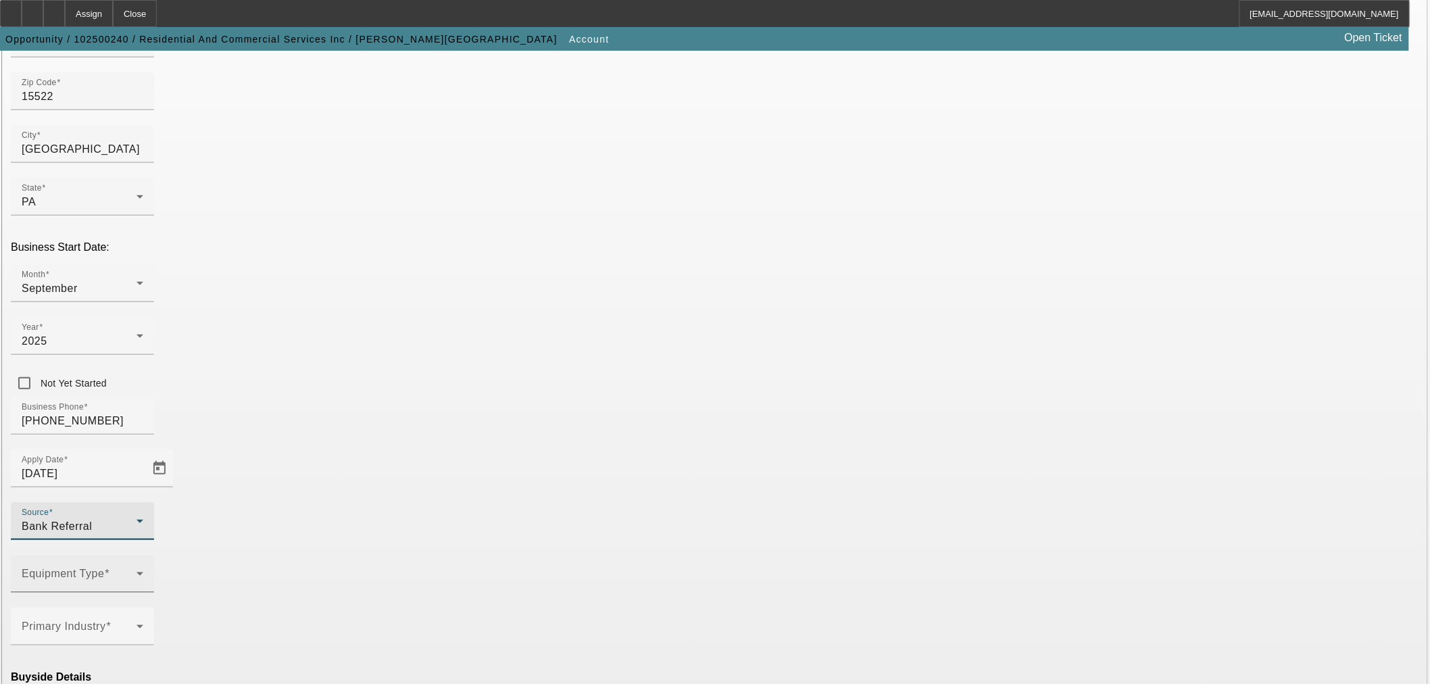
click at [143, 571] on div at bounding box center [83, 579] width 122 height 16
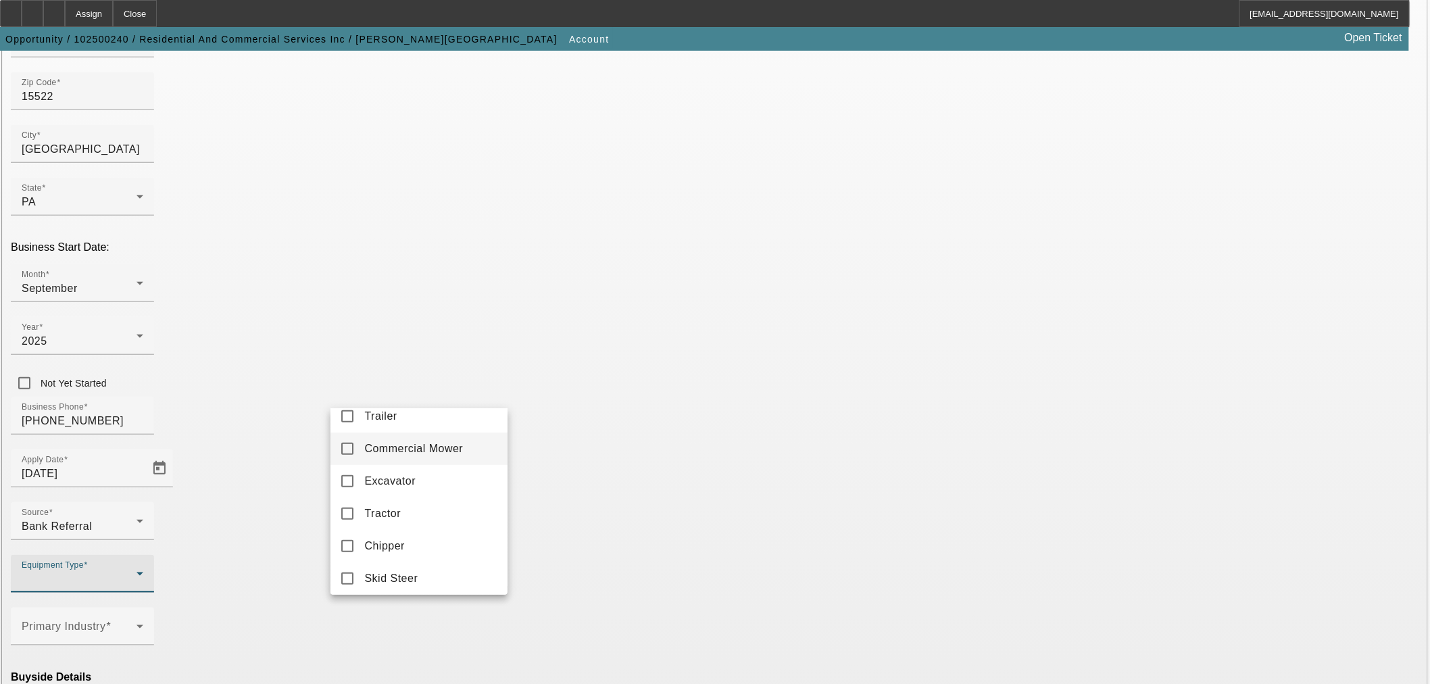
scroll to position [375, 0]
click at [416, 549] on span "Skid Steer" at bounding box center [390, 542] width 53 height 16
click at [581, 418] on div at bounding box center [715, 342] width 1430 height 684
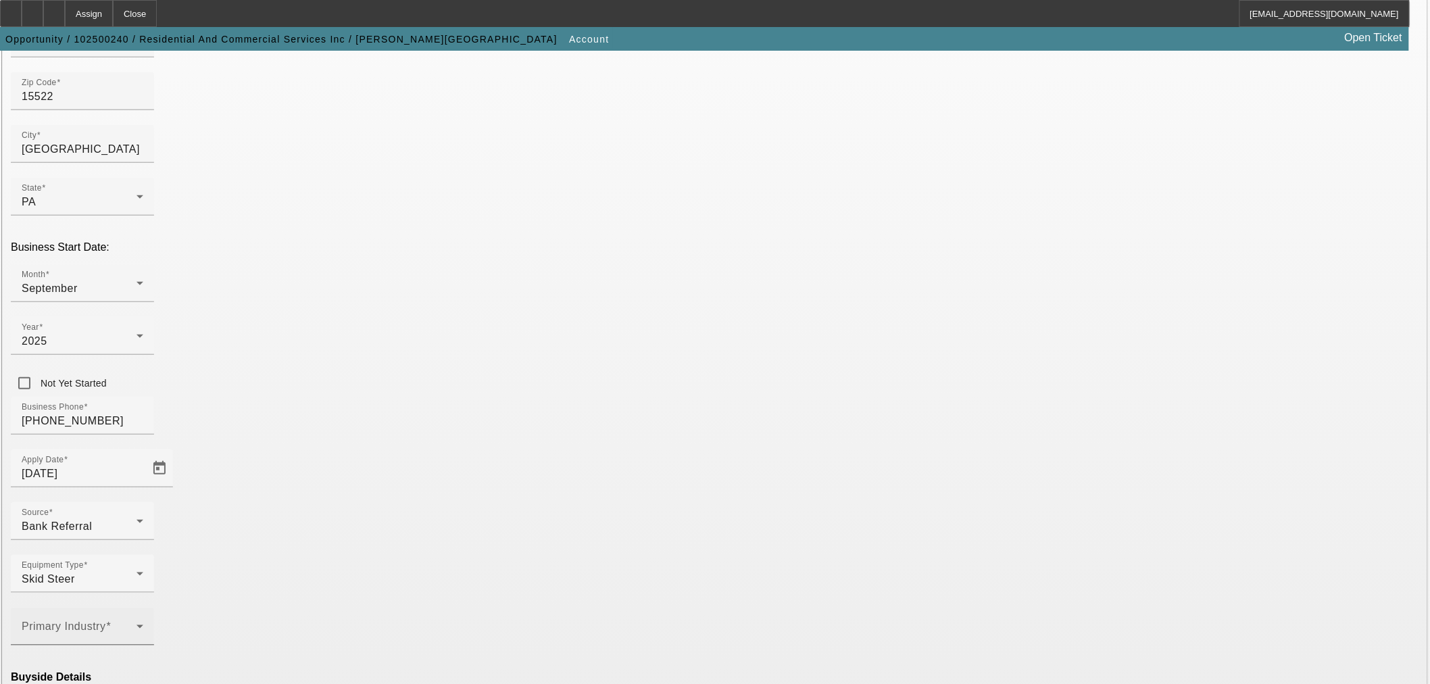
click at [136, 624] on span at bounding box center [79, 632] width 115 height 16
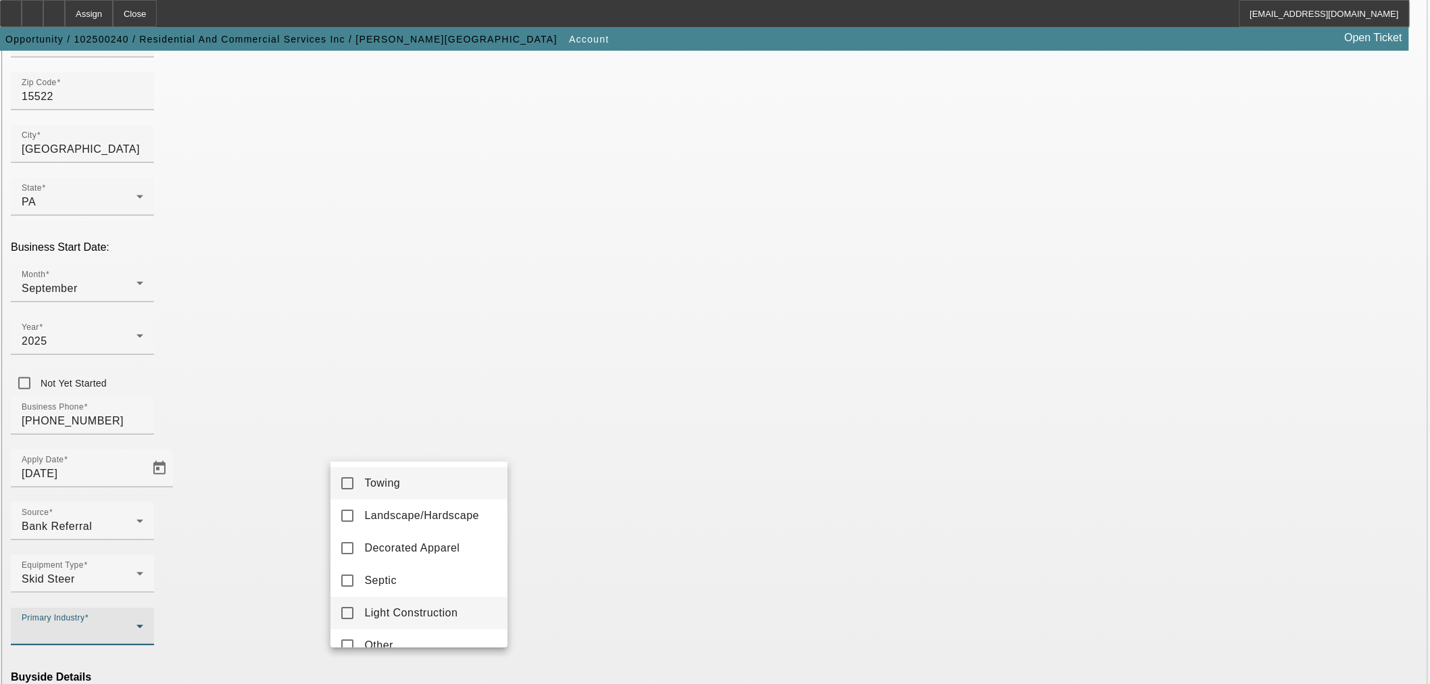
click at [415, 605] on span "Light Construction" at bounding box center [410, 613] width 93 height 16
click at [620, 421] on div at bounding box center [715, 342] width 1430 height 684
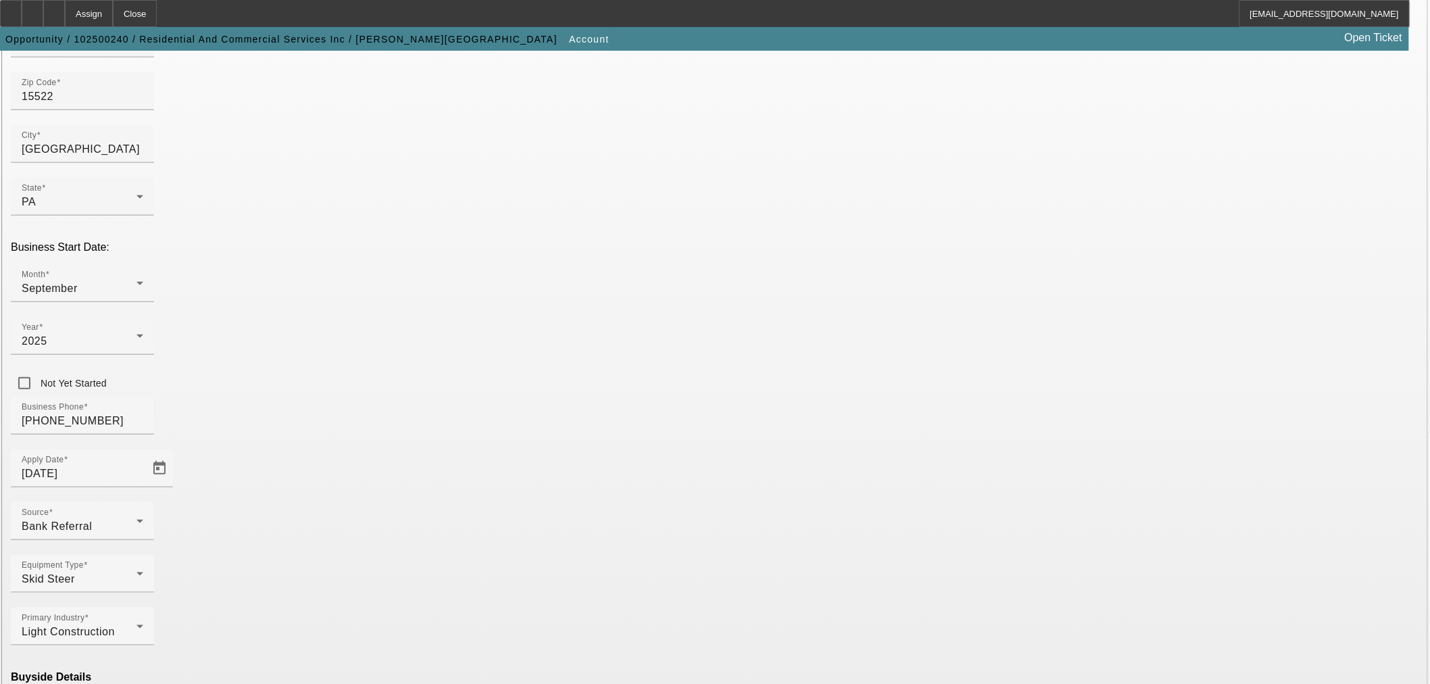
click at [440, 572] on mat-option "Ineligible" at bounding box center [418, 567] width 177 height 32
click at [577, 639] on mat-option "Currency" at bounding box center [616, 648] width 177 height 32
type input "Currency"
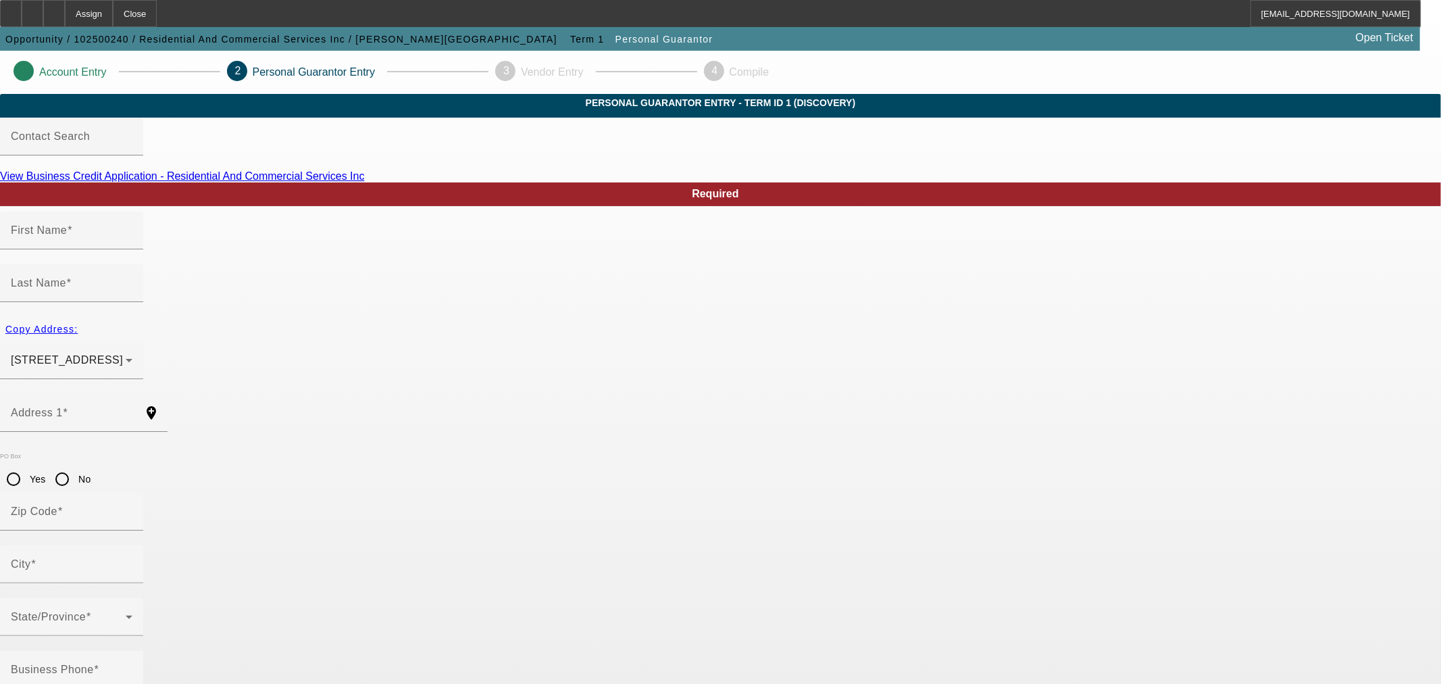
type input "Christopher"
type input "Jenkins"
type input "3129 Reservoir Rd"
radio input "true"
type input "15522"
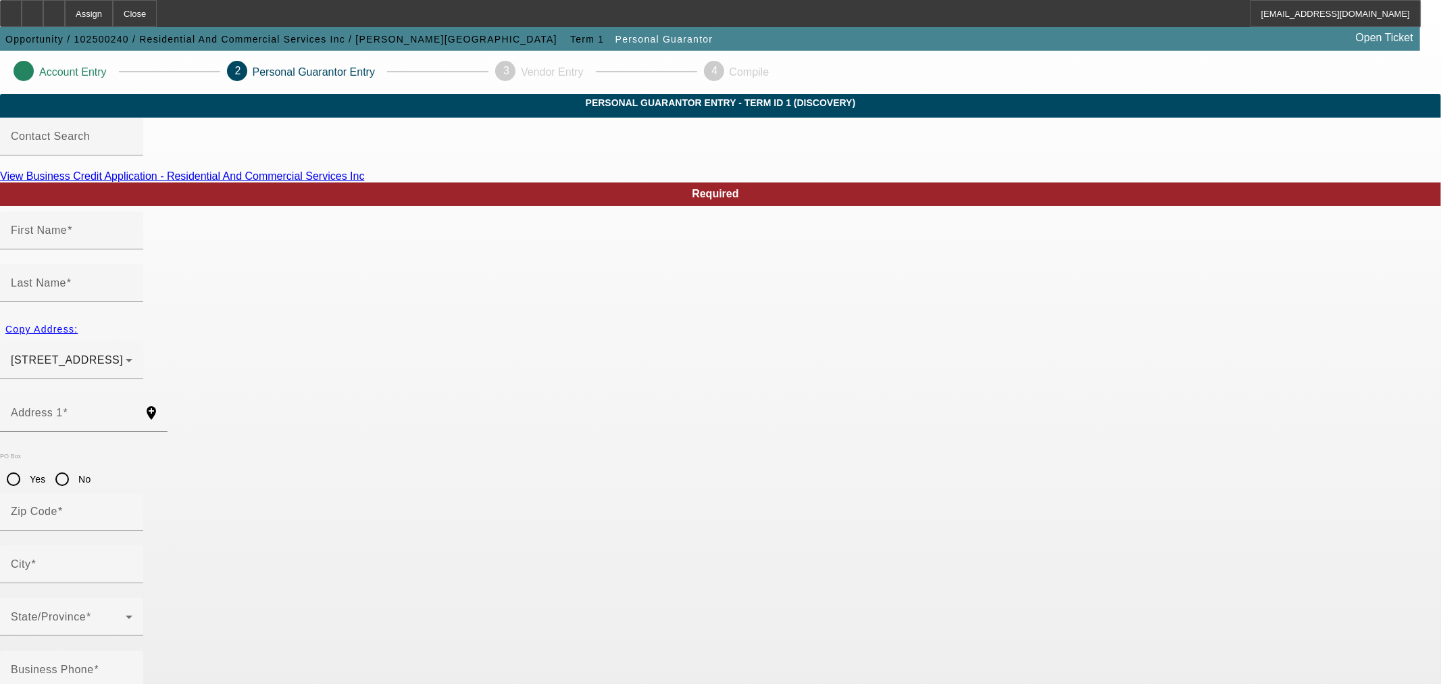
type input "Bedford"
type input "(540) 538-8737"
type input "50"
type input "227-13-7523"
type input "residentialclimateservices@yahoo.com"
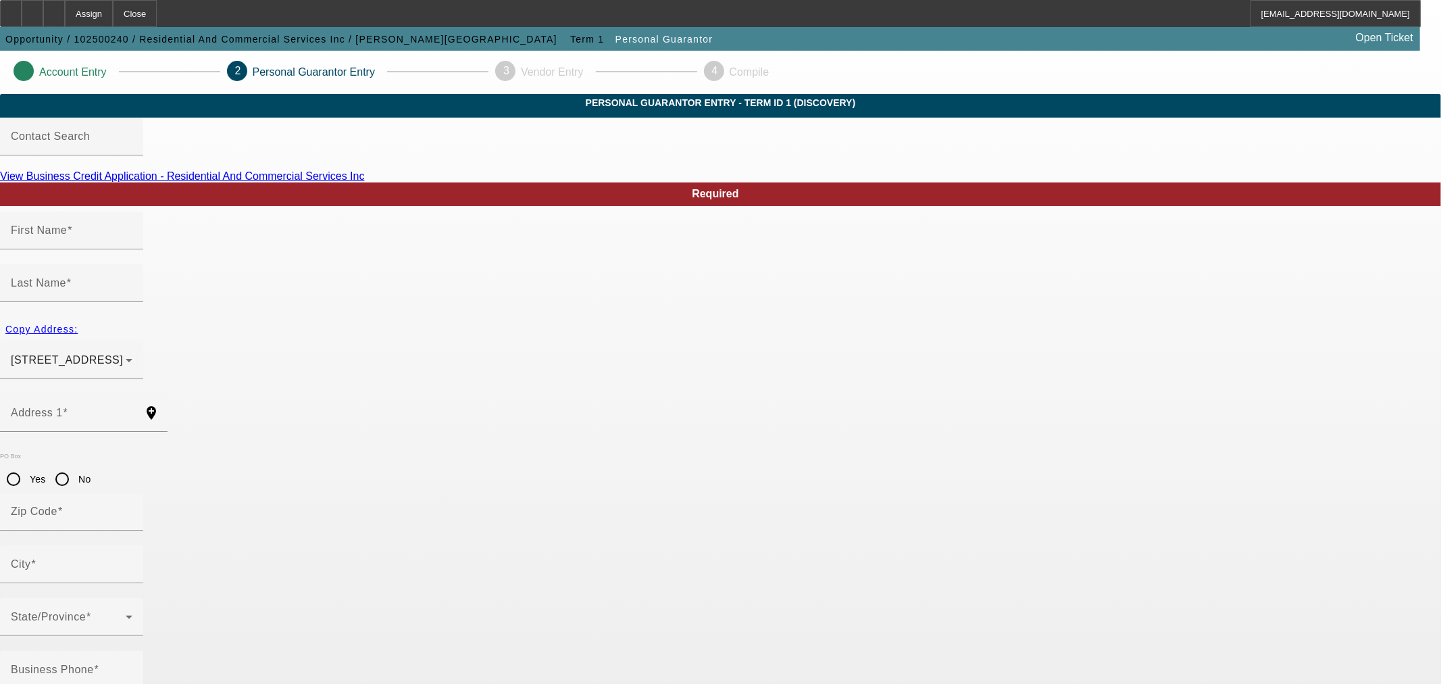
type input "Michael"
type input "(540) 538-8737"
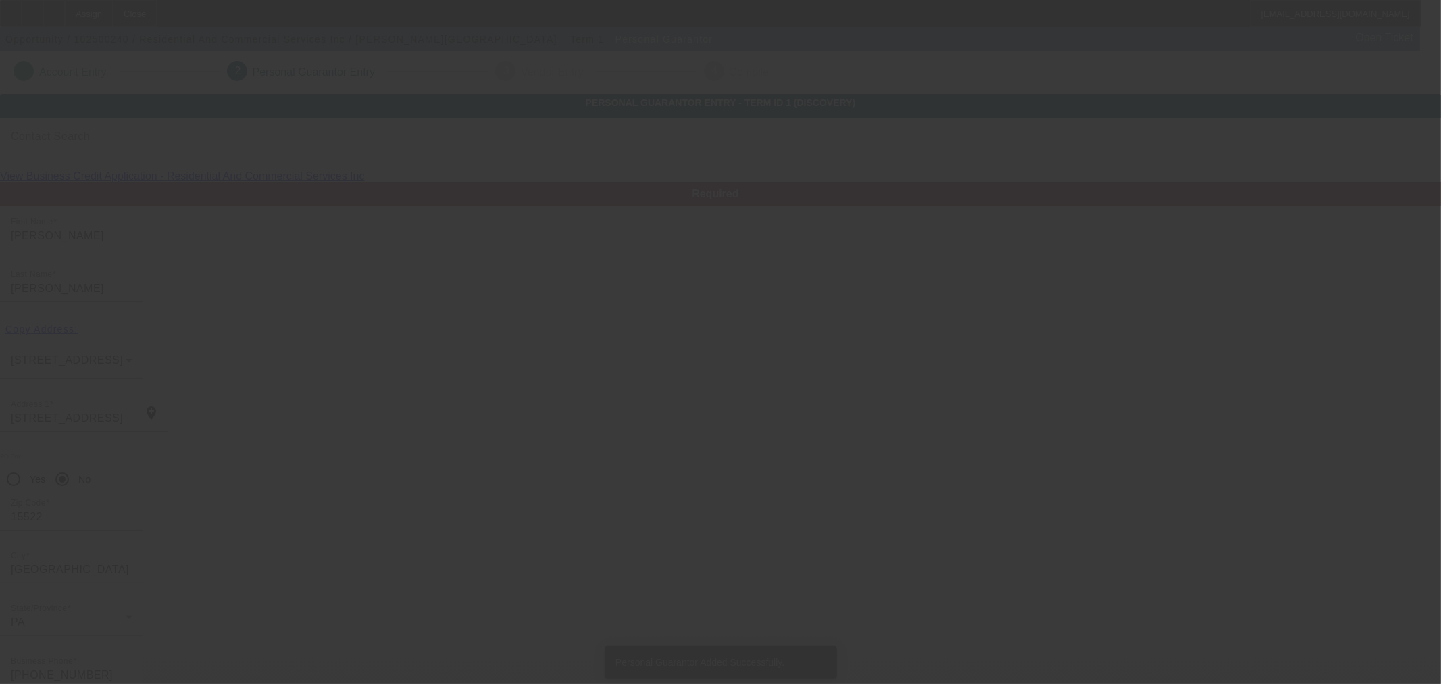
type input "Tronnie"
type input "Miller"
type input "3129 Reservoir Road"
type input "15522"
type input "Bedford"
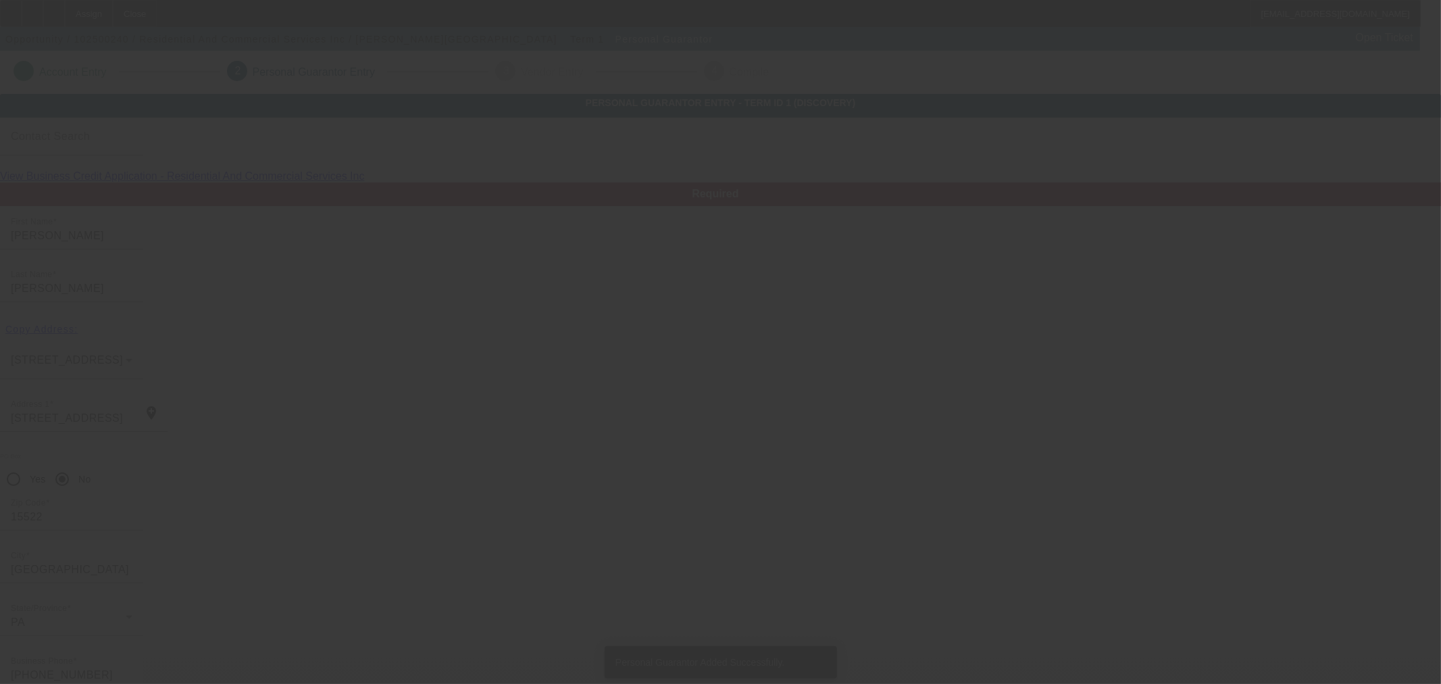
type input "(540) 538-8737"
type input "50"
type input "198-52-8390"
type input "tronniel@aol.com"
type input "Louise"
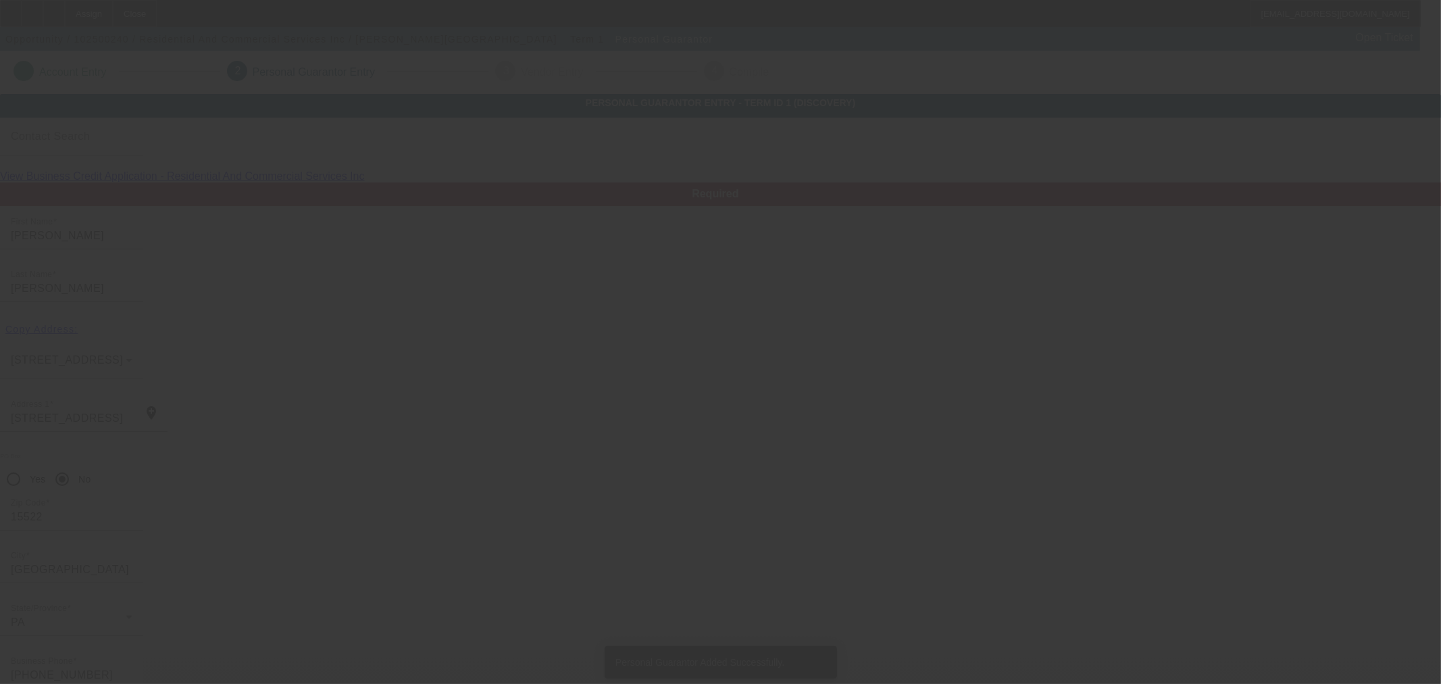
type input "(301) 573-1575"
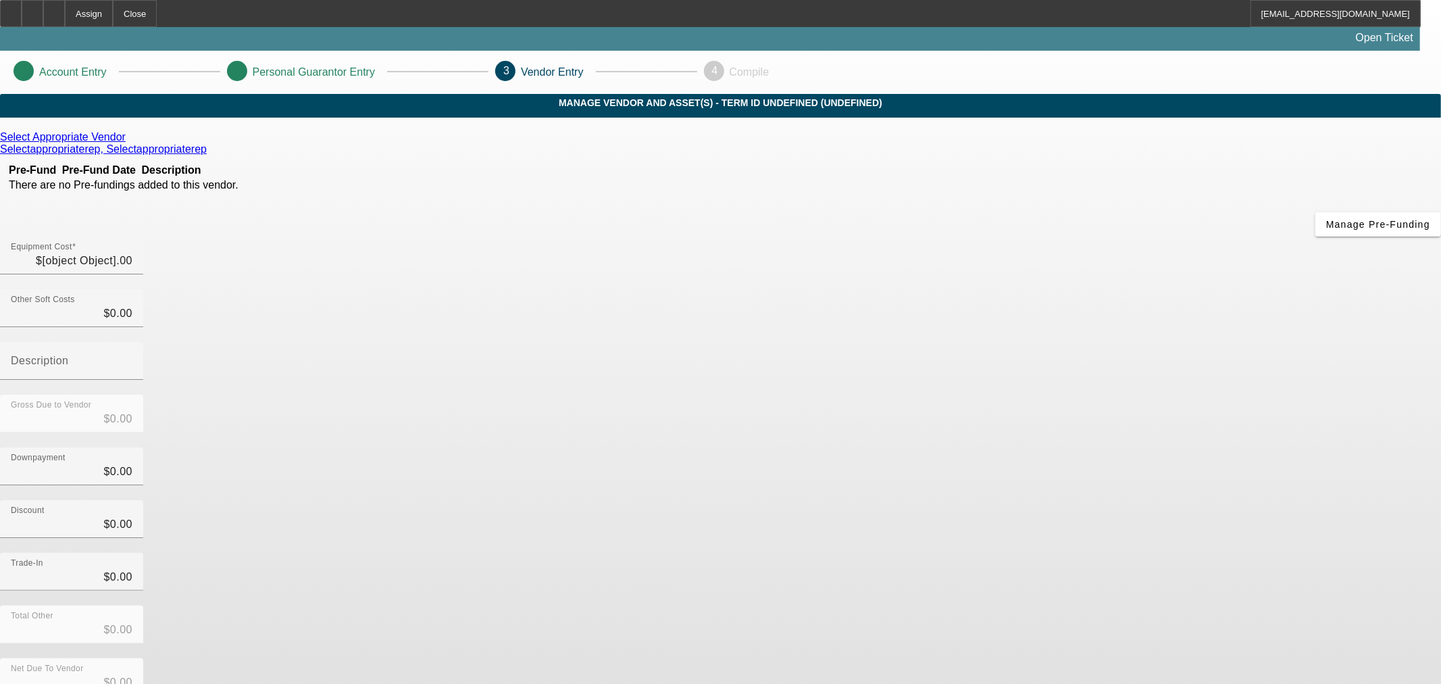
type input "$20,900.00"
type input "$5,000.00"
type input "$15,900.00"
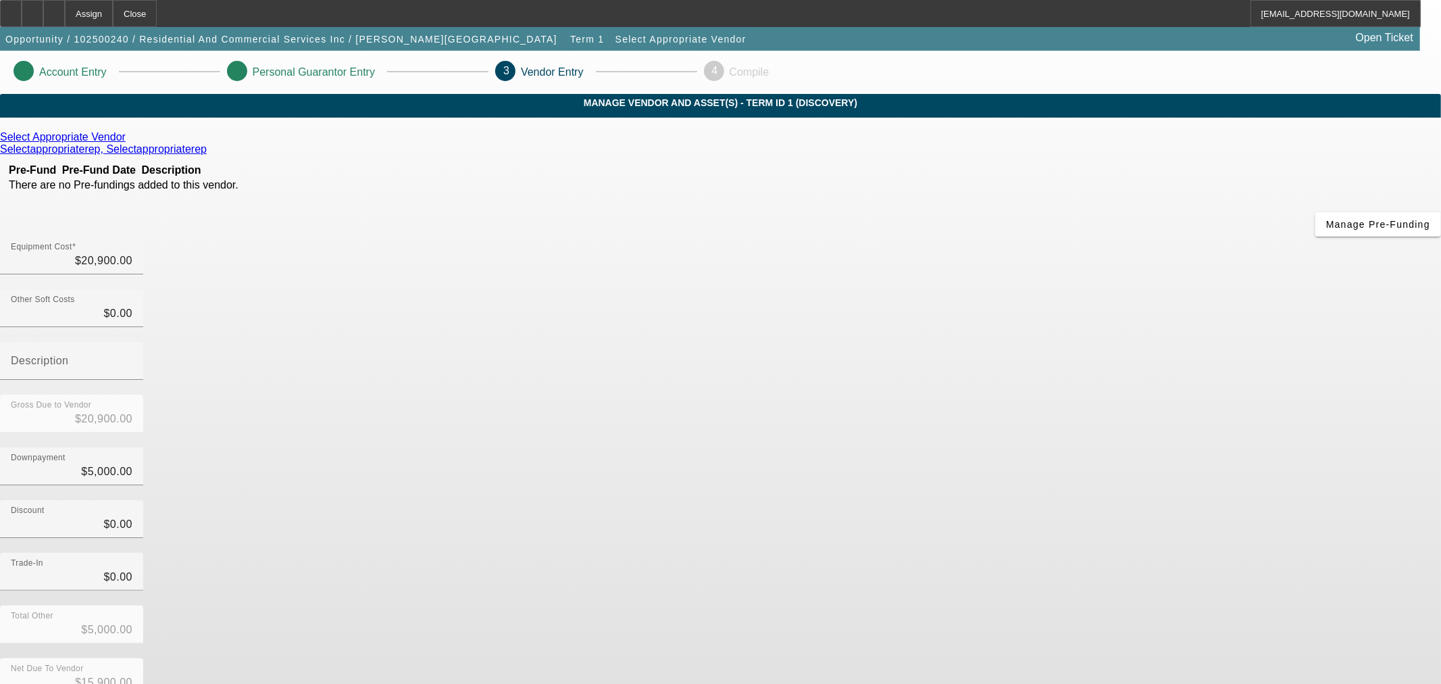
click at [129, 143] on icon at bounding box center [129, 136] width 0 height 11
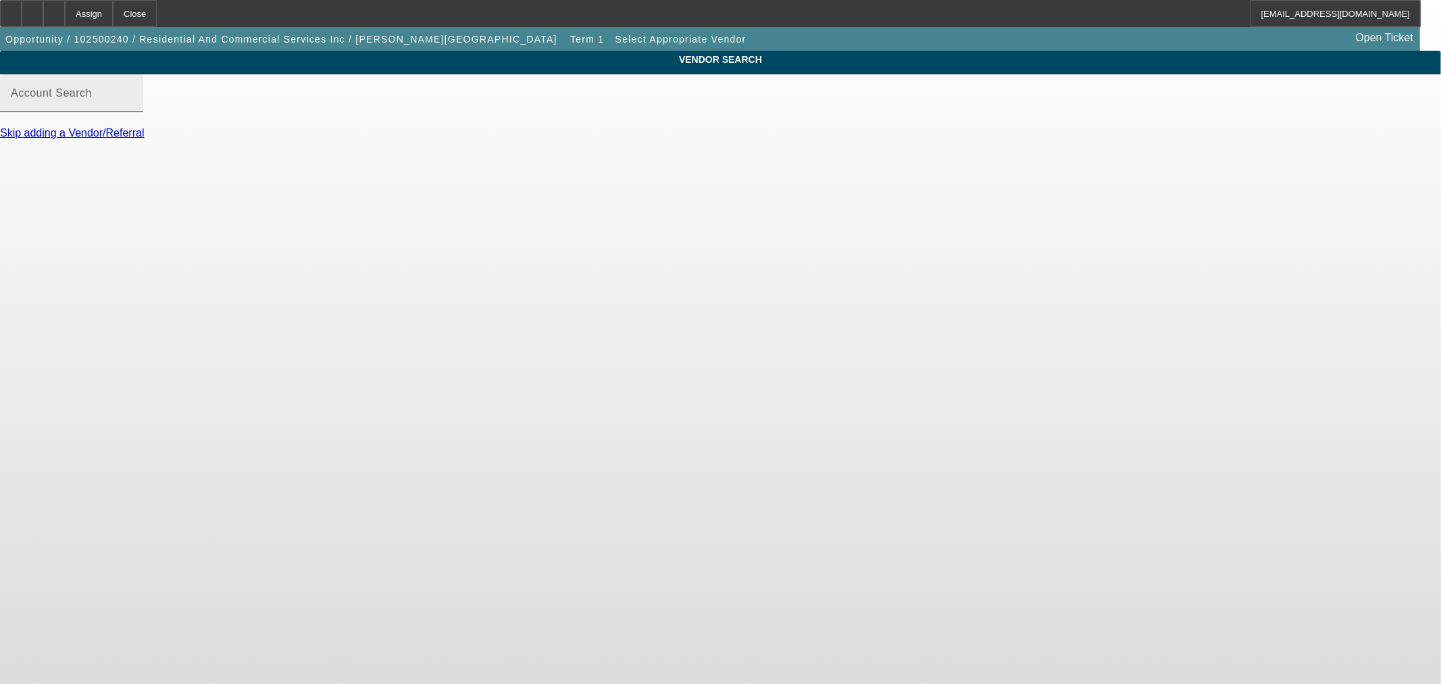
click at [132, 107] on input "Account Search" at bounding box center [72, 99] width 122 height 16
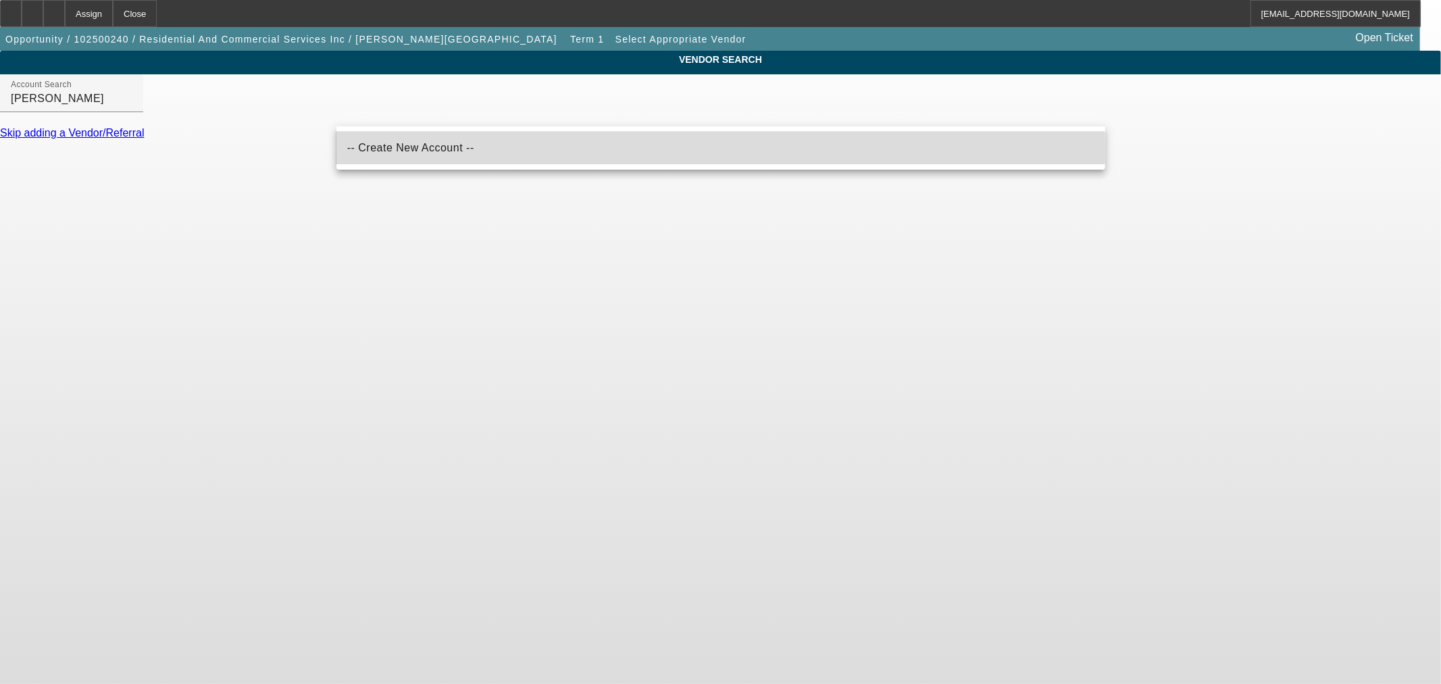
click at [397, 151] on span "-- Create New Account --" at bounding box center [410, 147] width 127 height 11
type input "-- Create New Account --"
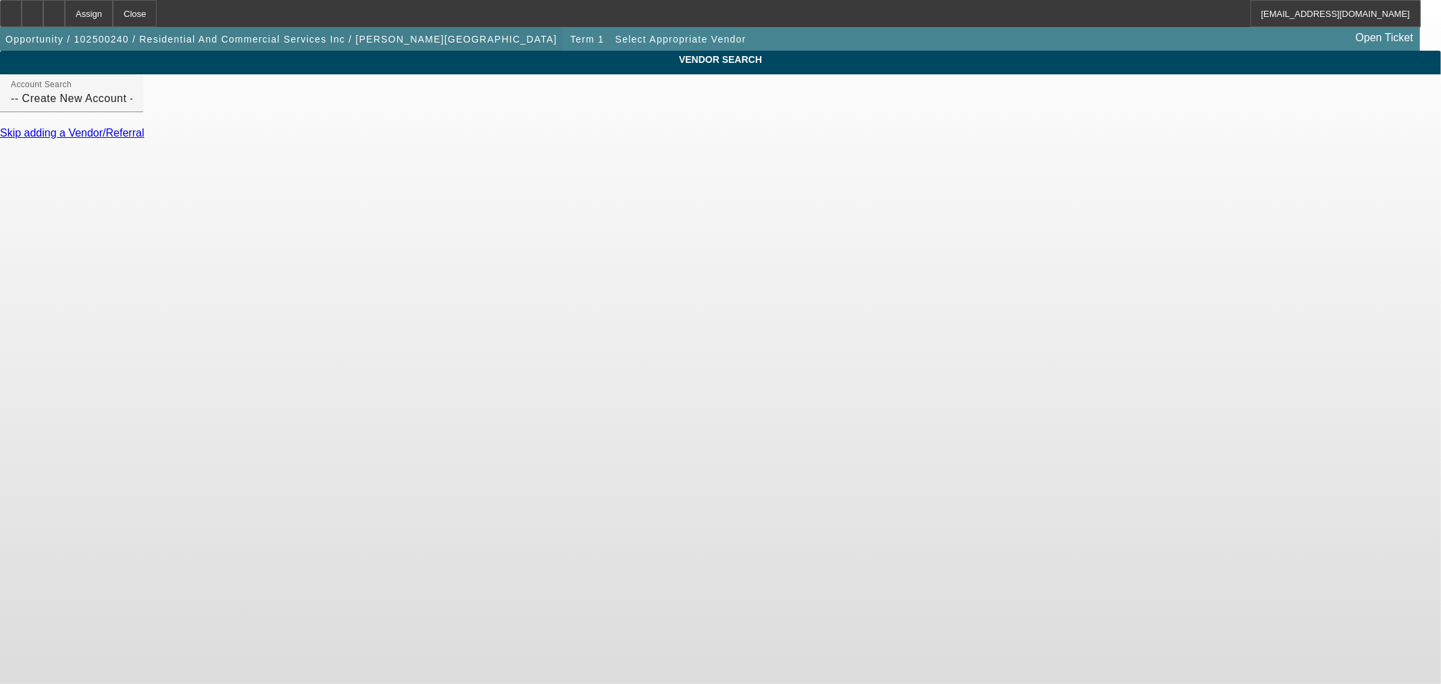
drag, startPoint x: 88, startPoint y: 14, endPoint x: 248, endPoint y: 41, distance: 162.4
click at [54, 9] on icon at bounding box center [54, 9] width 0 height 0
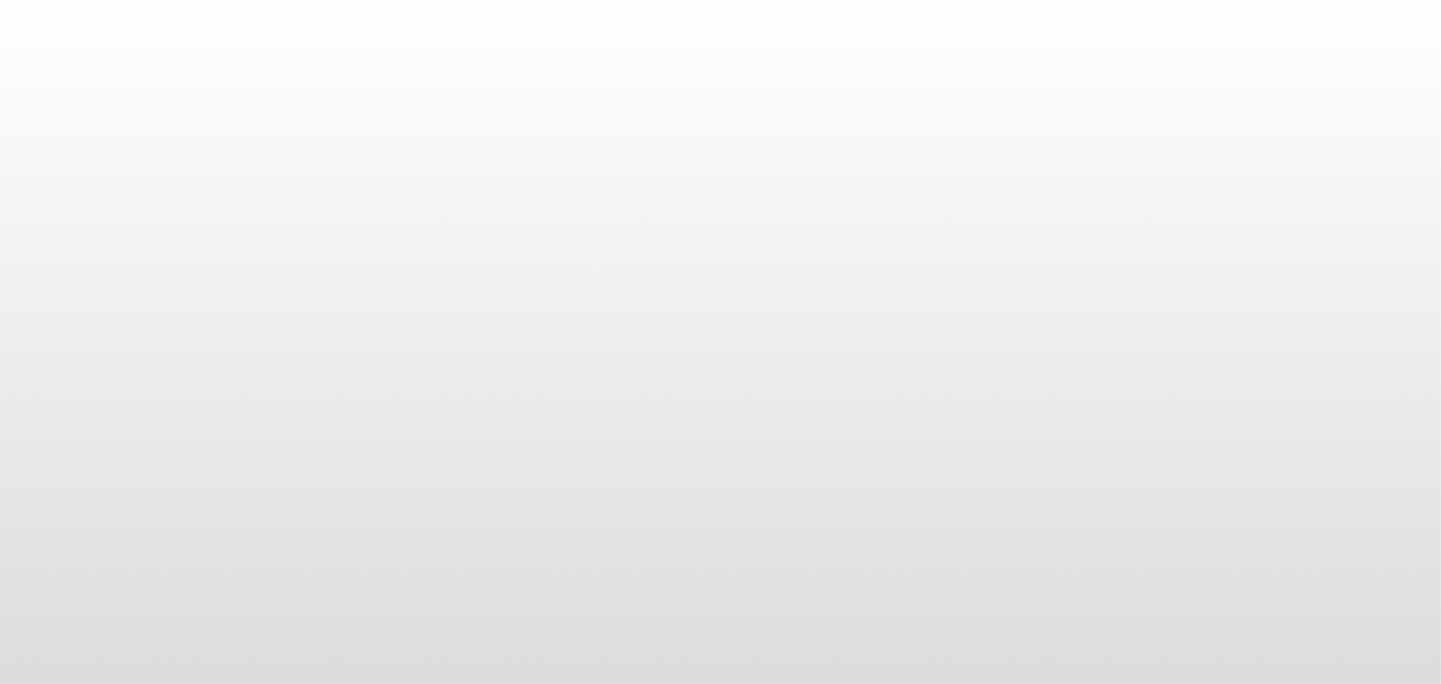
click at [565, 149] on body at bounding box center [720, 342] width 1441 height 684
click at [928, 82] on body at bounding box center [720, 342] width 1441 height 684
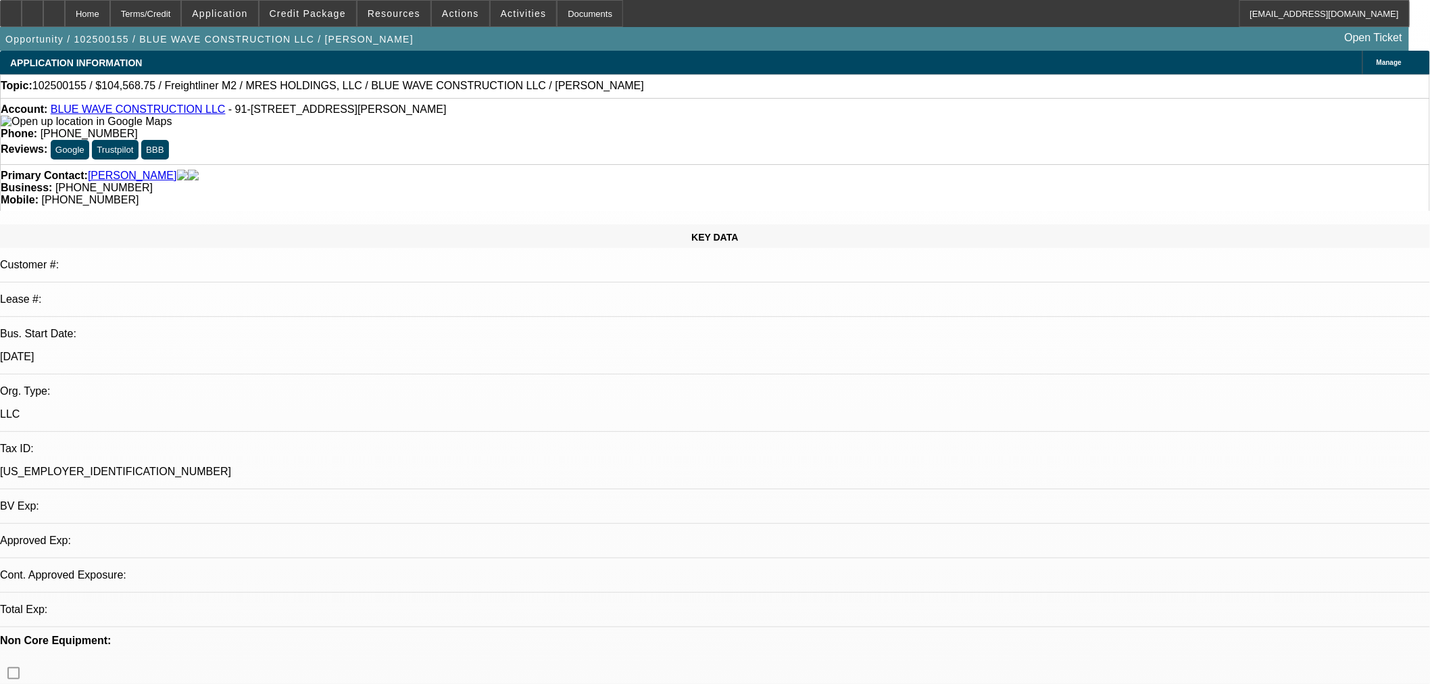
select select "0.1"
select select "2"
select select "0"
select select "6"
